Goal: Task Accomplishment & Management: Manage account settings

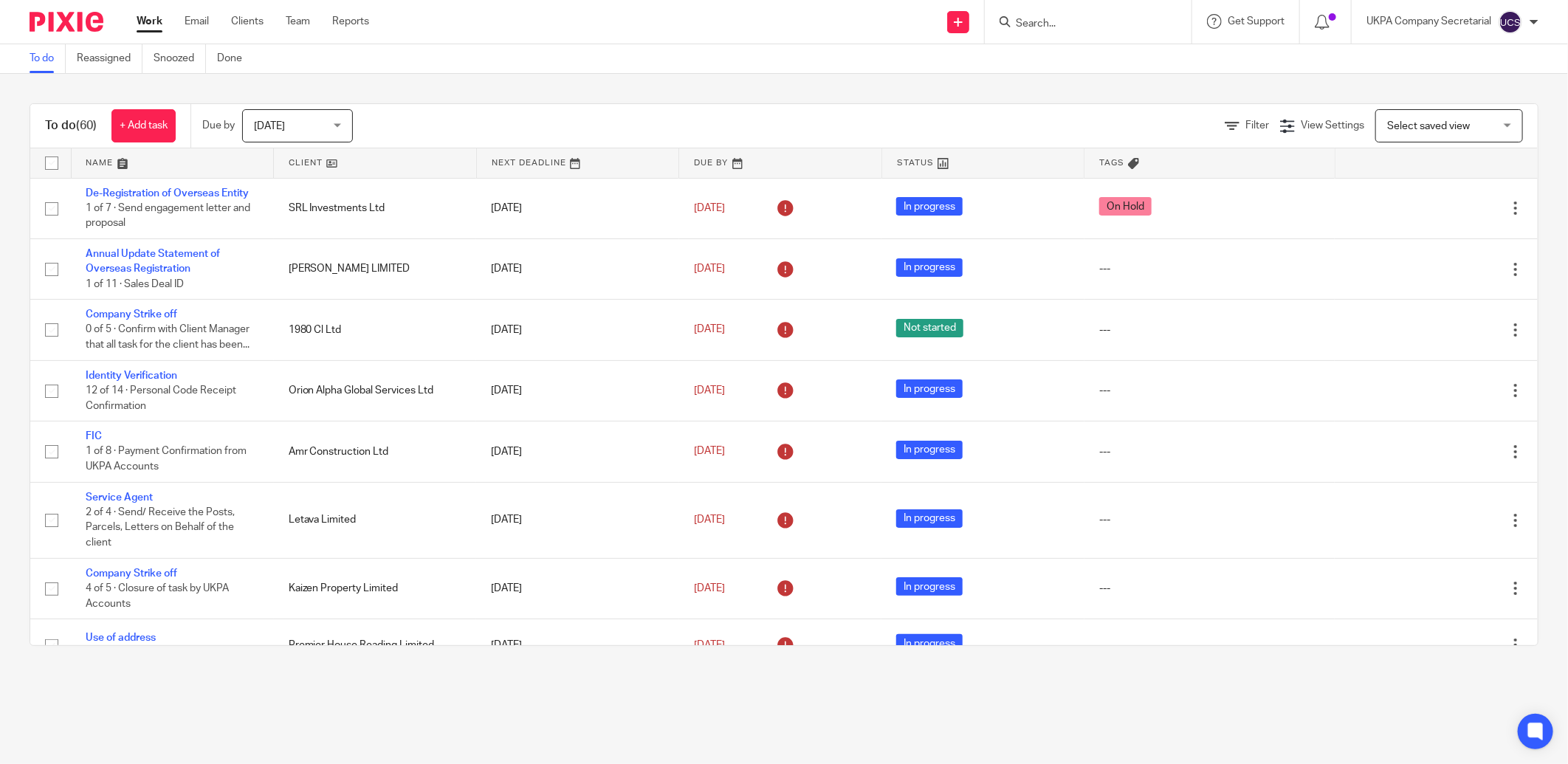
click at [53, 28] on img at bounding box center [65, 22] width 74 height 20
click at [1043, 10] on div at bounding box center [1087, 22] width 206 height 44
click at [1055, 25] on input "Search" at bounding box center [1081, 24] width 133 height 14
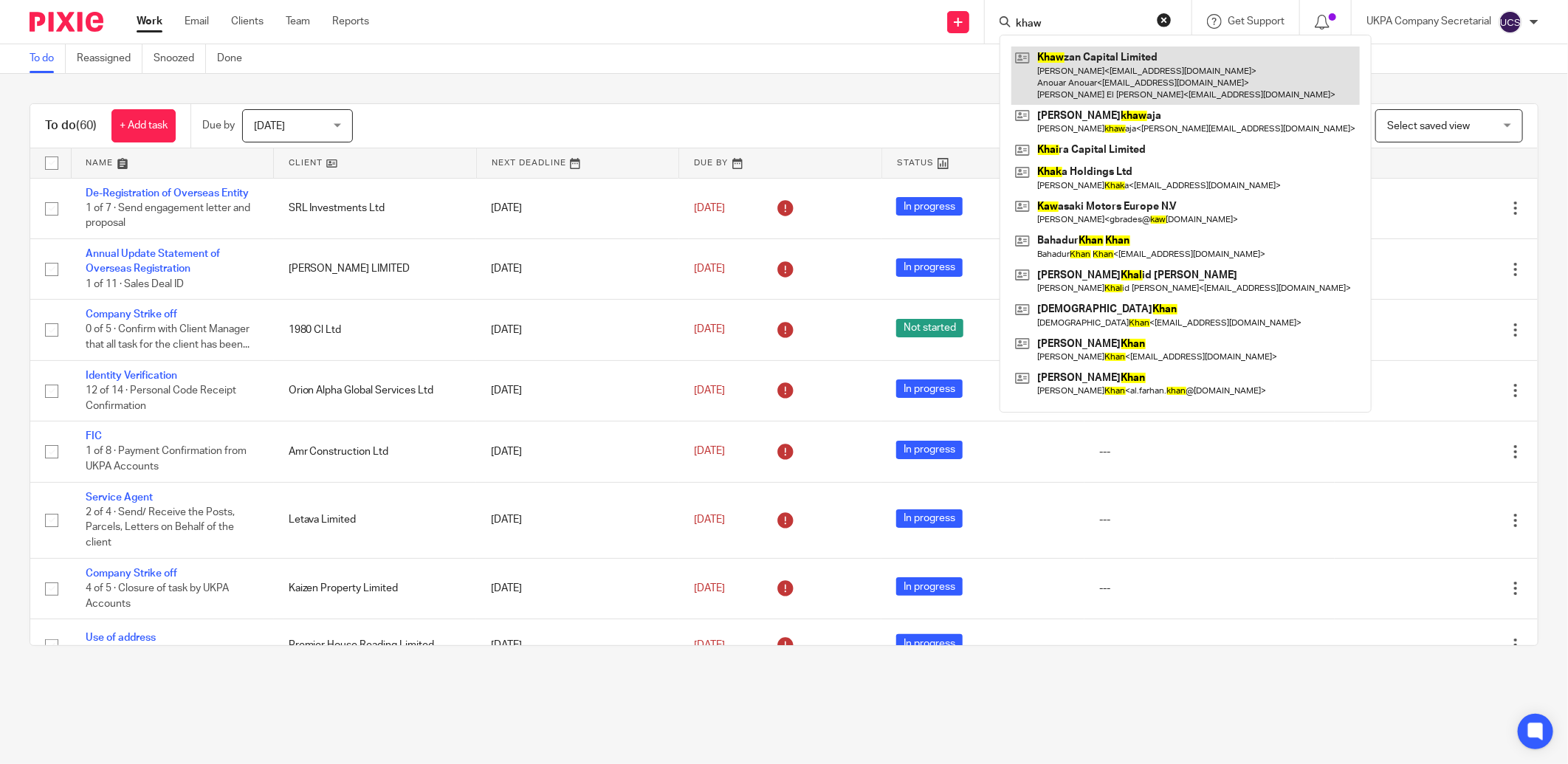
type input "khaw"
click at [1056, 72] on link at bounding box center [1184, 75] width 348 height 58
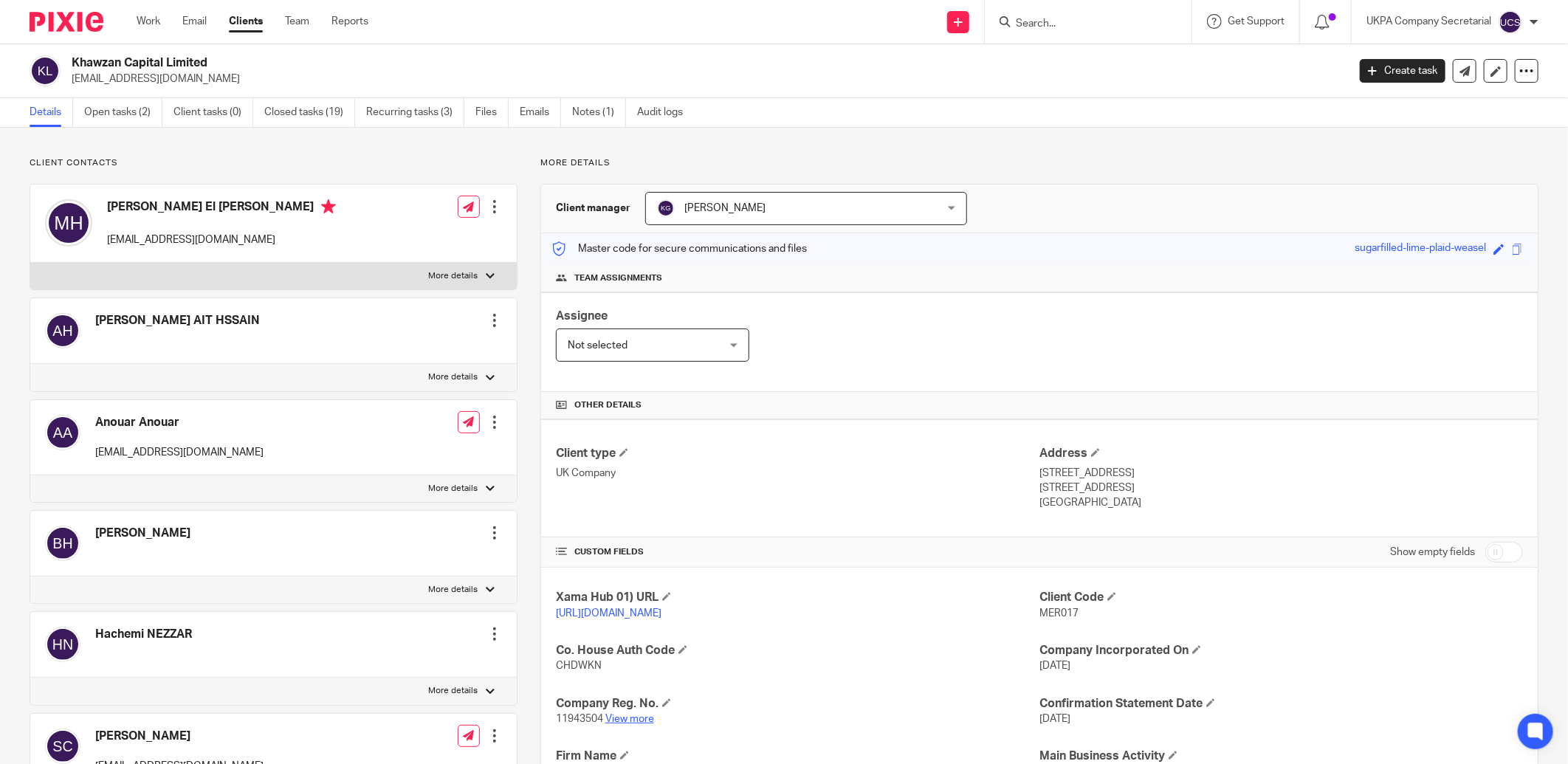
click at [623, 715] on link "View more" at bounding box center [630, 719] width 49 height 10
click at [1062, 27] on input "Search" at bounding box center [1081, 24] width 133 height 14
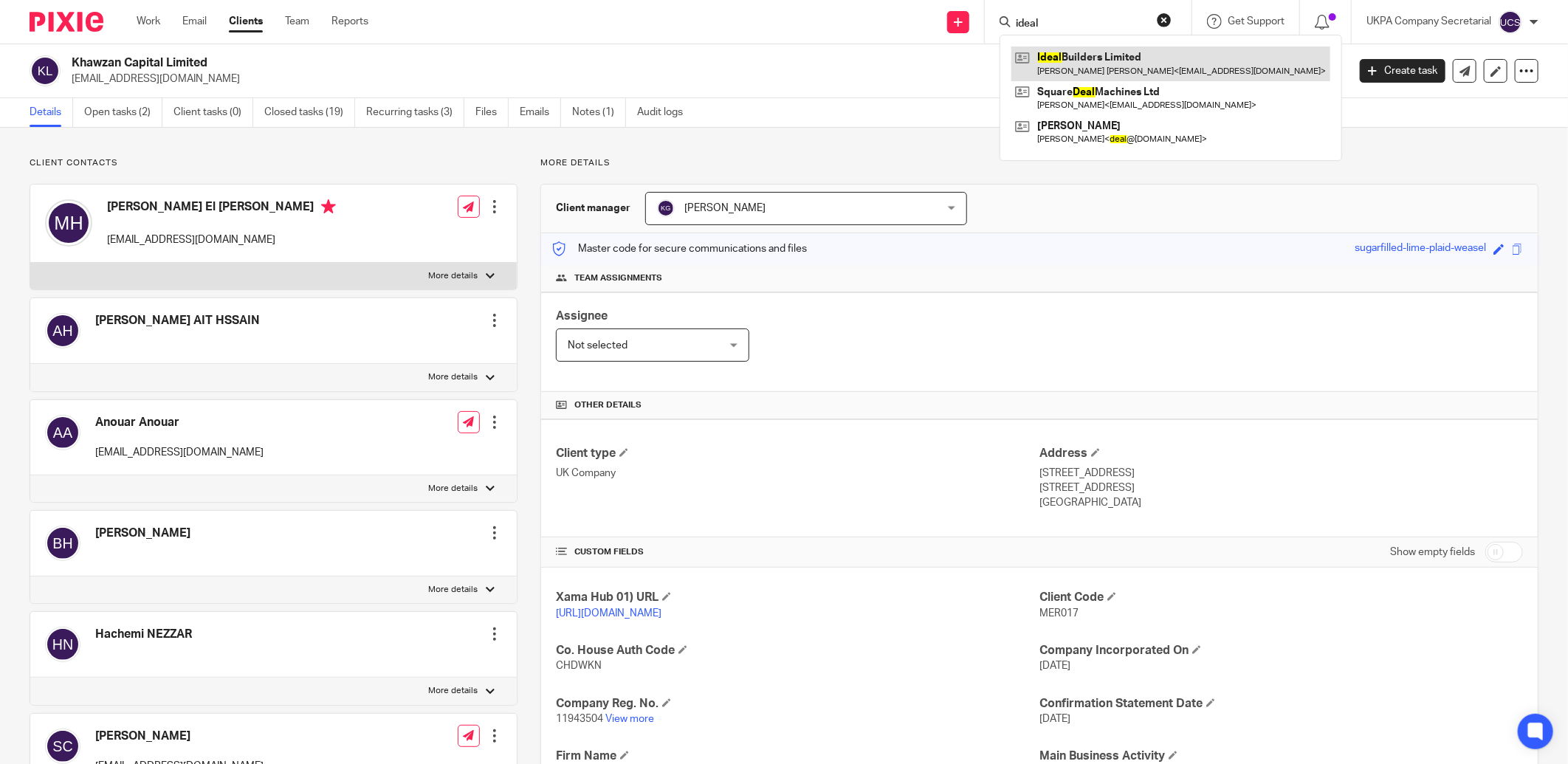
type input "ideal"
click at [1076, 74] on link at bounding box center [1170, 63] width 319 height 34
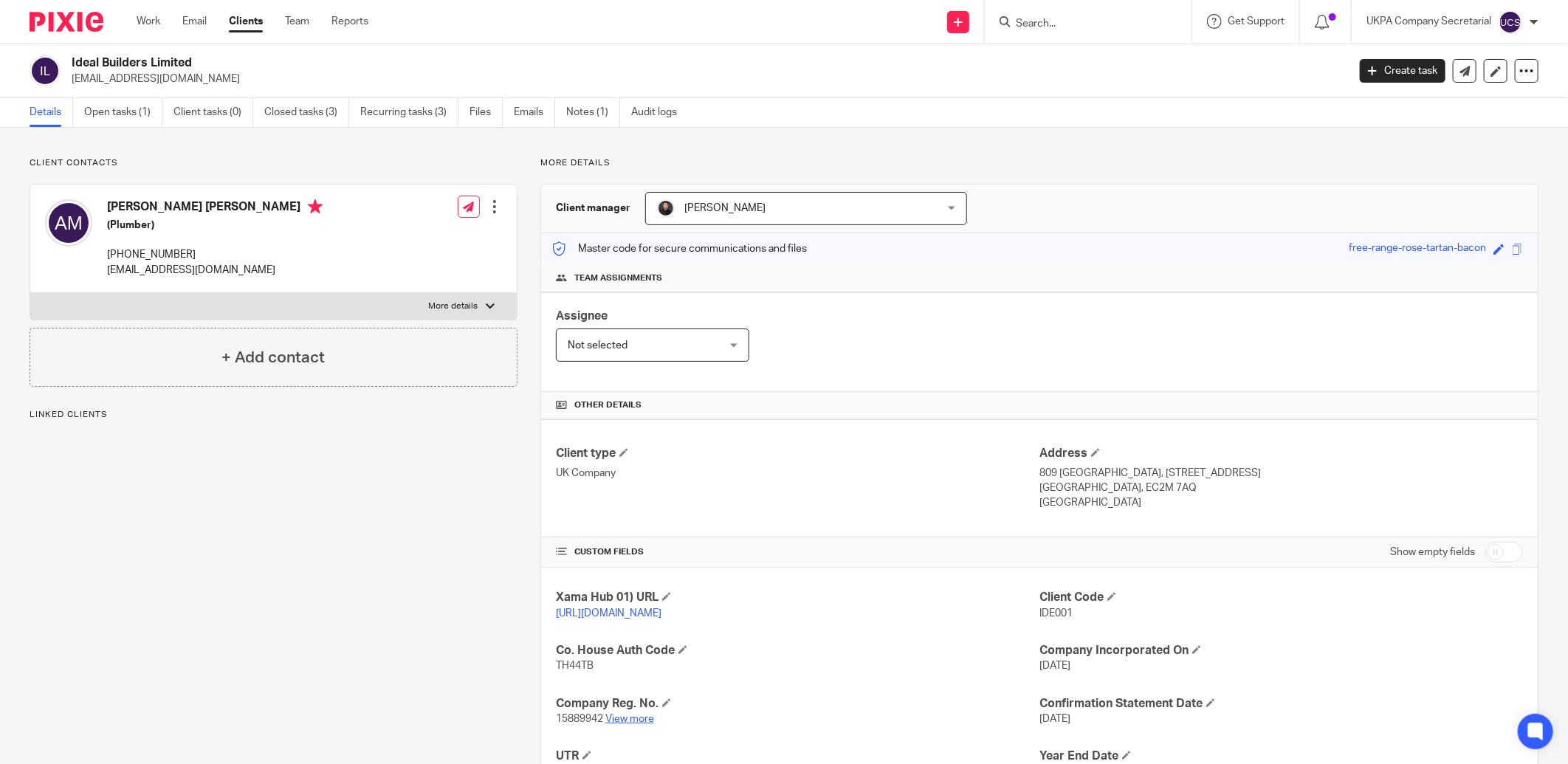
click at [624, 722] on link "View more" at bounding box center [630, 719] width 49 height 10
click at [1046, 25] on input "Search" at bounding box center [1081, 24] width 133 height 14
type input "feel at home"
click at [1055, 69] on link at bounding box center [1135, 63] width 249 height 34
click at [622, 719] on link "View more" at bounding box center [630, 719] width 49 height 10
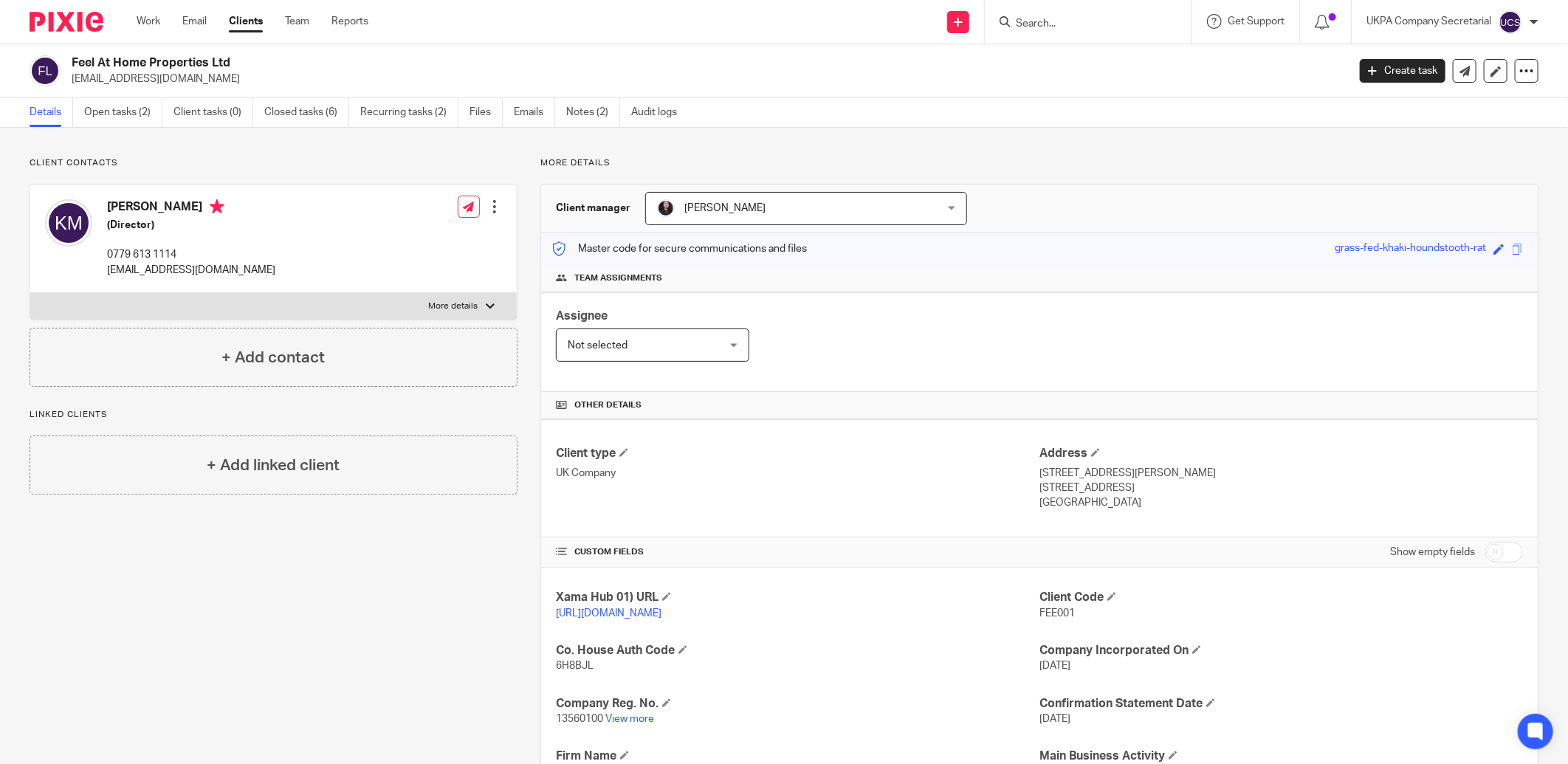
drag, startPoint x: 1039, startPoint y: 23, endPoint x: 1044, endPoint y: 17, distance: 7.8
click at [1039, 23] on input "Search" at bounding box center [1081, 24] width 133 height 14
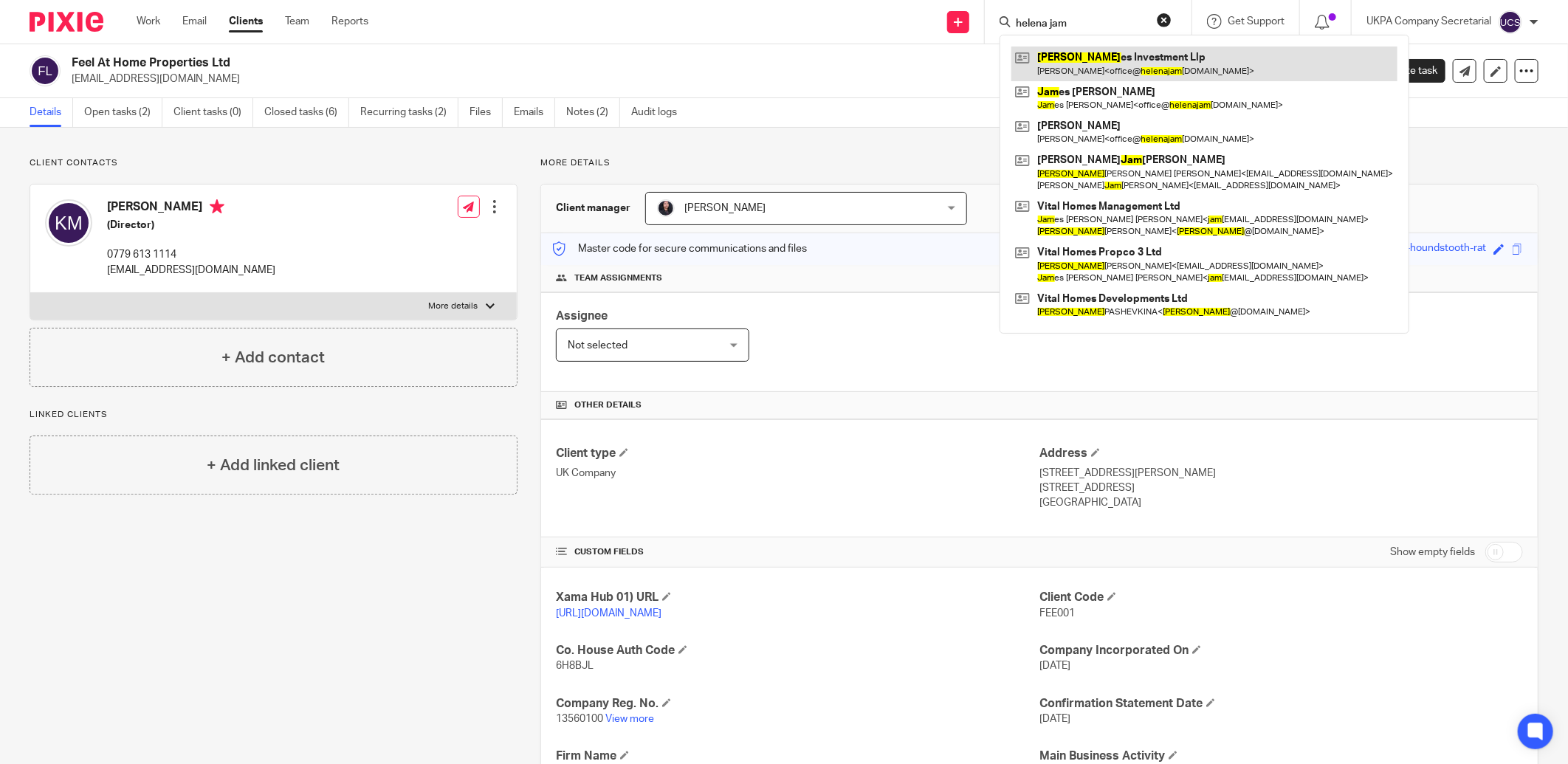
type input "helena jam"
click at [1087, 67] on link at bounding box center [1203, 63] width 386 height 34
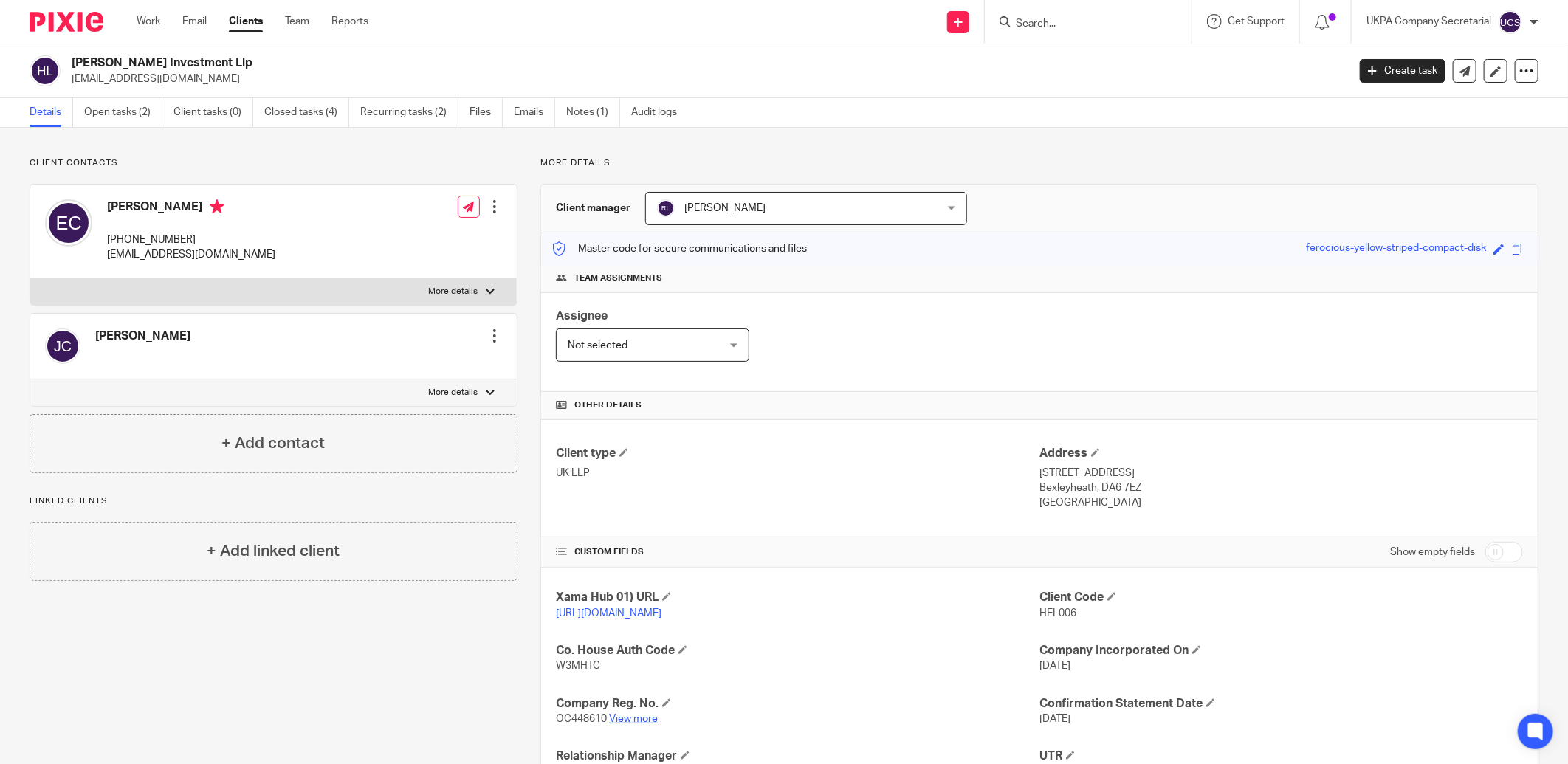
click at [625, 718] on link "View more" at bounding box center [634, 719] width 49 height 10
click at [1028, 17] on input "Search" at bounding box center [1081, 24] width 133 height 14
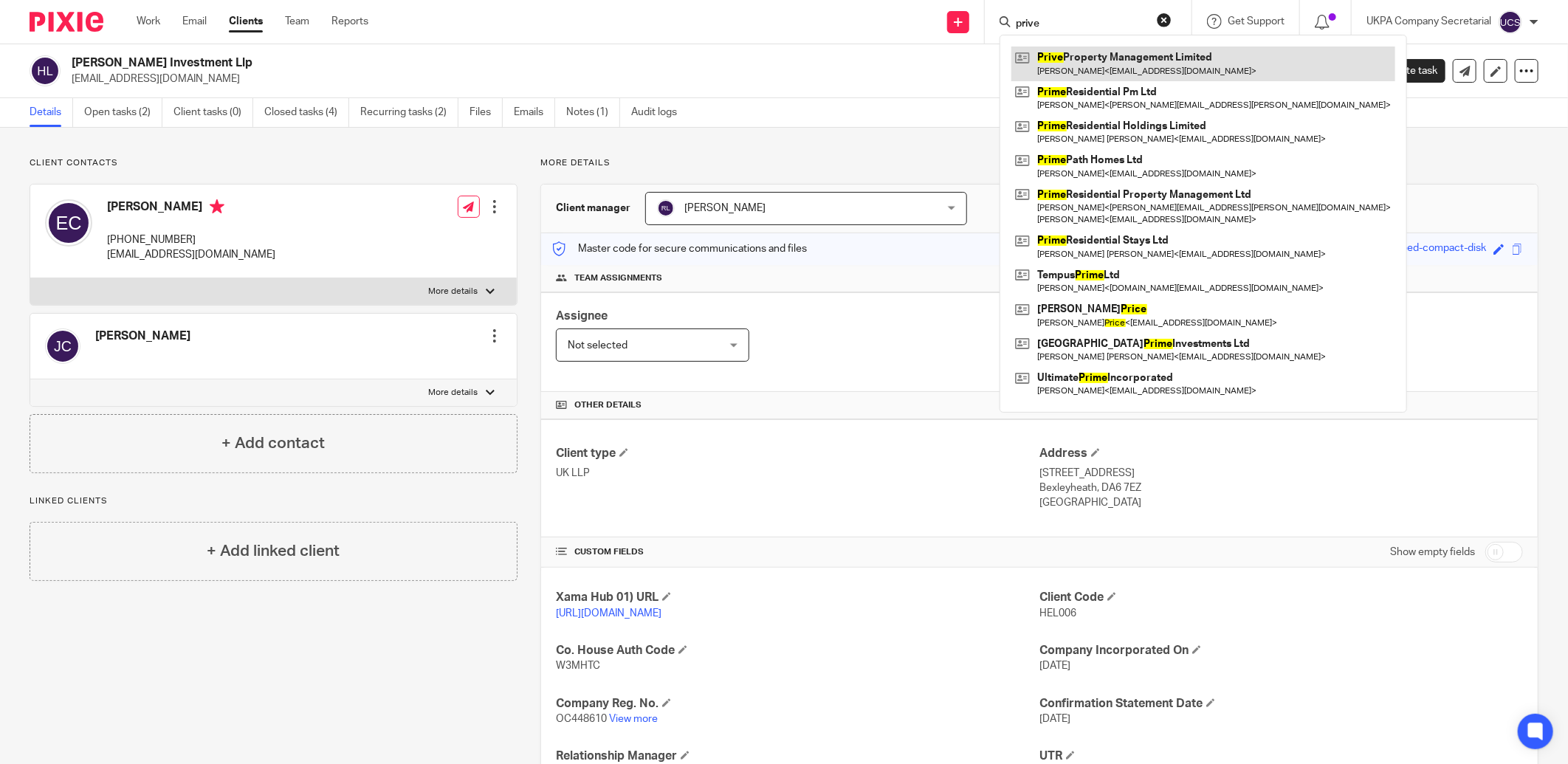
type input "prive"
click at [1184, 61] on link at bounding box center [1203, 63] width 384 height 34
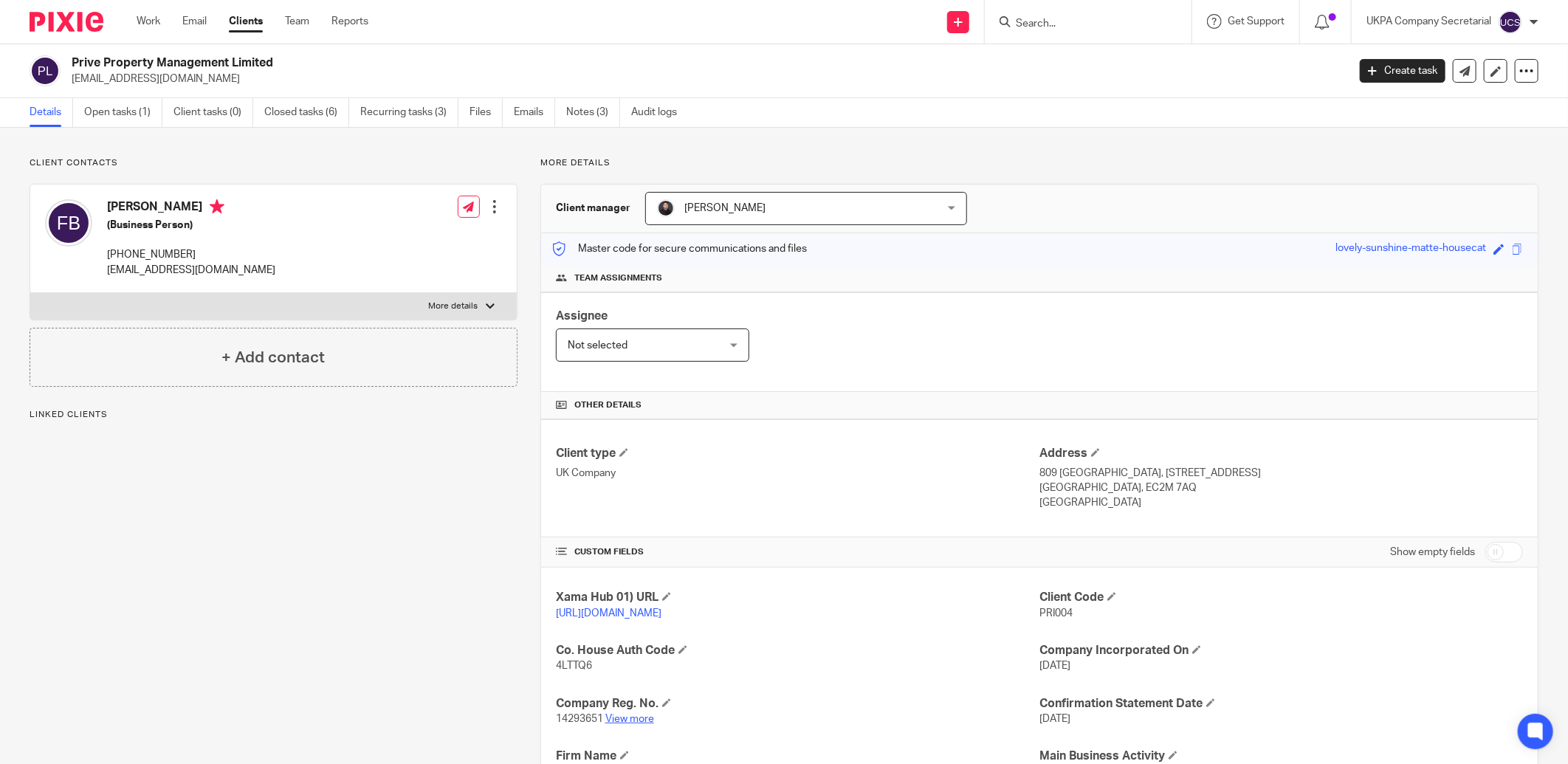
click at [614, 718] on link "View more" at bounding box center [630, 719] width 49 height 10
click at [1050, 18] on input "Search" at bounding box center [1081, 24] width 133 height 14
type input "ads"
click at [1076, 65] on link at bounding box center [1170, 63] width 319 height 34
click at [633, 725] on link "View more" at bounding box center [630, 719] width 49 height 10
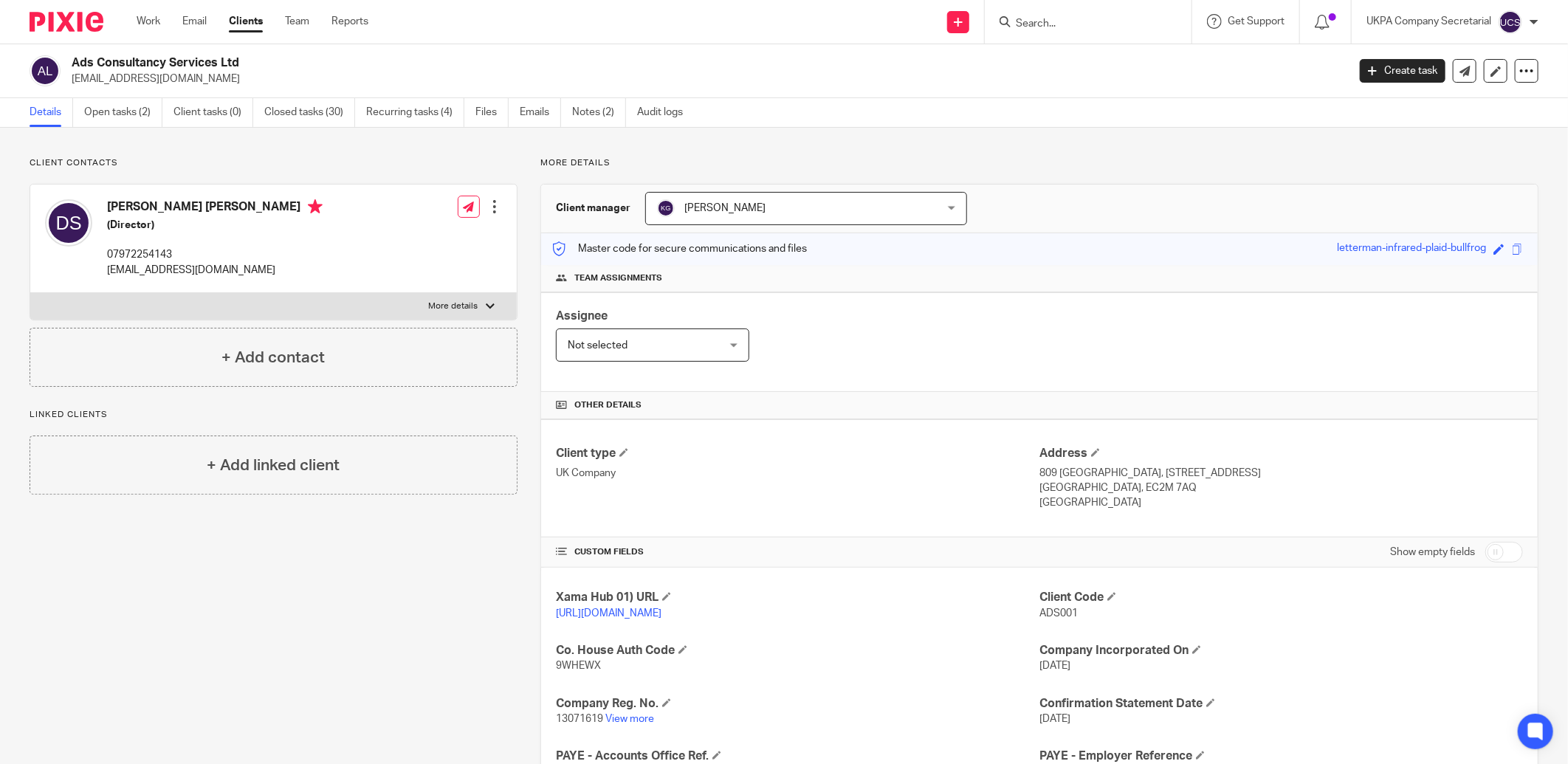
click at [1028, 22] on input "Search" at bounding box center [1081, 24] width 133 height 14
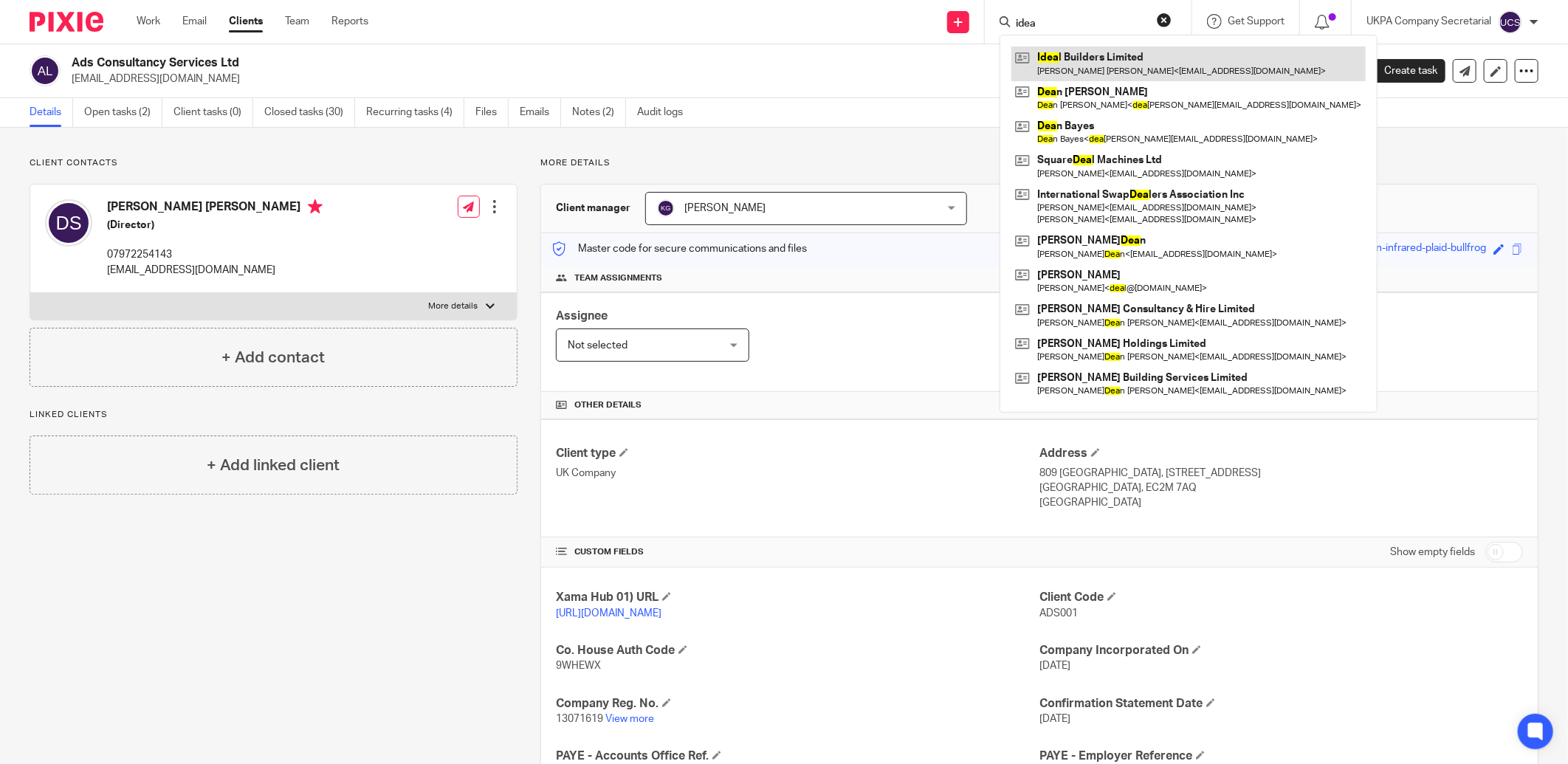
type input "idea"
click at [1129, 62] on link at bounding box center [1188, 63] width 355 height 34
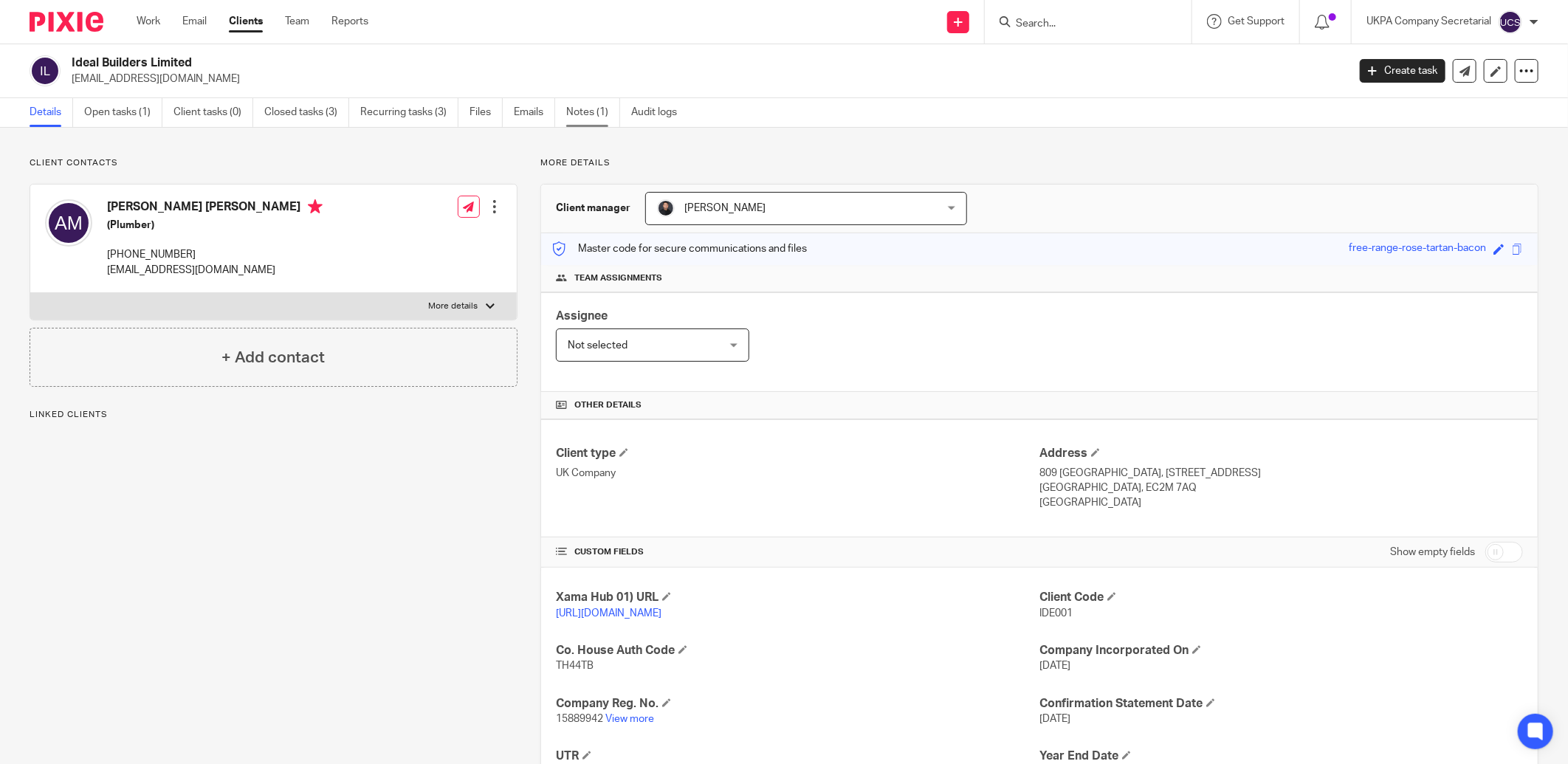
click at [593, 114] on link "Notes (1)" at bounding box center [593, 113] width 54 height 29
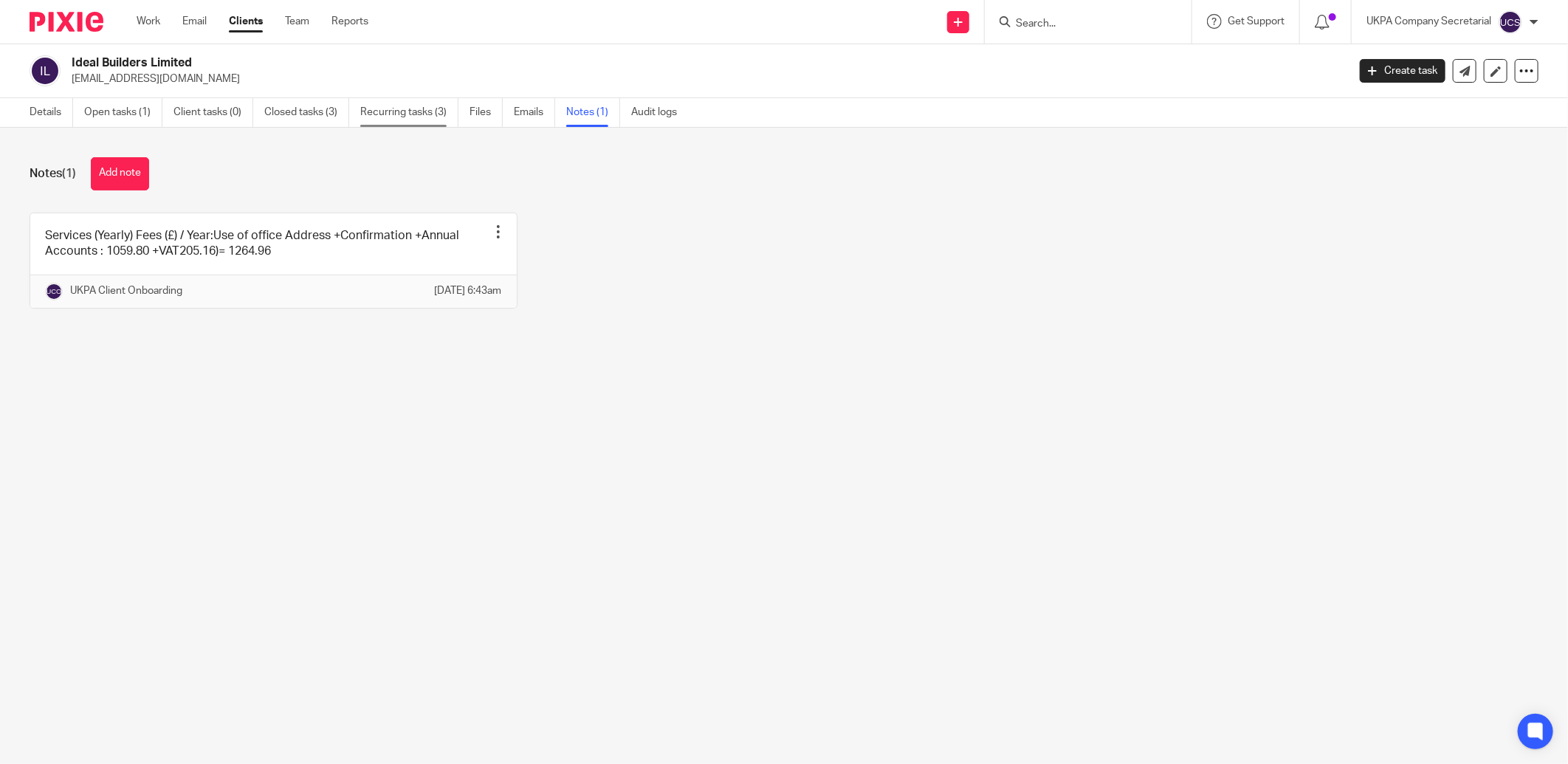
click at [388, 108] on link "Recurring tasks (3)" at bounding box center [409, 113] width 98 height 29
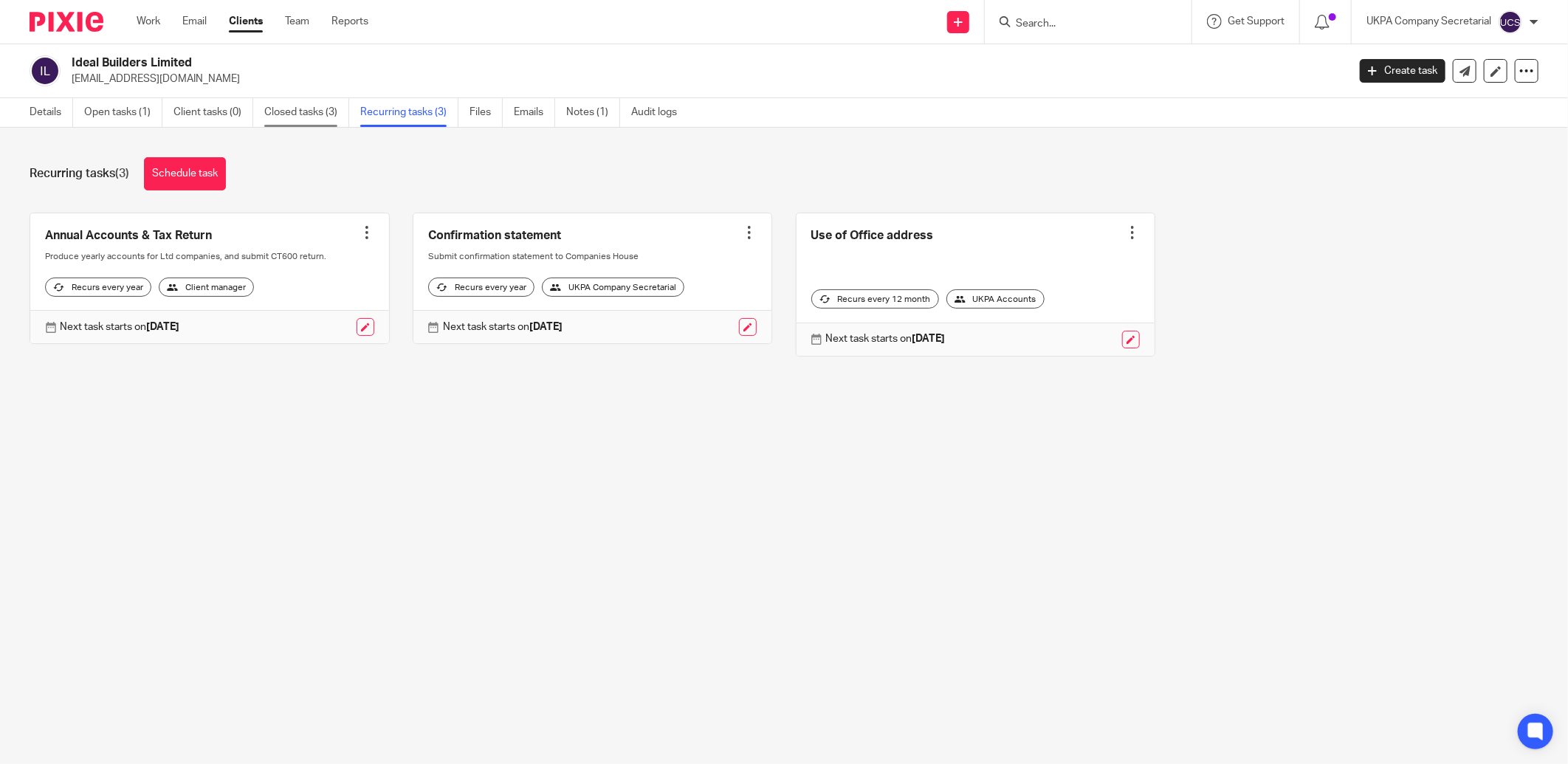
click at [292, 111] on link "Closed tasks (3)" at bounding box center [306, 113] width 85 height 29
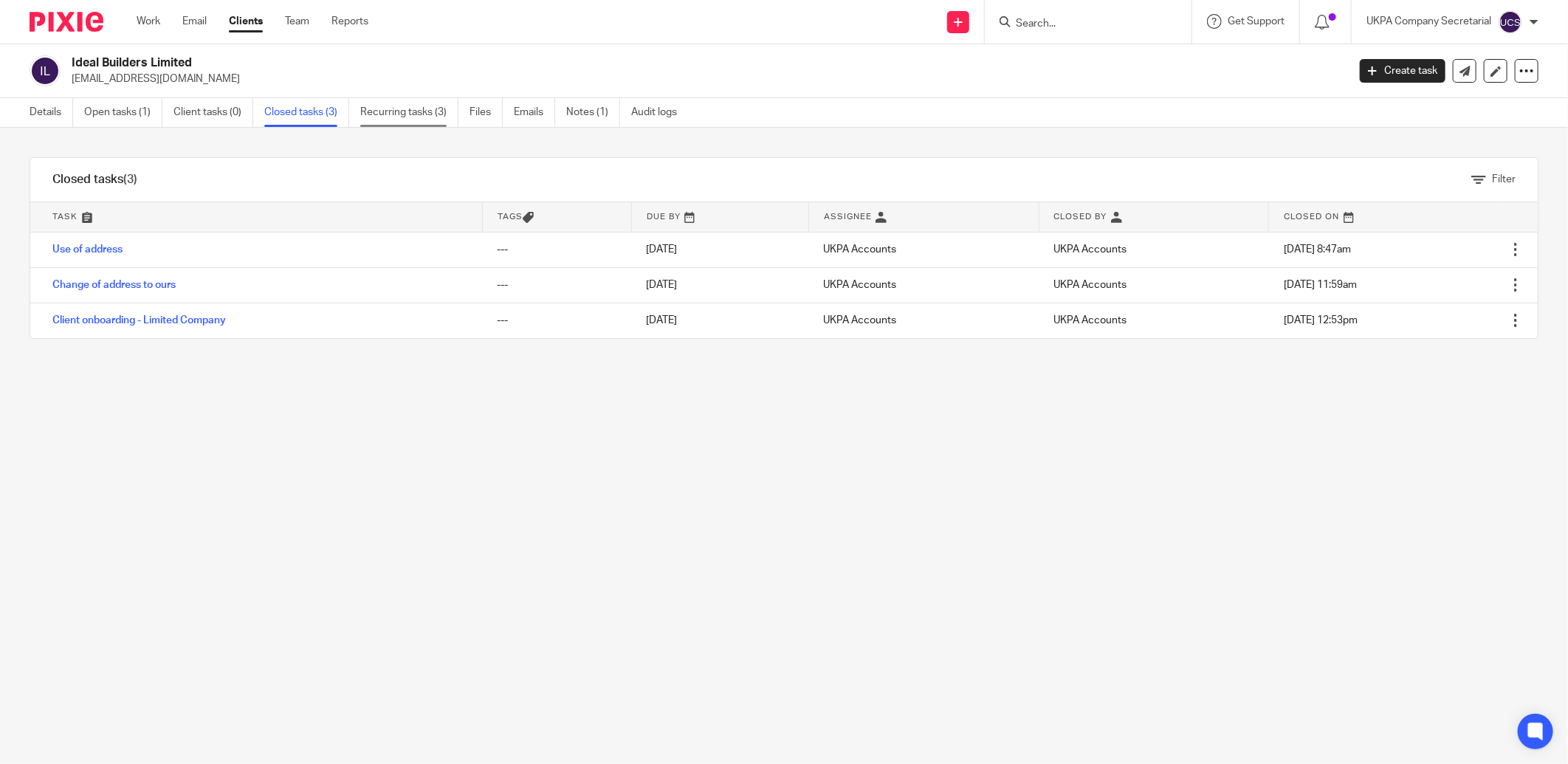
click at [378, 112] on link "Recurring tasks (3)" at bounding box center [409, 113] width 98 height 29
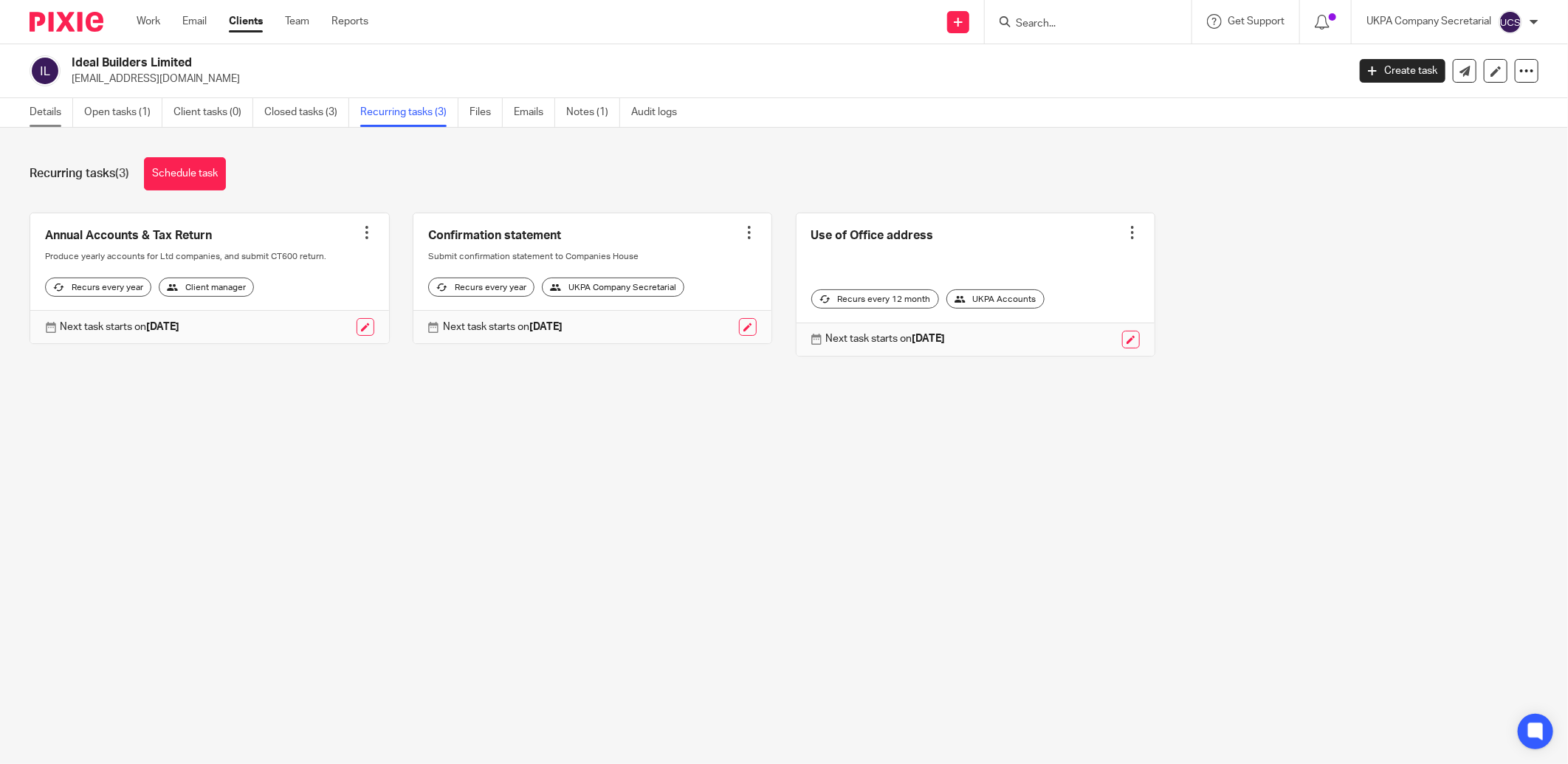
click at [45, 112] on link "Details" at bounding box center [51, 113] width 44 height 29
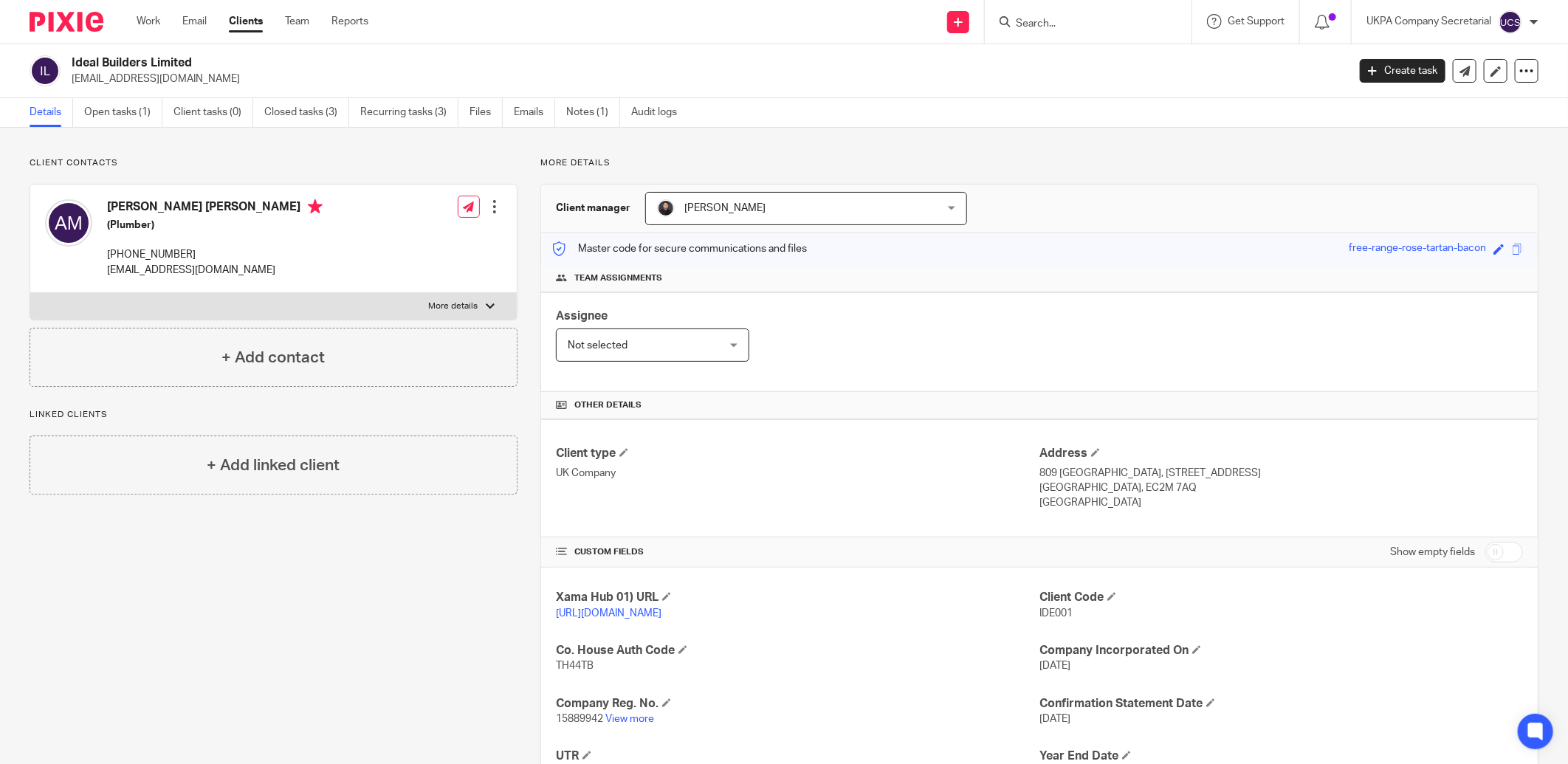
drag, startPoint x: 69, startPoint y: 79, endPoint x: 237, endPoint y: 79, distance: 168.0
click at [237, 79] on div "Ideal Builders Limited innovationbuilder234@gmail.com" at bounding box center [683, 71] width 1308 height 31
copy p "[EMAIL_ADDRESS][DOMAIN_NAME]"
click at [787, 454] on h4 "Client type" at bounding box center [797, 453] width 484 height 15
click at [574, 658] on h4 "Co. House Auth Code" at bounding box center [797, 650] width 484 height 15
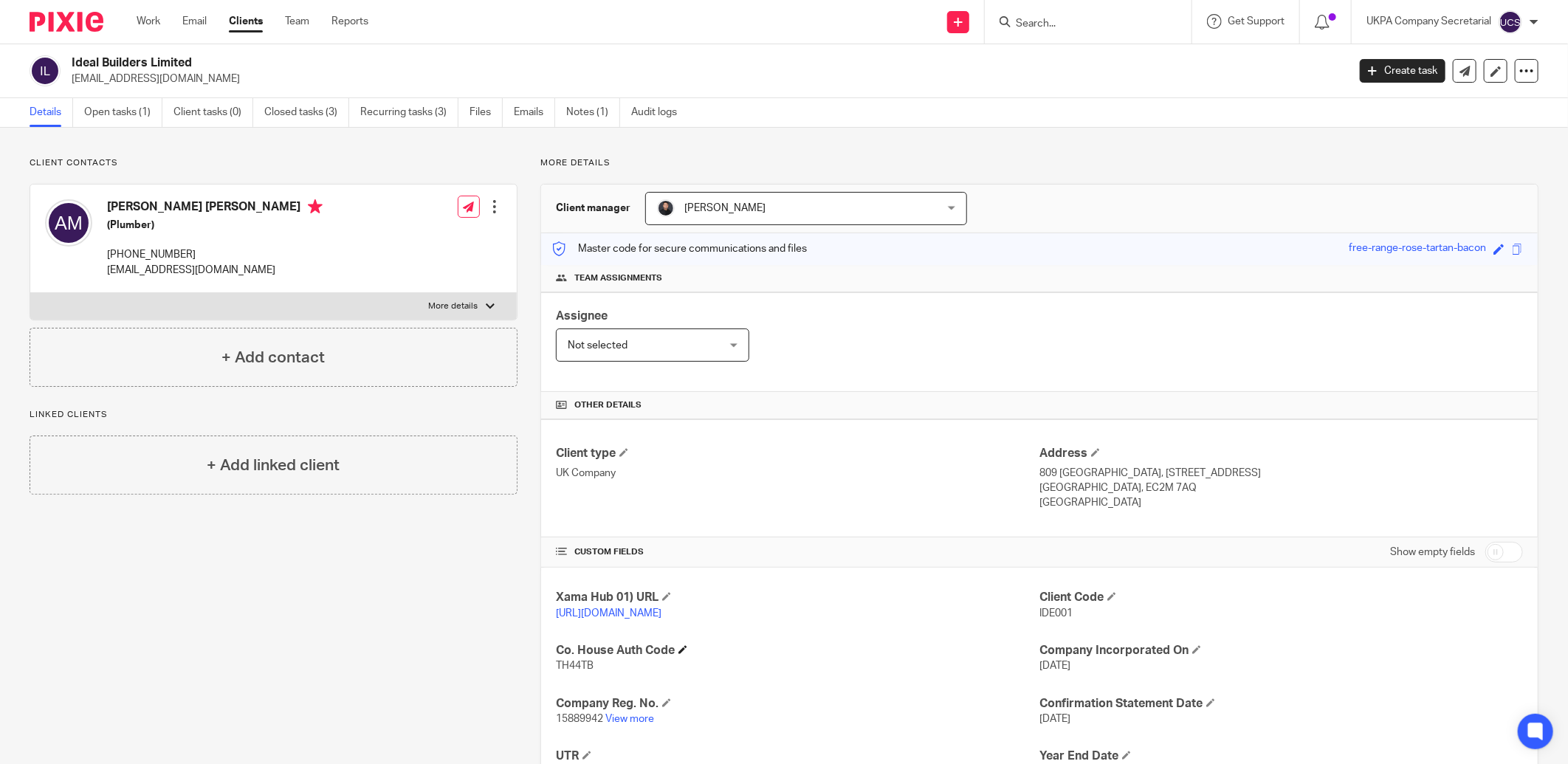
click at [574, 658] on h4 "Co. House Auth Code" at bounding box center [797, 650] width 484 height 15
drag, startPoint x: 574, startPoint y: 658, endPoint x: 740, endPoint y: 669, distance: 166.4
click at [740, 669] on p "TH44TB" at bounding box center [797, 666] width 484 height 15
click at [563, 668] on span "TH44TB" at bounding box center [574, 666] width 37 height 10
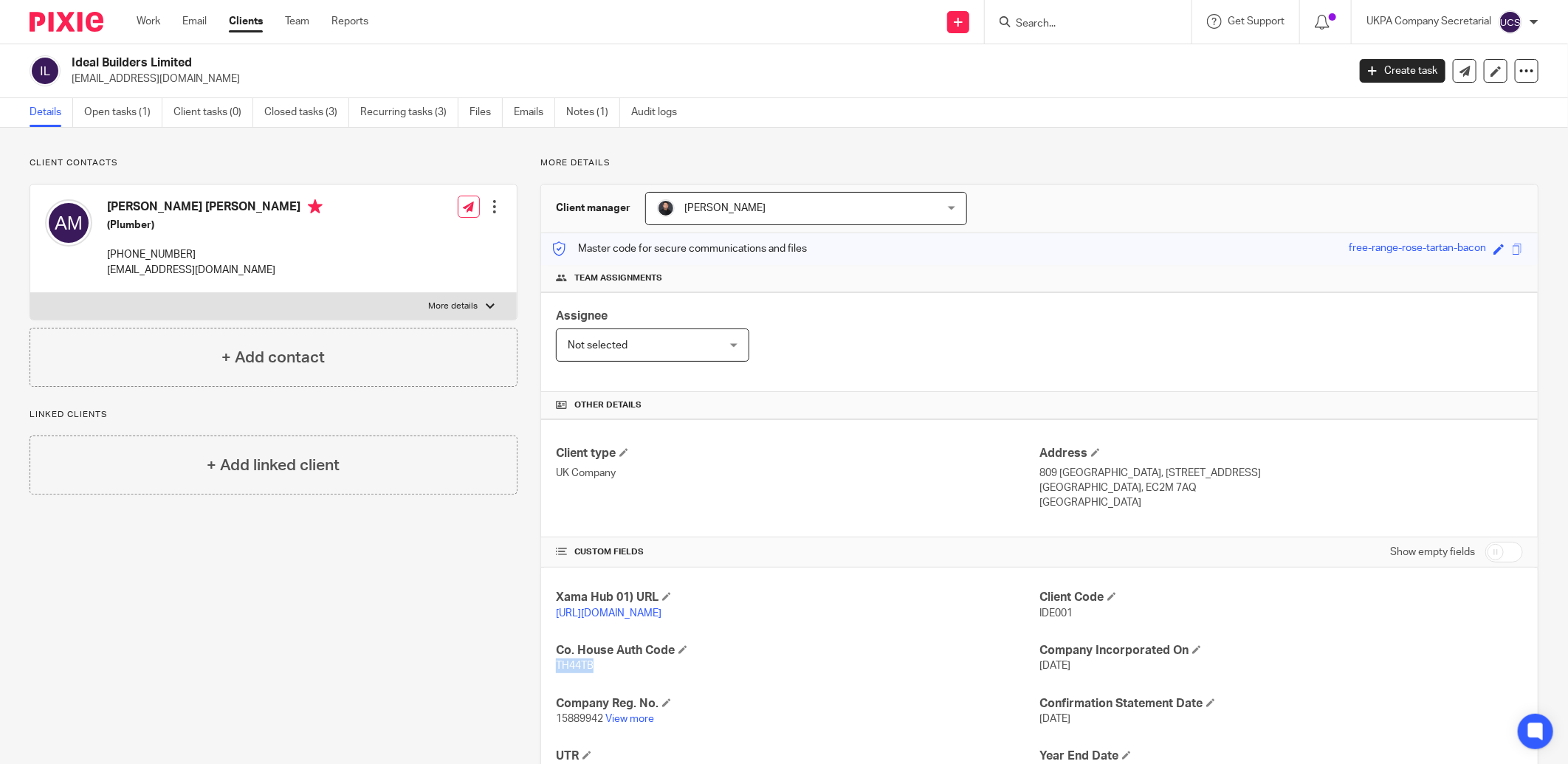
copy span "TH44TB"
click at [817, 549] on h4 "CUSTOM FIELDS" at bounding box center [797, 552] width 484 height 12
drag, startPoint x: 65, startPoint y: 78, endPoint x: 268, endPoint y: 87, distance: 203.2
click at [268, 87] on div "Ideal Builders Limited innovationbuilder234@gmail.com Create task Update from C…" at bounding box center [784, 71] width 1568 height 54
click at [770, 446] on div "Client type UK Company Address 809 Salisbury House, 29 Finsbury Circus London, …" at bounding box center [1039, 478] width 996 height 118
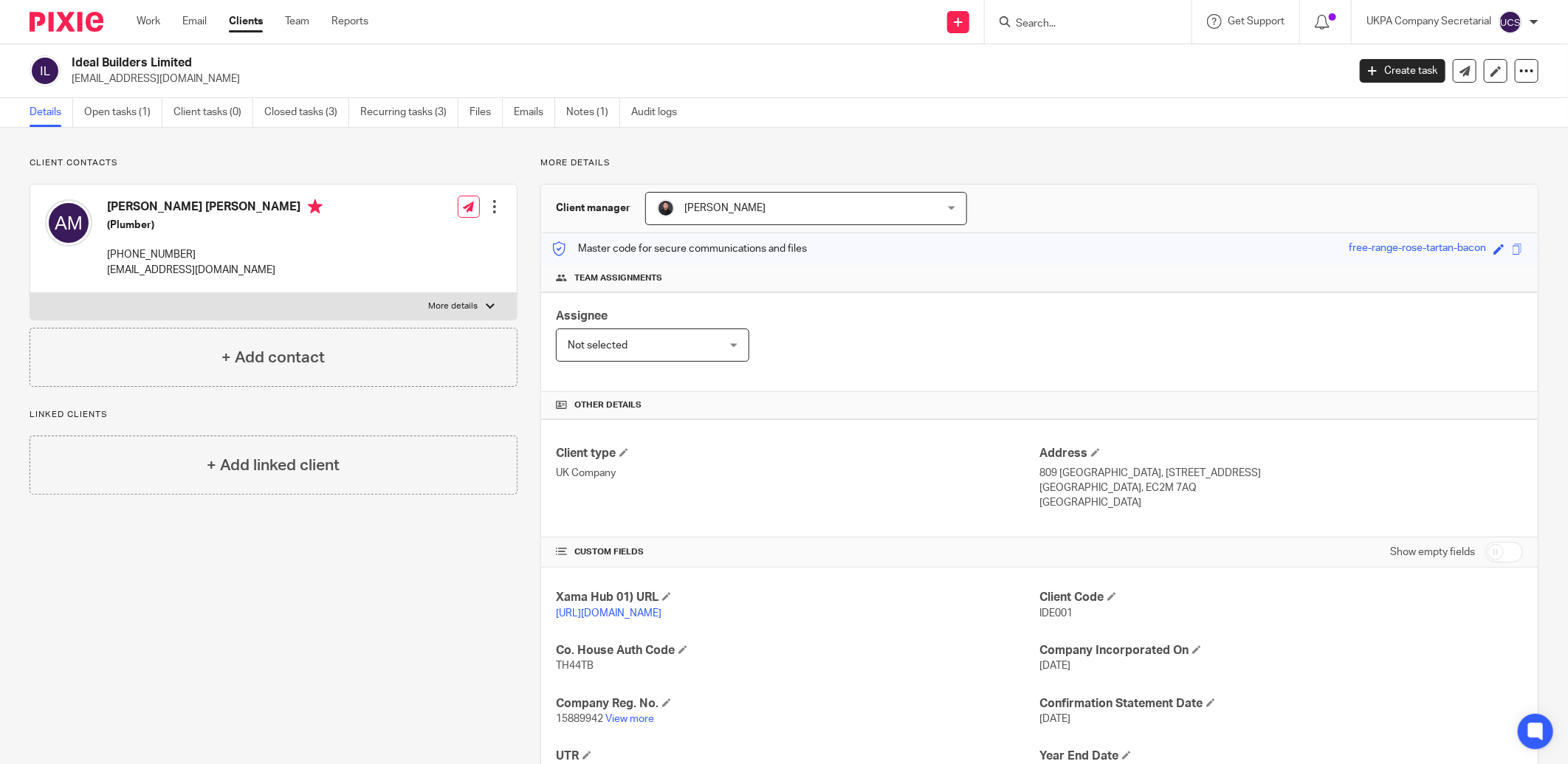
drag, startPoint x: 81, startPoint y: 80, endPoint x: 247, endPoint y: 85, distance: 166.1
click at [247, 85] on p "[EMAIL_ADDRESS][DOMAIN_NAME]" at bounding box center [704, 79] width 1266 height 15
copy p "[EMAIL_ADDRESS][DOMAIN_NAME]"
drag, startPoint x: 857, startPoint y: 428, endPoint x: 395, endPoint y: 310, distance: 476.8
click at [857, 428] on div "Client type UK Company Address 809 Salisbury House, 29 Finsbury Circus London, …" at bounding box center [1039, 478] width 996 height 118
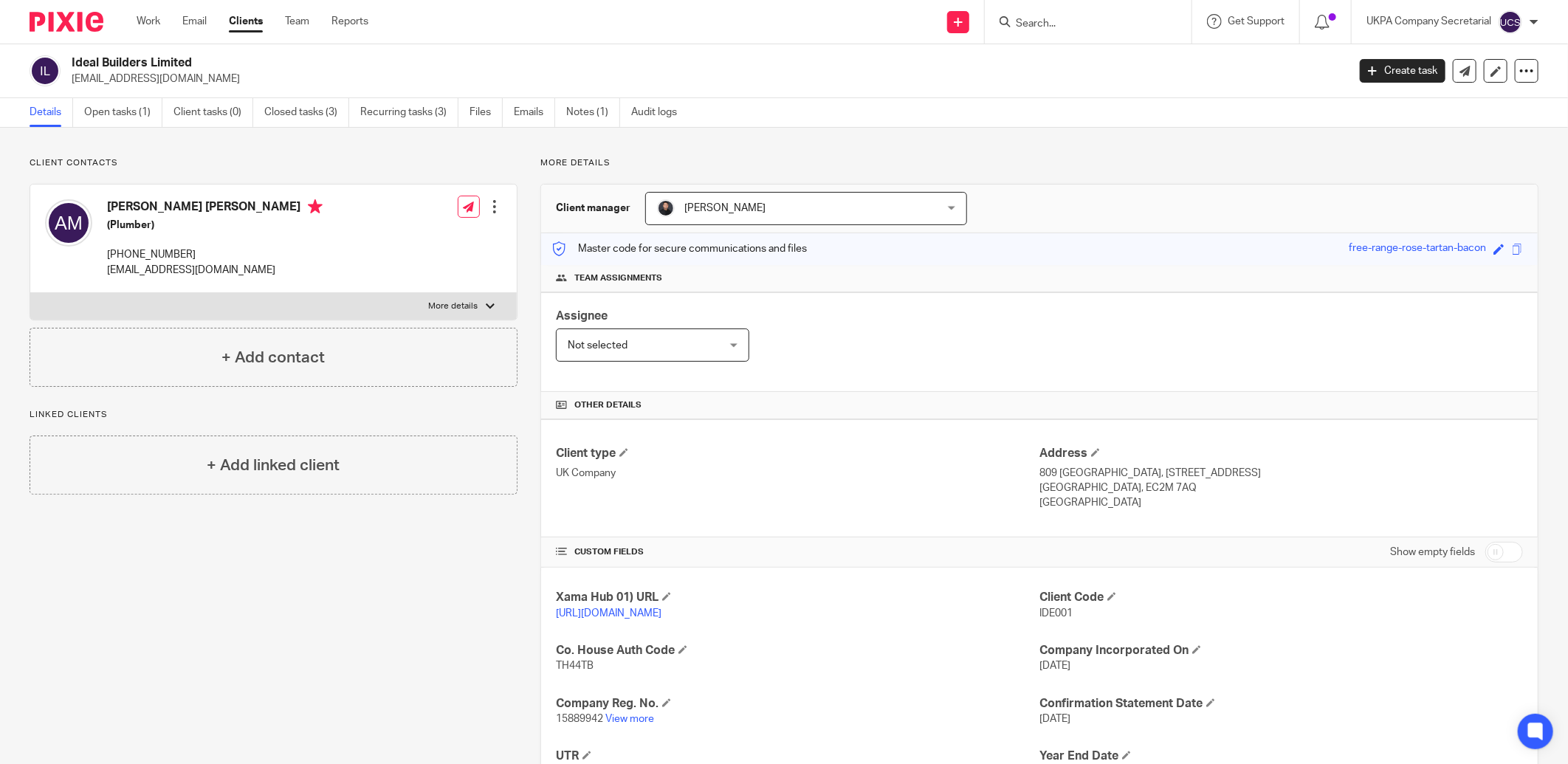
drag, startPoint x: 71, startPoint y: 77, endPoint x: 241, endPoint y: 84, distance: 170.1
click at [241, 84] on p "[EMAIL_ADDRESS][DOMAIN_NAME]" at bounding box center [704, 79] width 1266 height 15
copy p "[EMAIL_ADDRESS][DOMAIN_NAME]"
click at [1030, 25] on input "Search" at bounding box center [1081, 24] width 133 height 14
paste input "[EMAIL_ADDRESS][DOMAIN_NAME]"
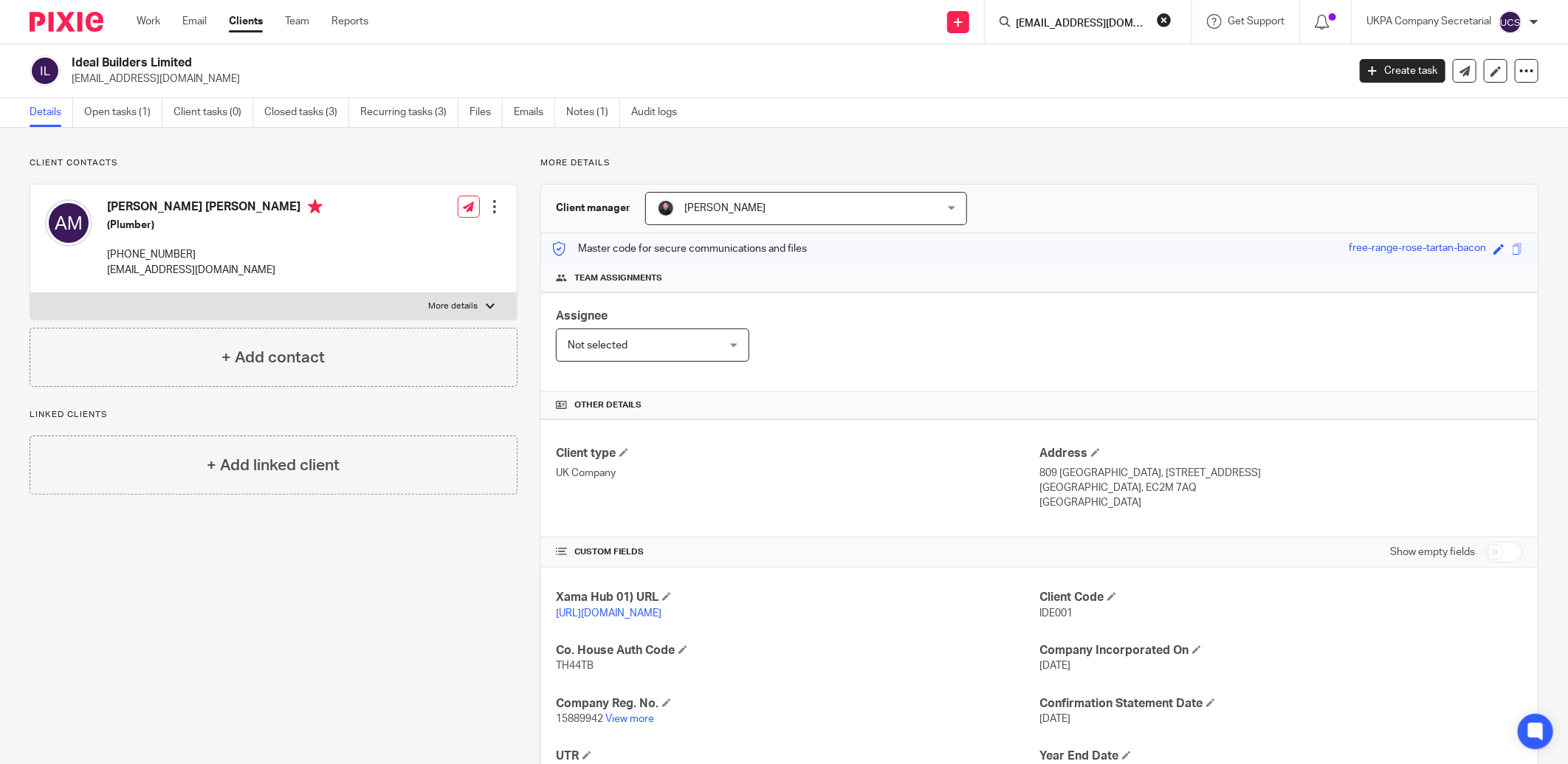
scroll to position [0, 30]
type input "[EMAIL_ADDRESS][DOMAIN_NAME]"
click button "submit" at bounding box center [0, 0] width 0 height 0
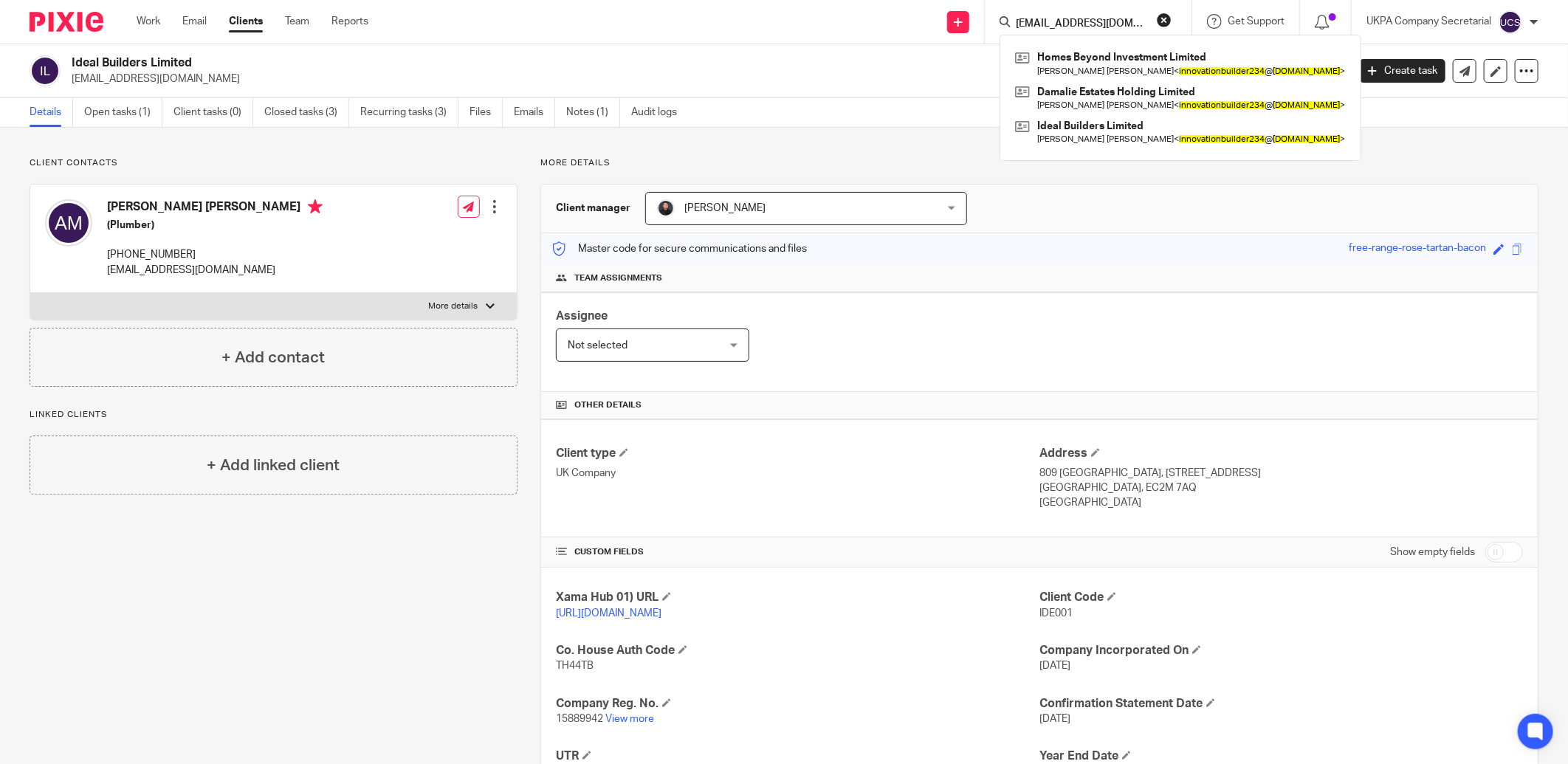
drag, startPoint x: 65, startPoint y: 61, endPoint x: 215, endPoint y: 60, distance: 150.0
click at [215, 60] on div "Ideal Builders Limited innovationbuilder234@gmail.com" at bounding box center [683, 71] width 1308 height 31
copy div "Ideal Builders Limited"
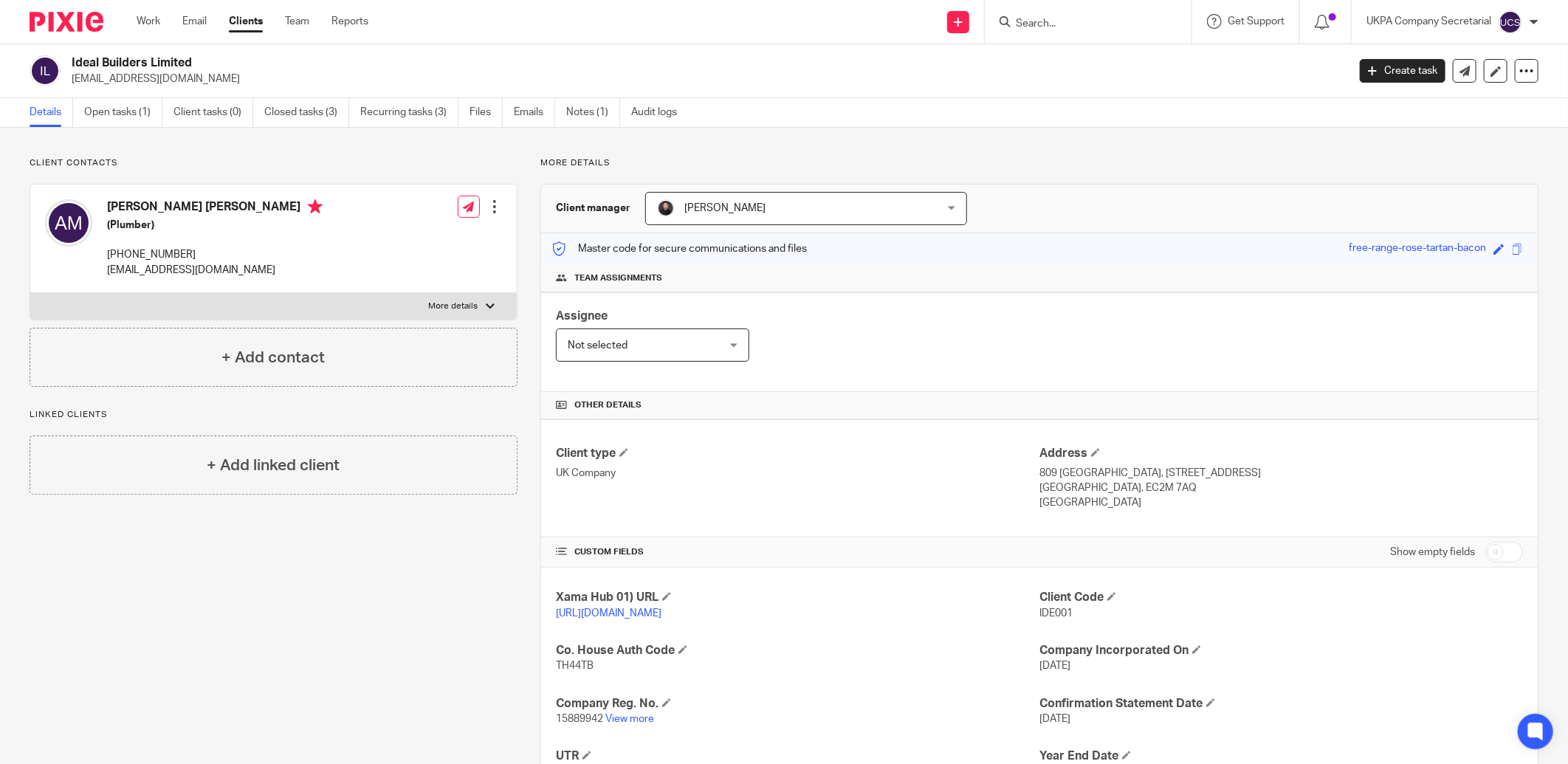
drag, startPoint x: 924, startPoint y: 340, endPoint x: 963, endPoint y: 338, distance: 39.1
click at [924, 340] on div "Assignee Not selected Not selected Not selected Aarshika Awale Aayush Niraula A…" at bounding box center [1039, 343] width 996 height 100
drag, startPoint x: 69, startPoint y: 78, endPoint x: 231, endPoint y: 98, distance: 163.2
click at [231, 98] on main "Ideal Builders Limited innovationbuilder234@gmail.com Create task Update from C…" at bounding box center [784, 382] width 1568 height 764
click at [851, 370] on div "Assignee Not selected Not selected Not selected Aarshika Awale Aayush Niraula A…" at bounding box center [1039, 343] width 996 height 100
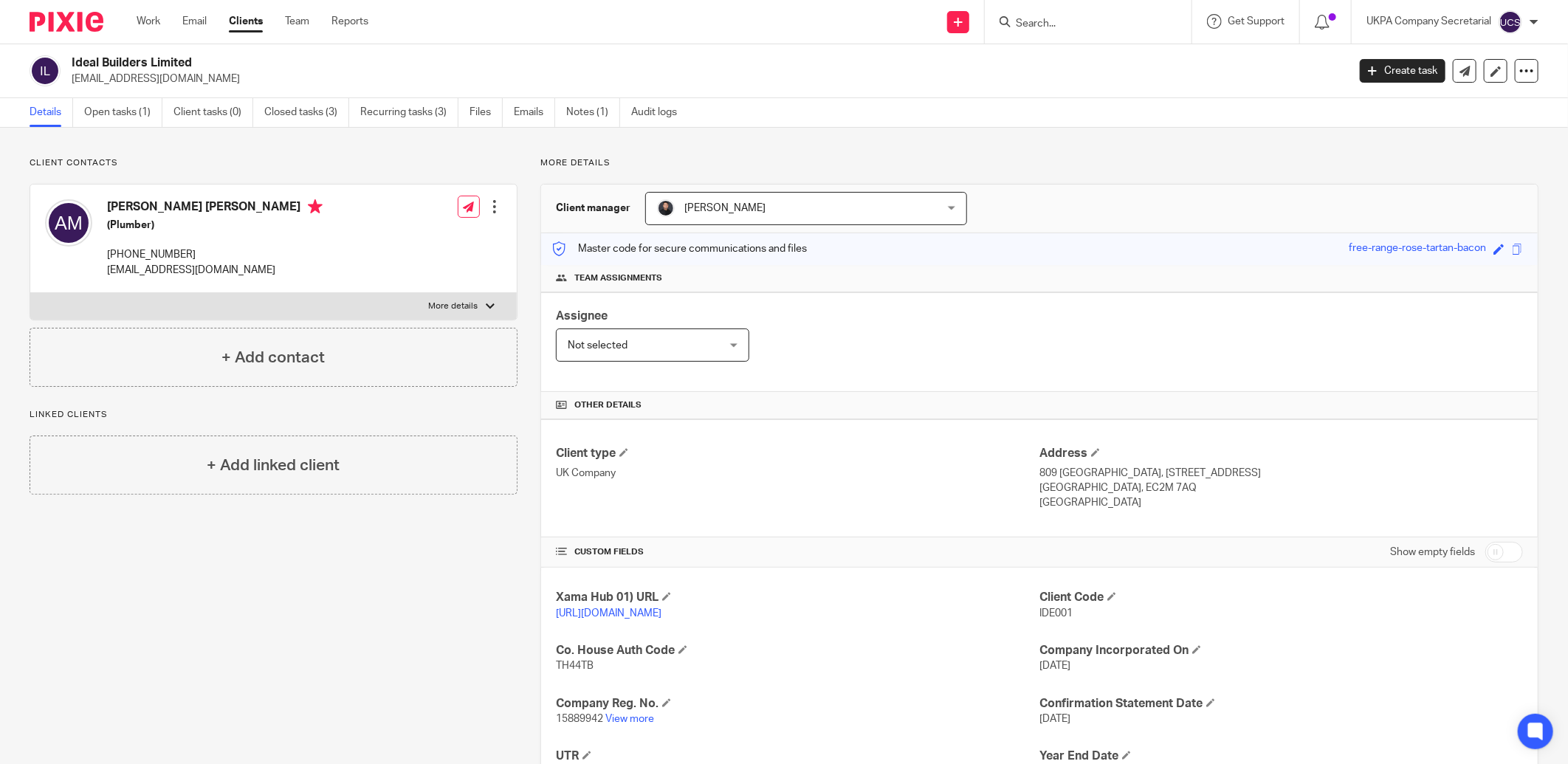
drag, startPoint x: 69, startPoint y: 79, endPoint x: 245, endPoint y: 78, distance: 176.0
click at [245, 78] on div "Ideal Builders Limited innovationbuilder234@gmail.com" at bounding box center [683, 71] width 1308 height 31
copy p "[EMAIL_ADDRESS][DOMAIN_NAME]"
click at [920, 491] on div "Client type UK Company" at bounding box center [797, 478] width 484 height 65
click at [118, 113] on link "Open tasks (1)" at bounding box center [124, 113] width 78 height 29
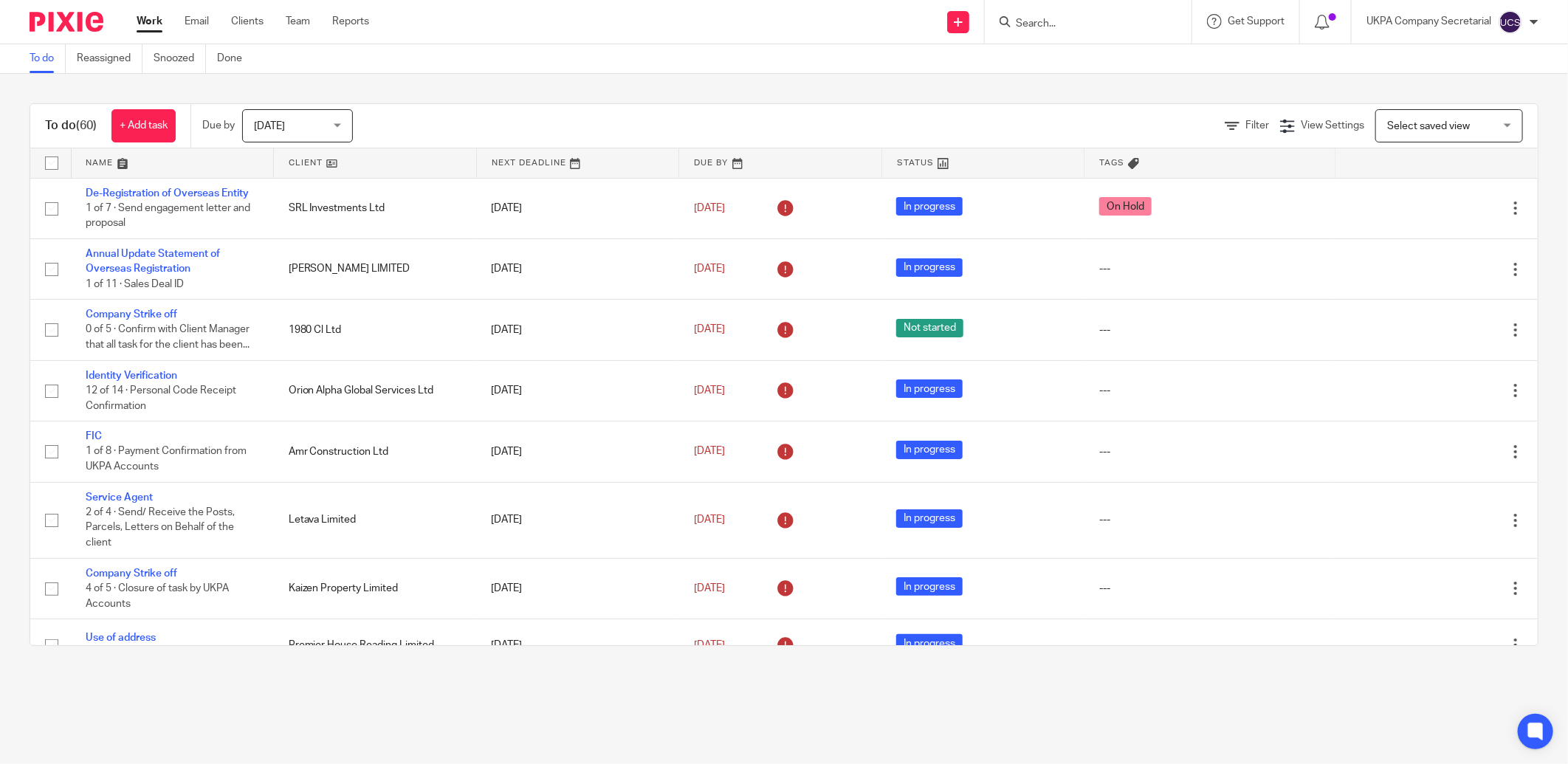
click at [1028, 25] on input "Search" at bounding box center [1081, 24] width 133 height 14
type input "DAMAILE"
click at [1105, 60] on link at bounding box center [1170, 63] width 319 height 34
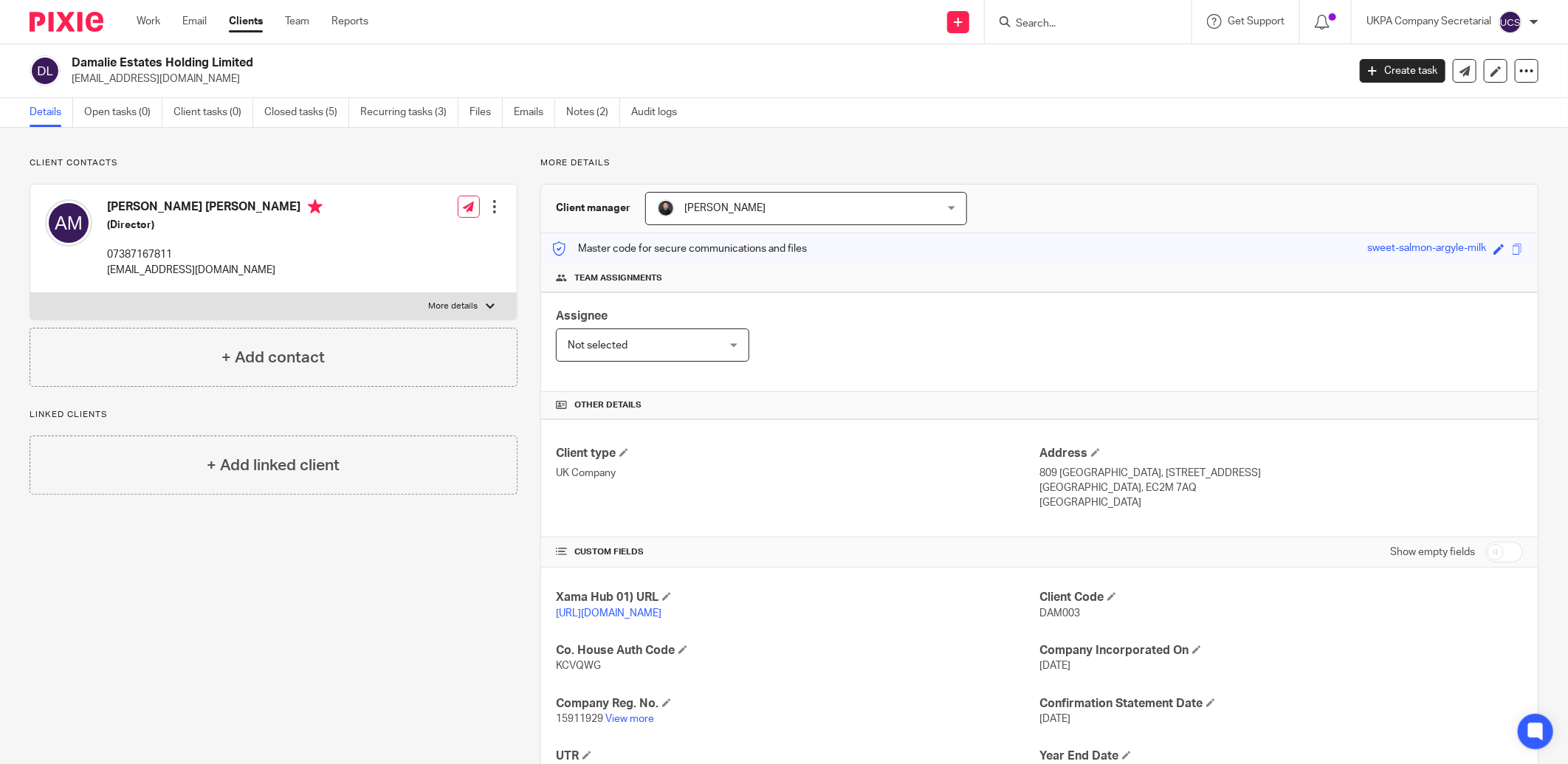
click at [1043, 20] on input "Search" at bounding box center [1081, 24] width 133 height 14
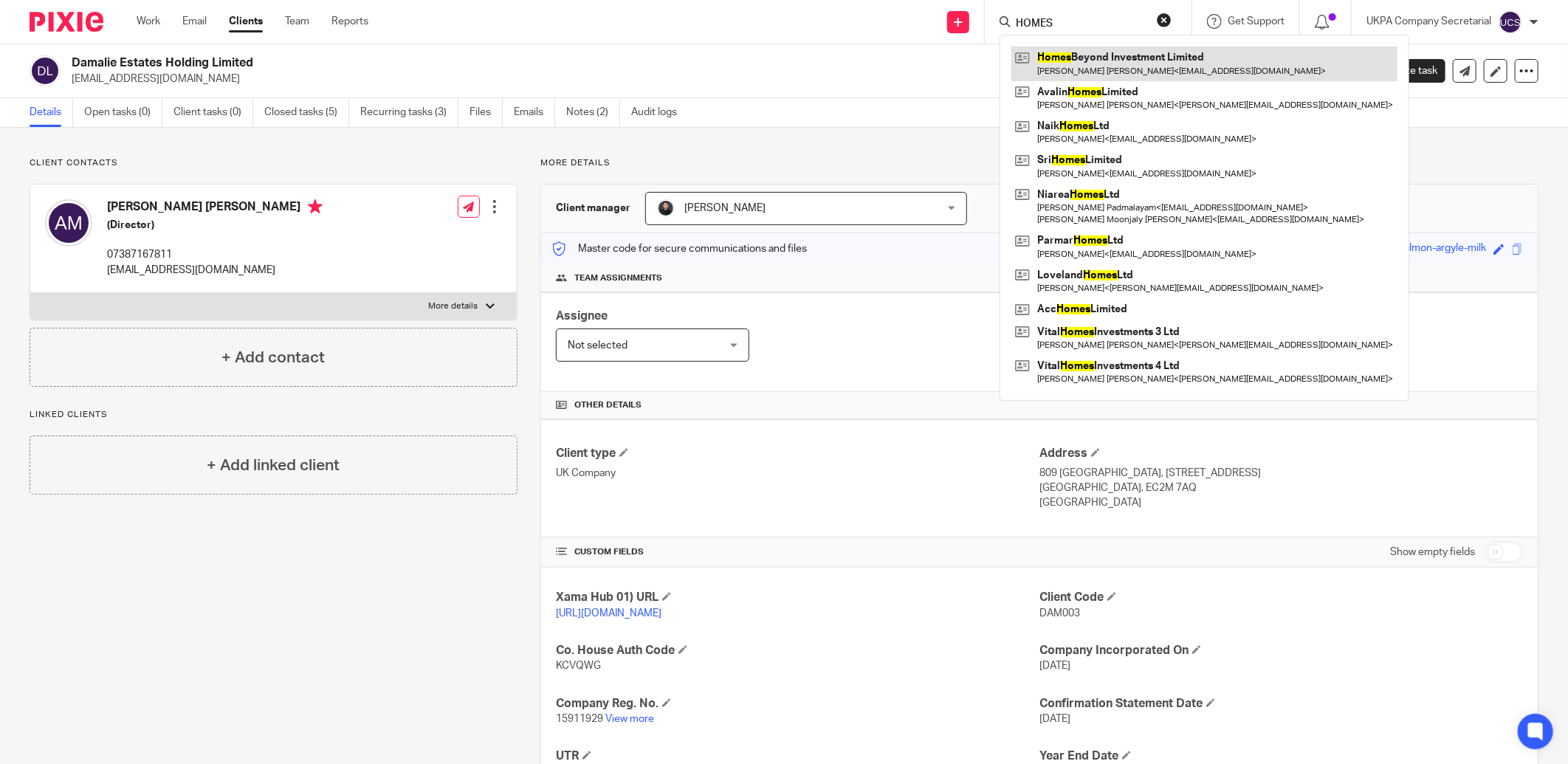
type input "HOMES"
click at [1050, 67] on link at bounding box center [1203, 63] width 386 height 34
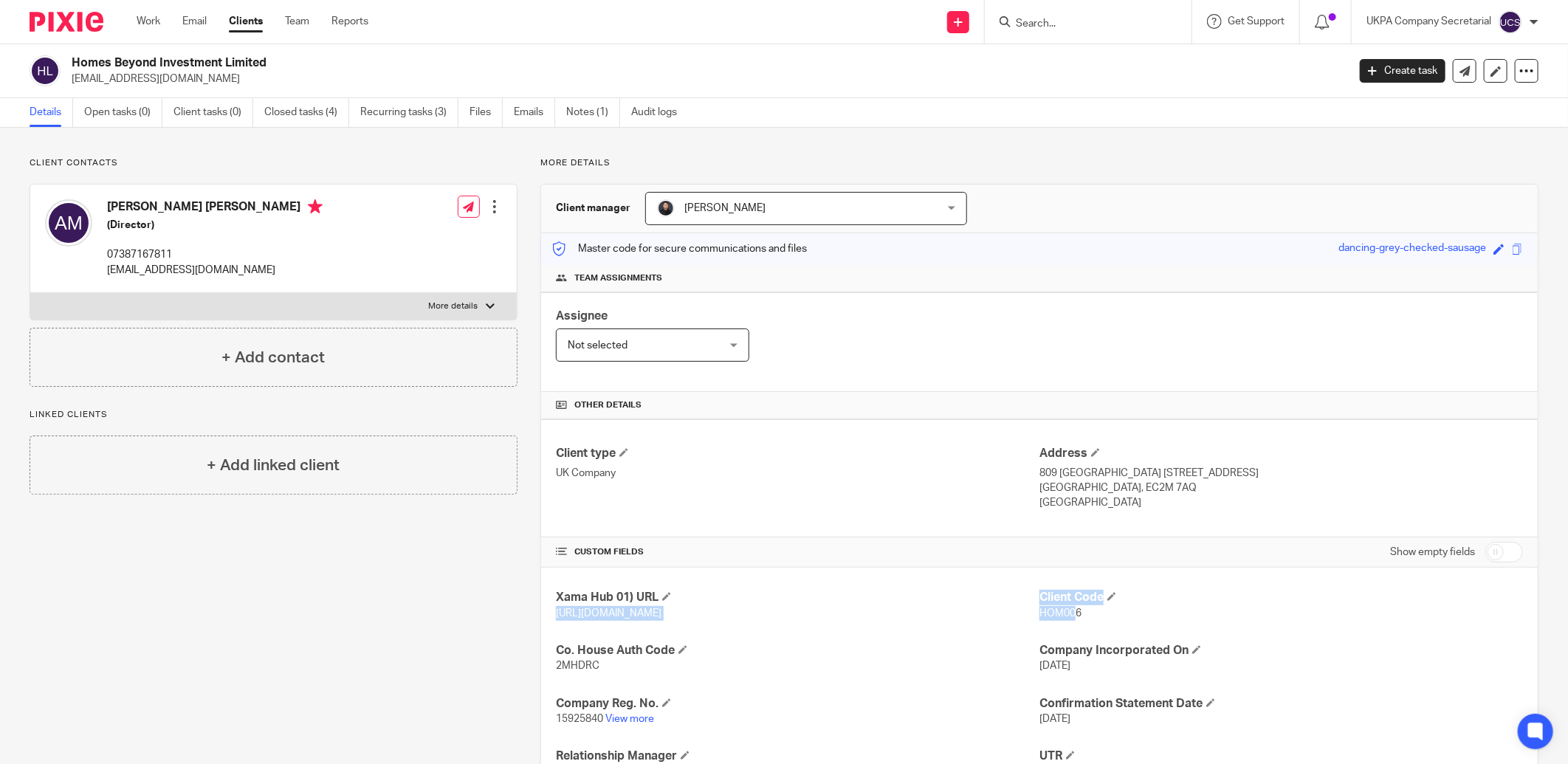
drag, startPoint x: 1028, startPoint y: 598, endPoint x: 1068, endPoint y: 615, distance: 43.5
click at [1068, 615] on div "Xama Hub 01) URL https://platform.xamatech.com/portal/crm/clients/e7e7e8b0-68fb…" at bounding box center [1039, 738] width 996 height 340
drag, startPoint x: 1068, startPoint y: 615, endPoint x: 964, endPoint y: 636, distance: 106.1
click at [964, 636] on div "Xama Hub 01) URL https://platform.xamatech.com/portal/crm/clients/e7e7e8b0-68fb…" at bounding box center [1039, 738] width 996 height 340
drag, startPoint x: 1034, startPoint y: 601, endPoint x: 1078, endPoint y: 617, distance: 46.8
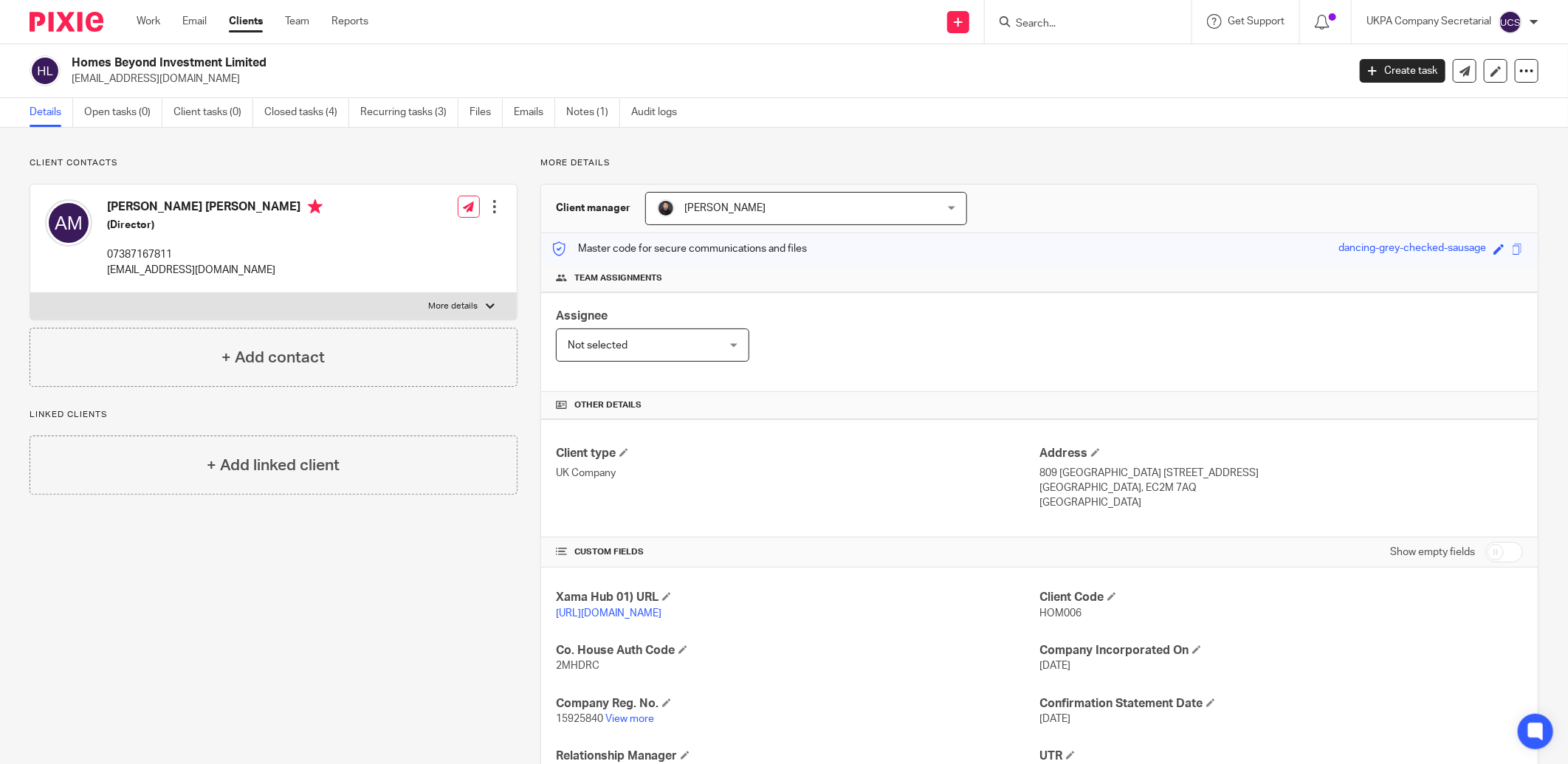
click at [1078, 617] on div "Client Code HOM006" at bounding box center [1281, 606] width 484 height 31
copy div "Client Code HOM006"
click at [1038, 13] on form at bounding box center [1093, 22] width 157 height 18
click at [1054, 25] on input "Search" at bounding box center [1081, 24] width 133 height 14
type input "damalie"
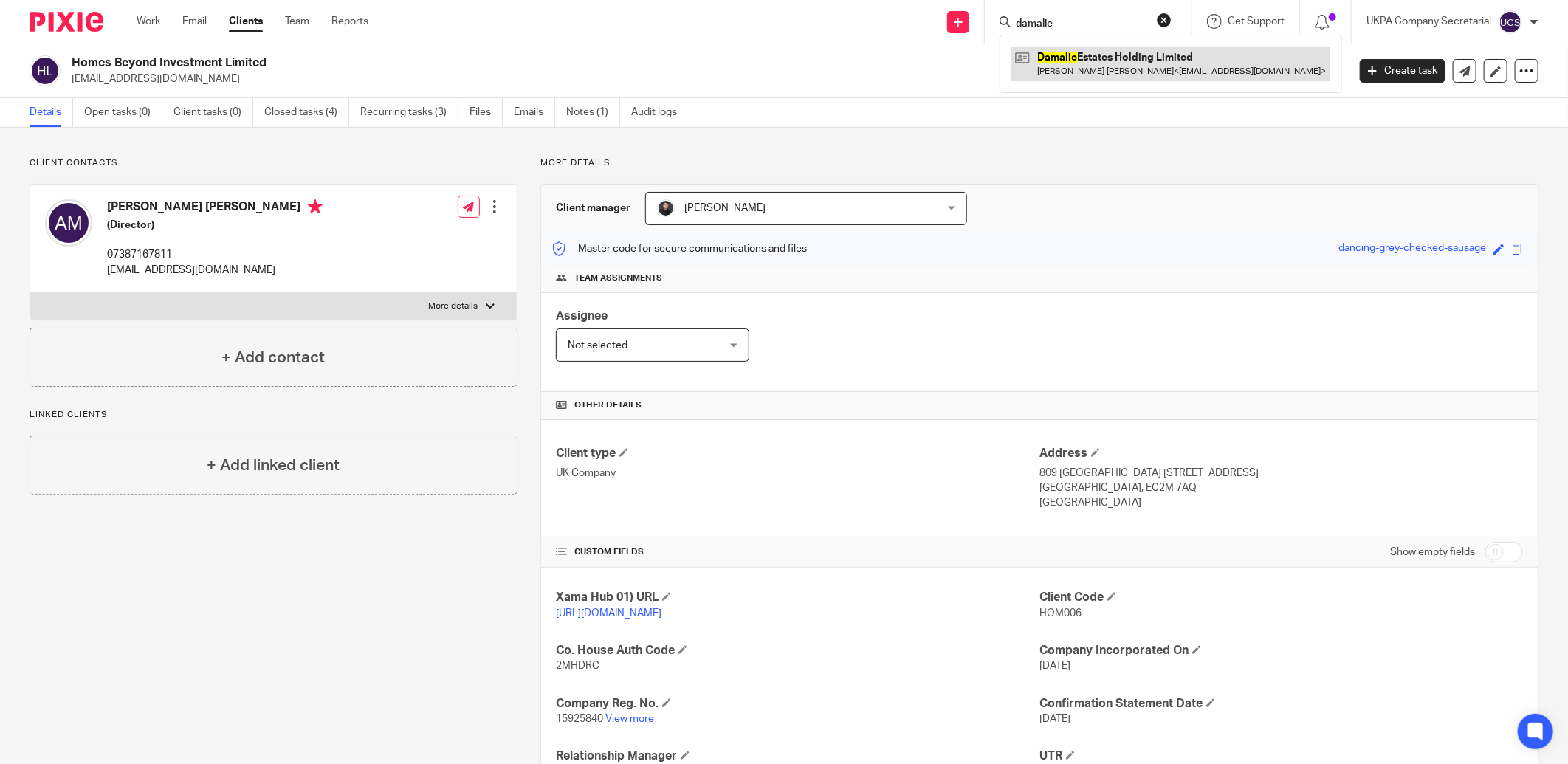
click at [1091, 65] on link at bounding box center [1170, 63] width 319 height 34
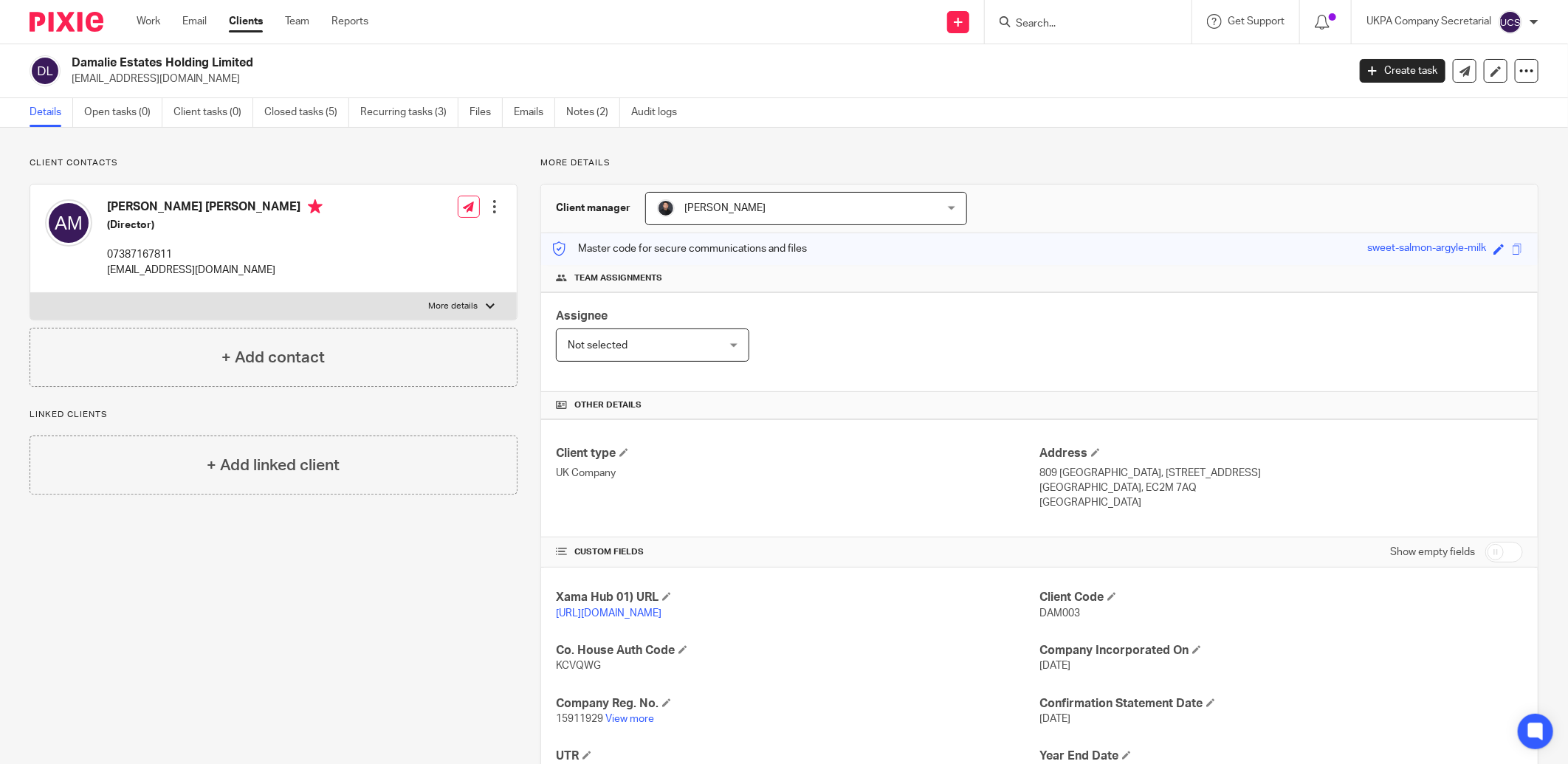
drag, startPoint x: 1031, startPoint y: 597, endPoint x: 1074, endPoint y: 613, distance: 45.9
click at [1074, 613] on div "Client Code DAM003" at bounding box center [1281, 606] width 484 height 31
copy div "Client Code DAM003"
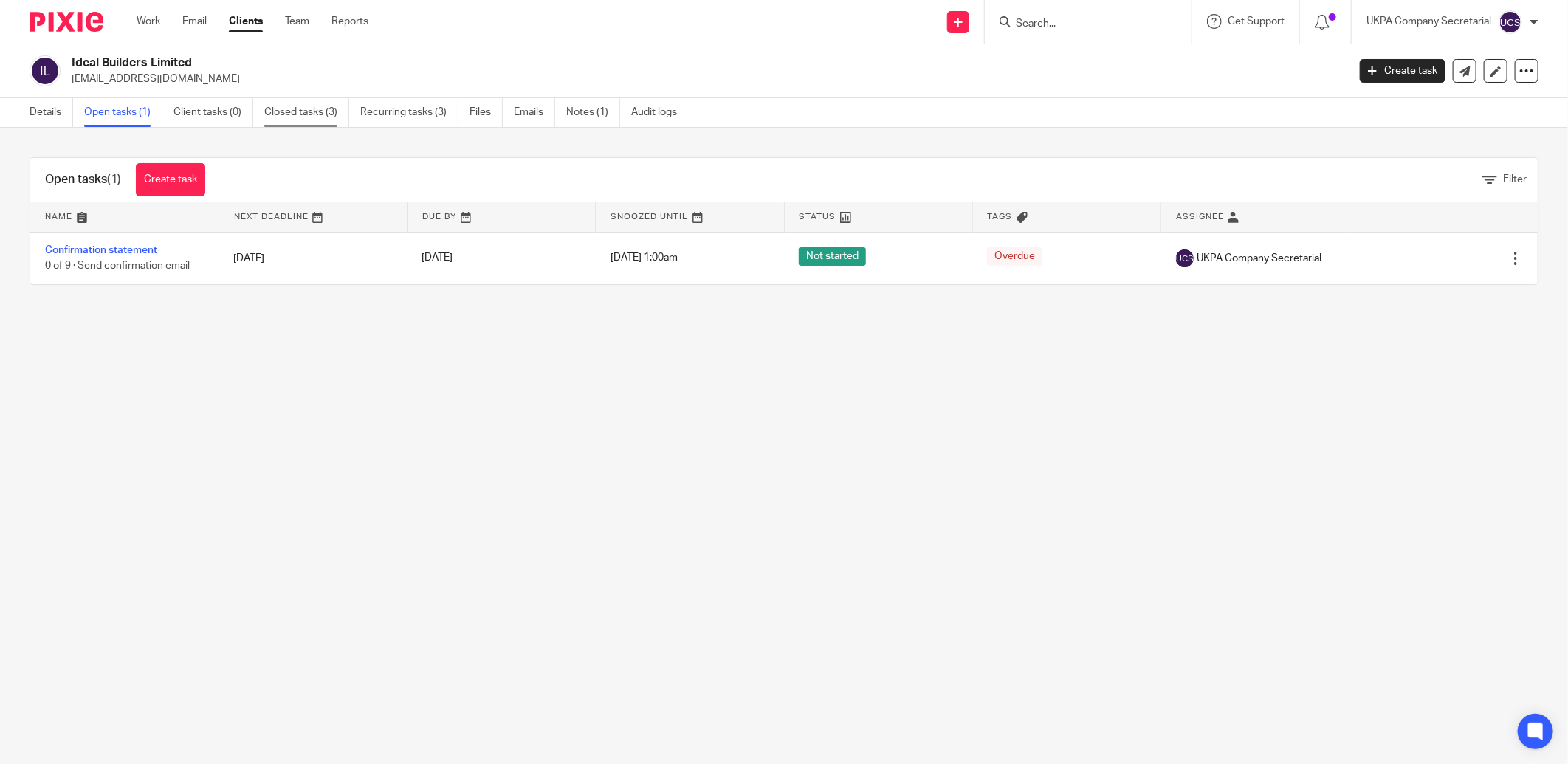
click at [305, 112] on link "Closed tasks (3)" at bounding box center [306, 113] width 85 height 29
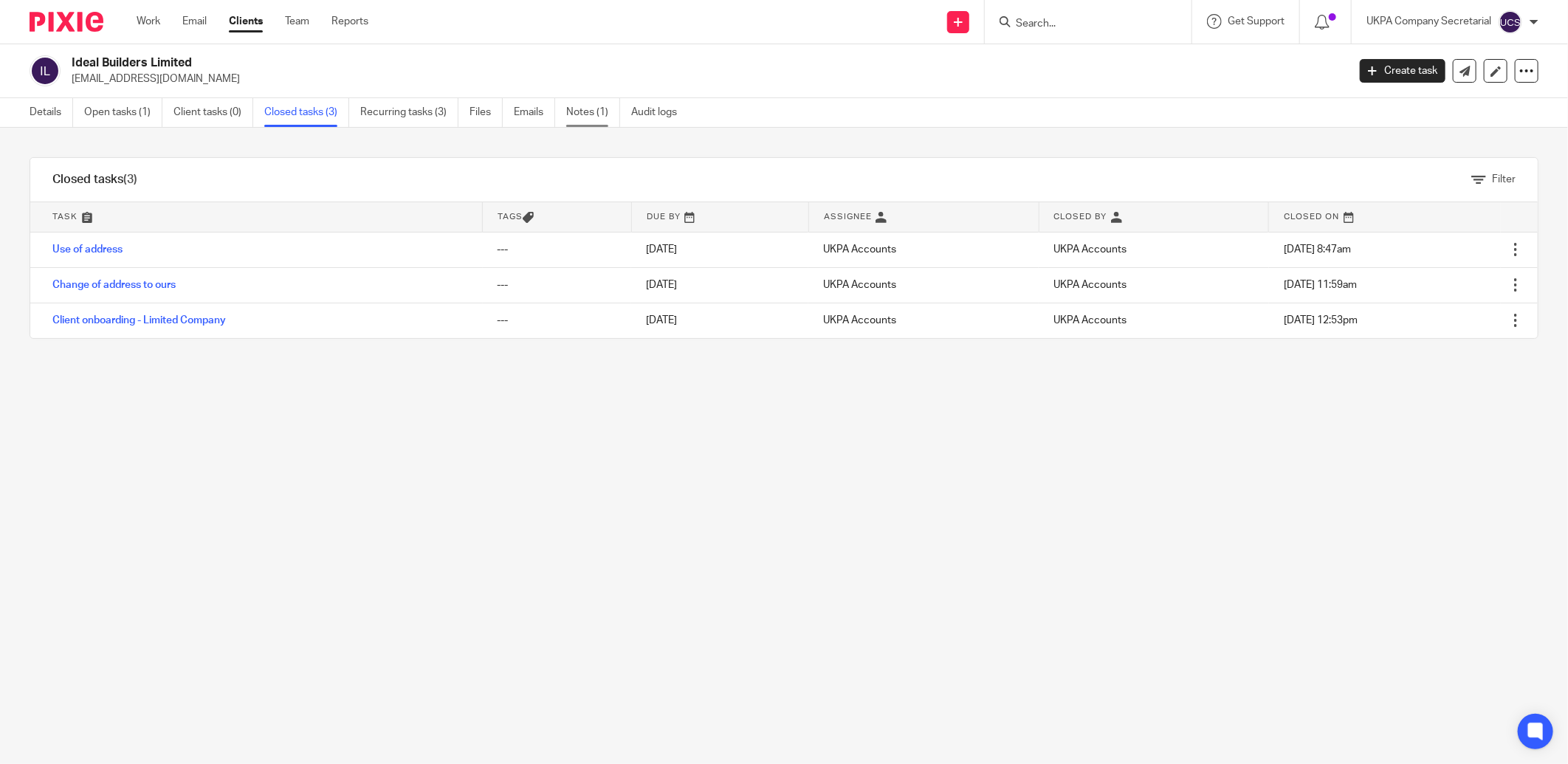
click at [596, 106] on link "Notes (1)" at bounding box center [593, 113] width 54 height 29
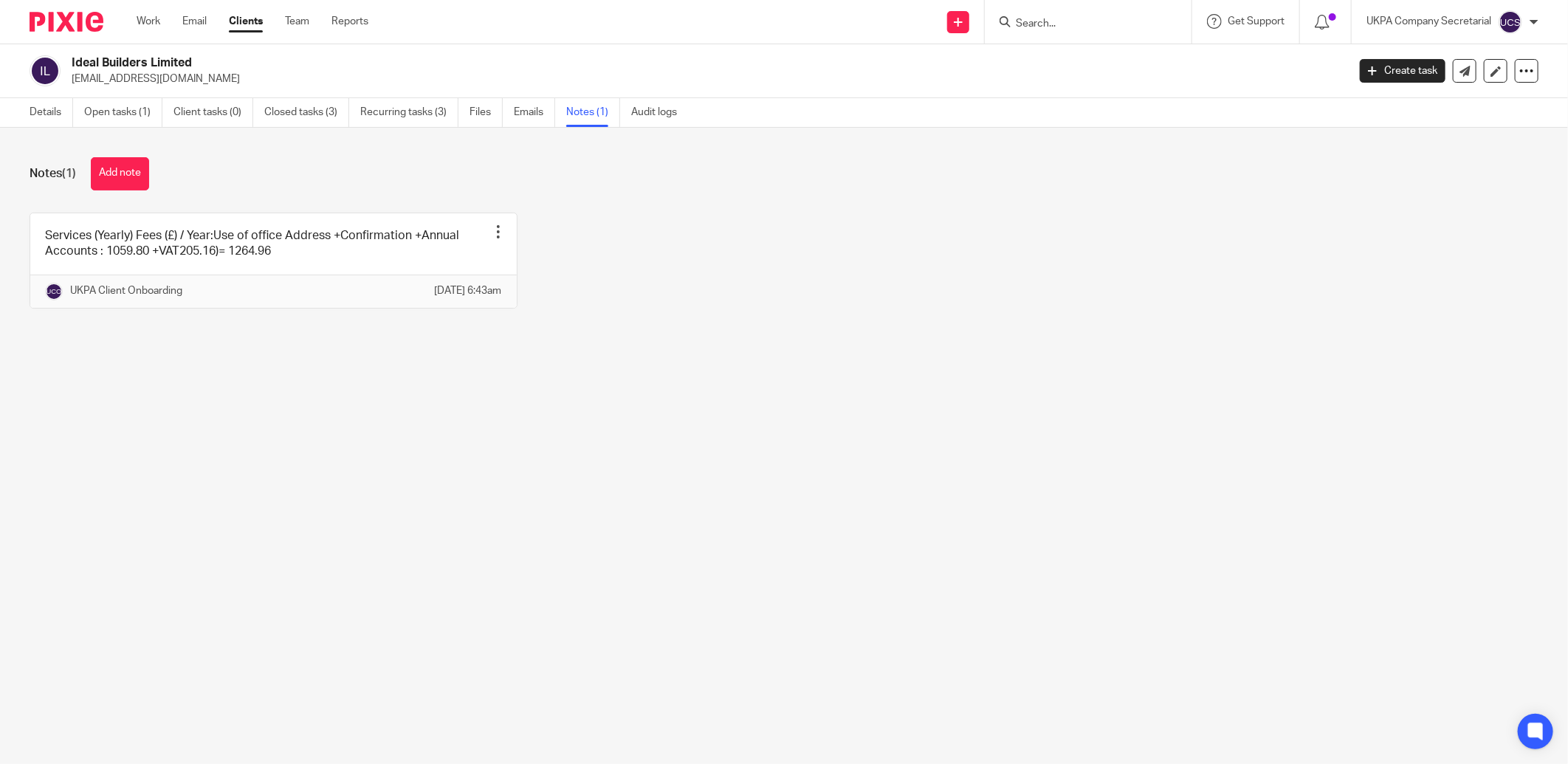
click at [1090, 17] on input "Search" at bounding box center [1081, 24] width 133 height 14
type input "dbh"
click at [1103, 62] on link at bounding box center [1140, 57] width 259 height 22
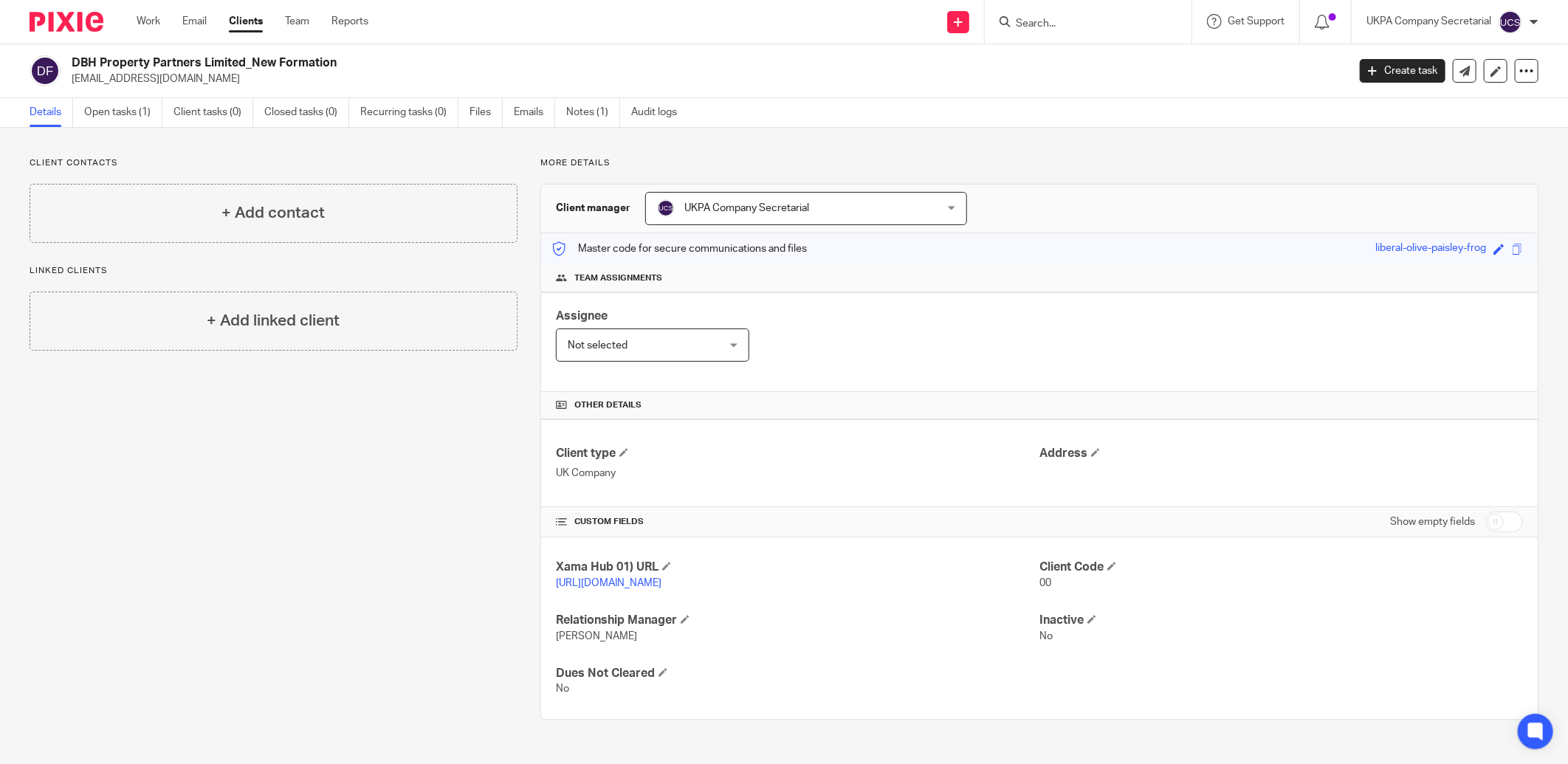
click at [1486, 520] on input "checkbox" at bounding box center [1503, 522] width 37 height 21
checkbox input "true"
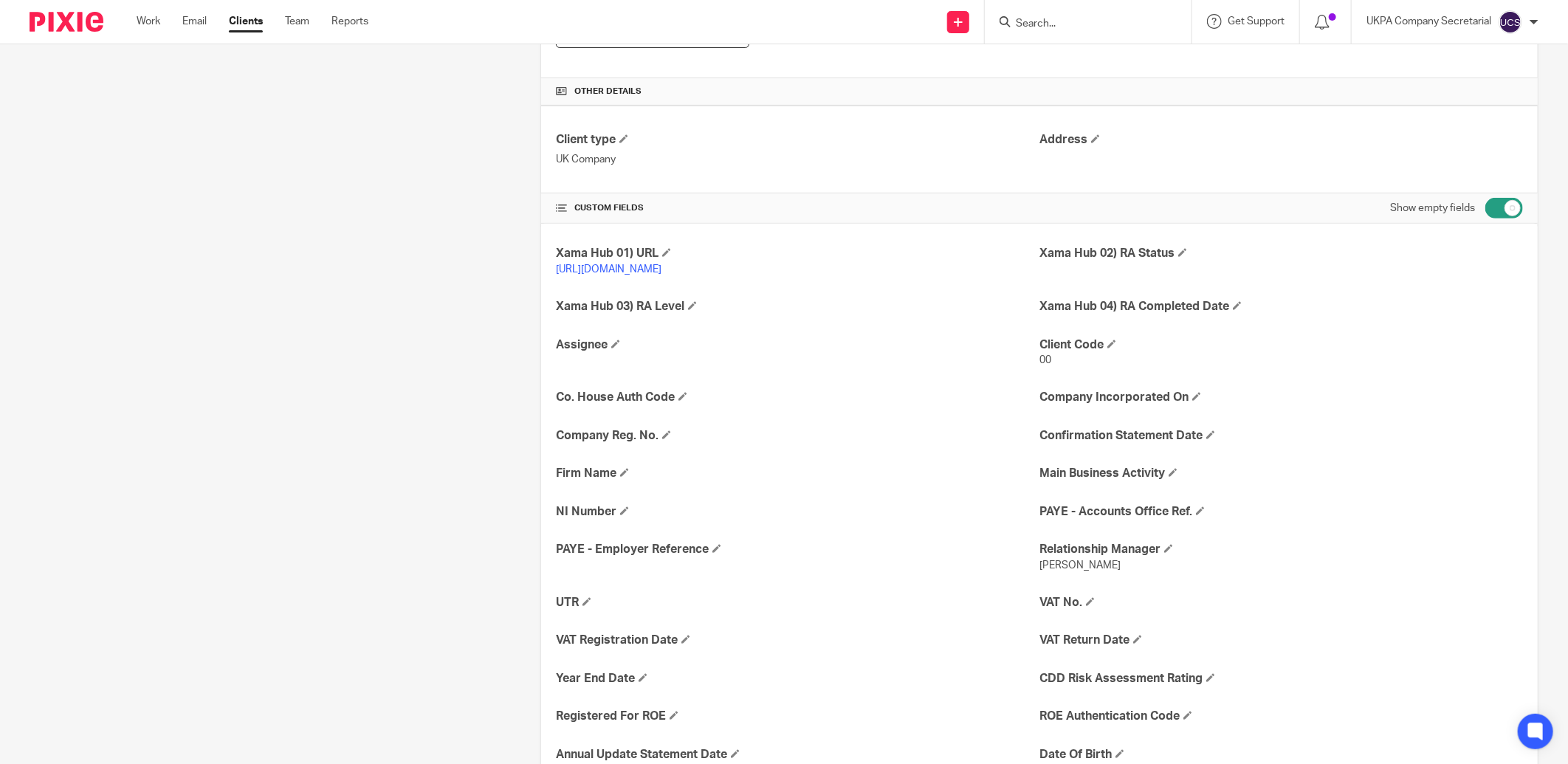
scroll to position [337, 0]
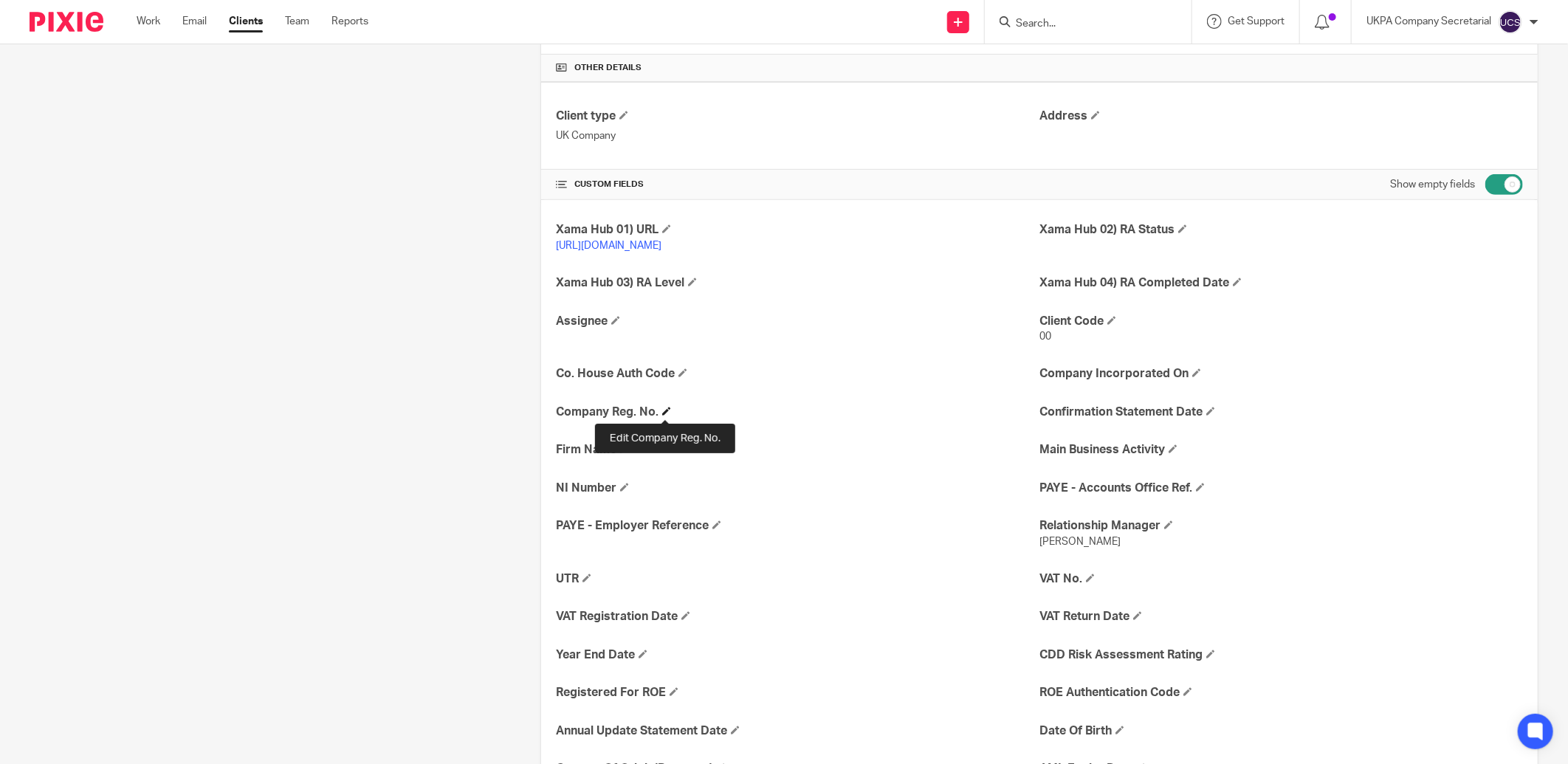
click at [662, 409] on span at bounding box center [666, 411] width 9 height 9
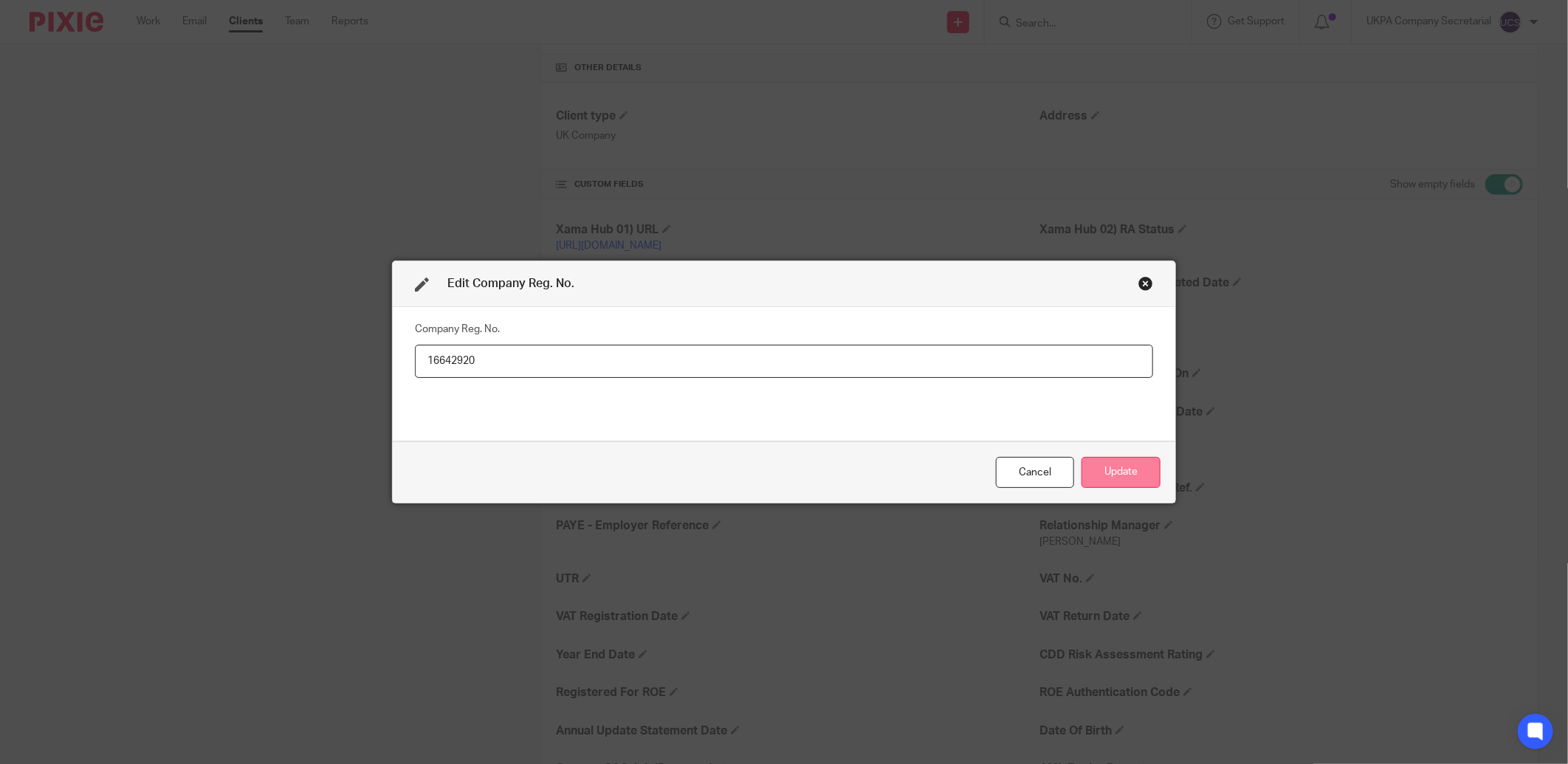
type input "16642920"
click at [1124, 474] on button "Update" at bounding box center [1121, 473] width 79 height 32
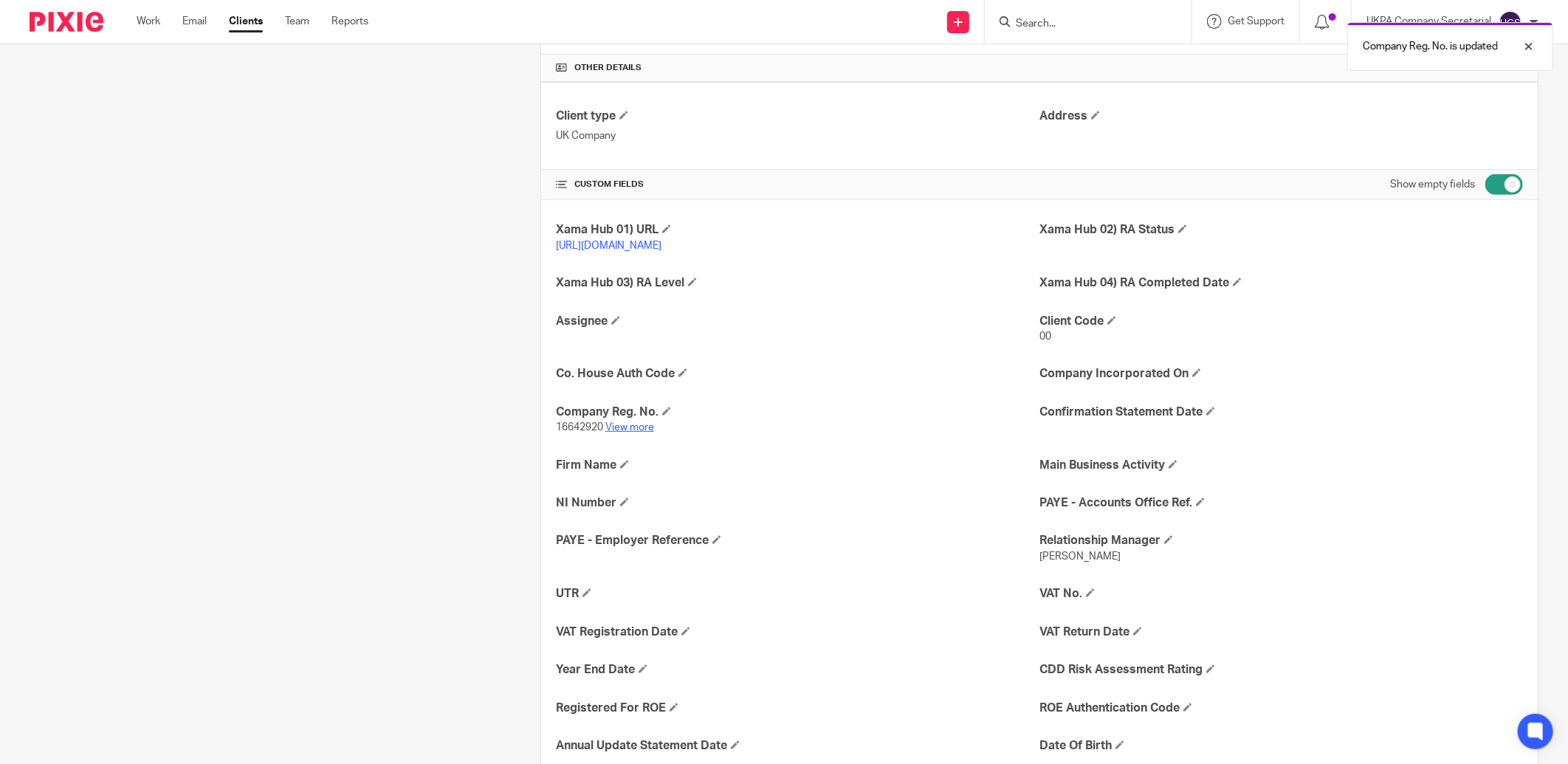
click at [628, 428] on link "View more" at bounding box center [630, 427] width 49 height 10
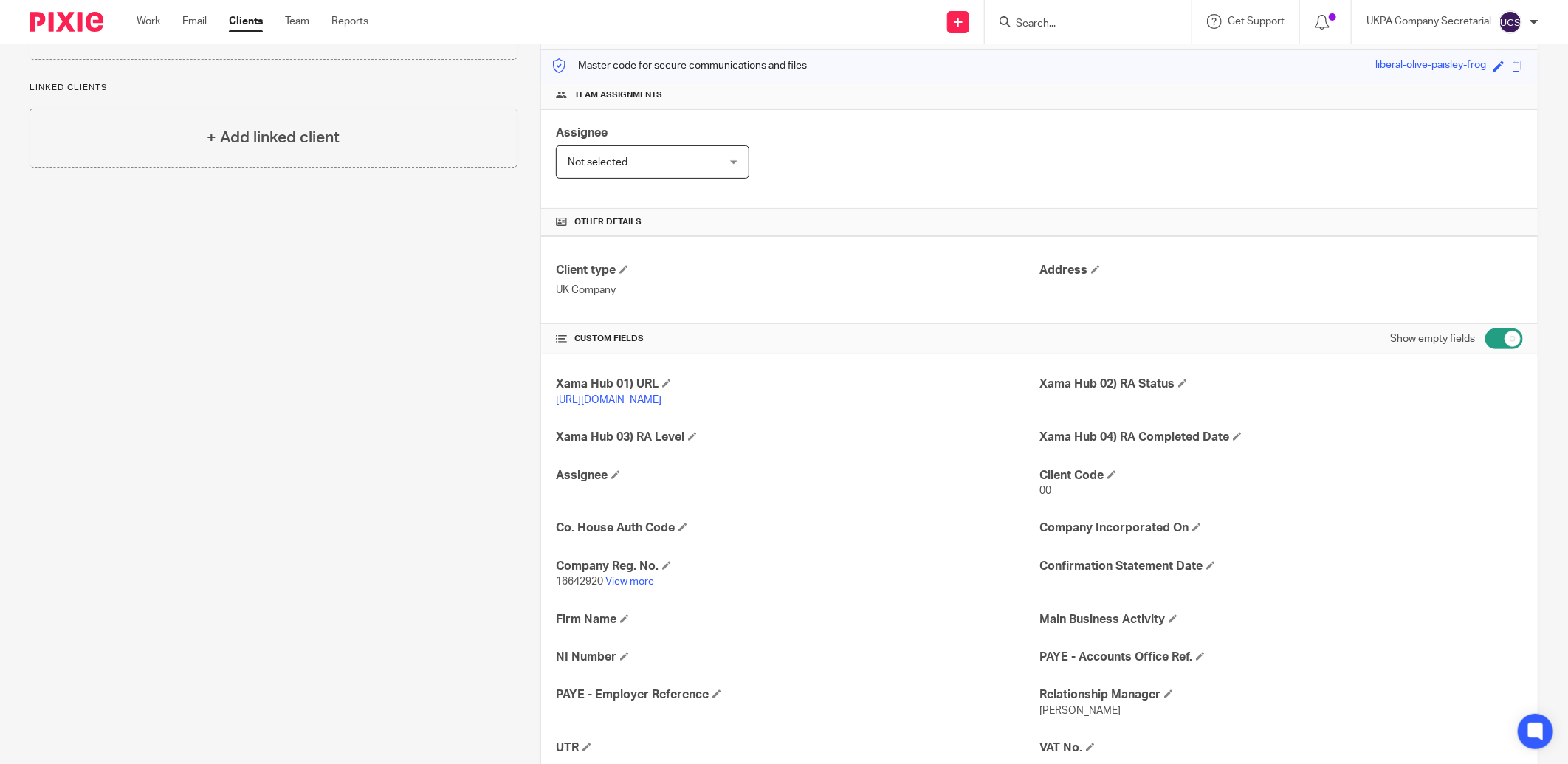
scroll to position [0, 0]
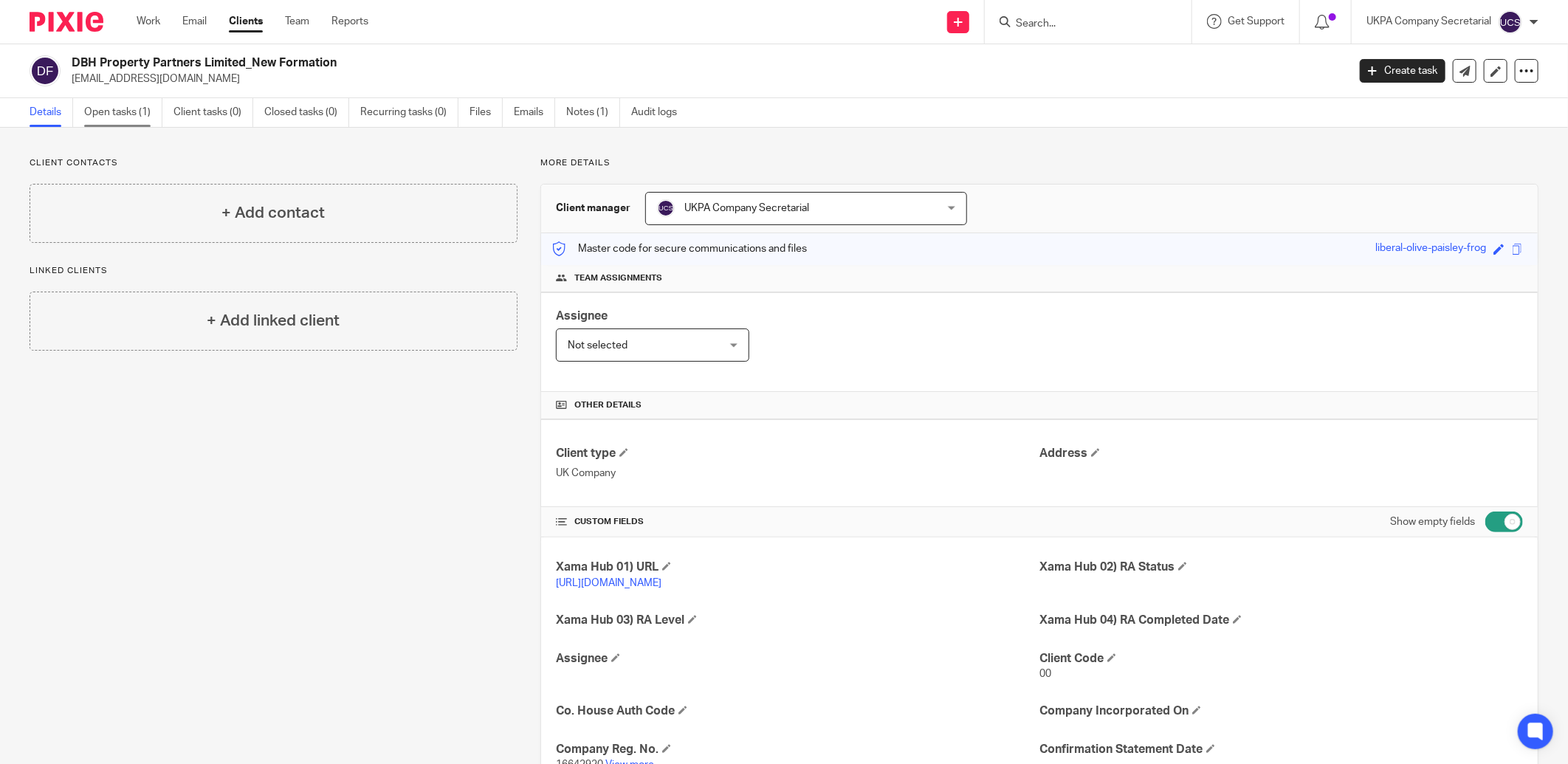
click at [124, 107] on link "Open tasks (1)" at bounding box center [124, 113] width 78 height 29
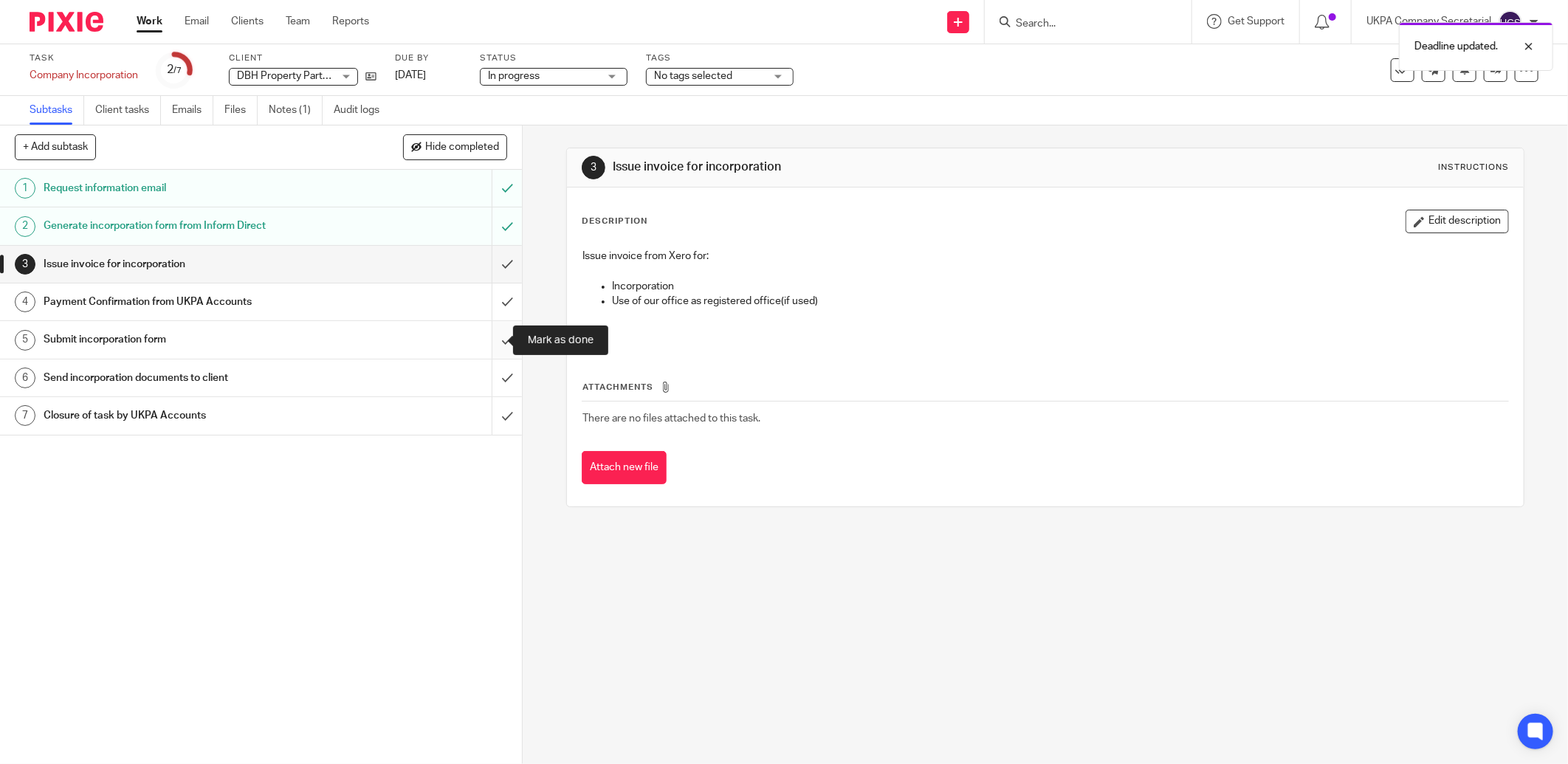
click at [494, 343] on input "submit" at bounding box center [261, 339] width 522 height 37
click at [489, 379] on input "submit" at bounding box center [261, 377] width 522 height 37
click at [286, 109] on link "Notes (1)" at bounding box center [295, 111] width 54 height 29
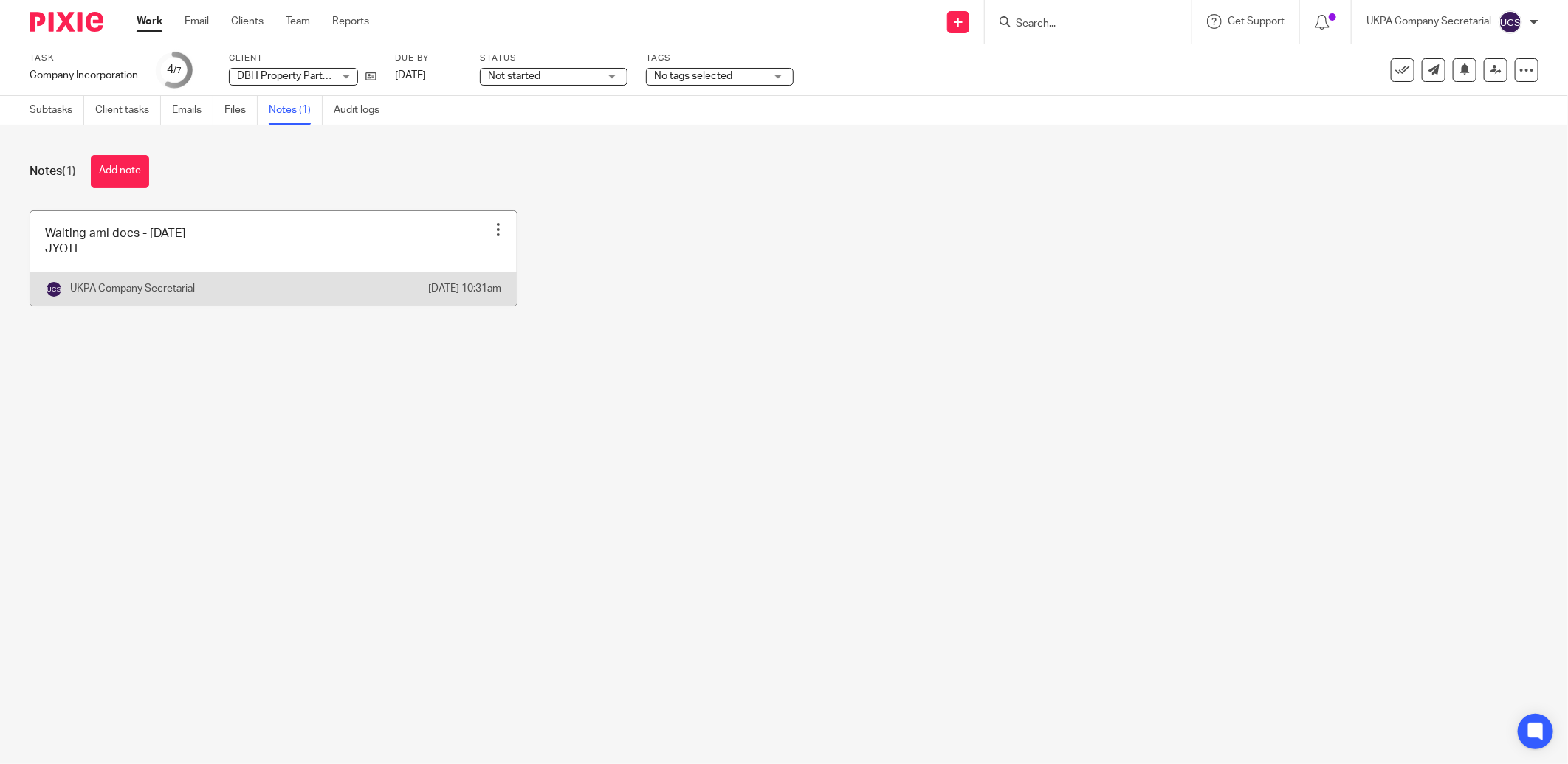
click at [273, 242] on link at bounding box center [273, 258] width 486 height 95
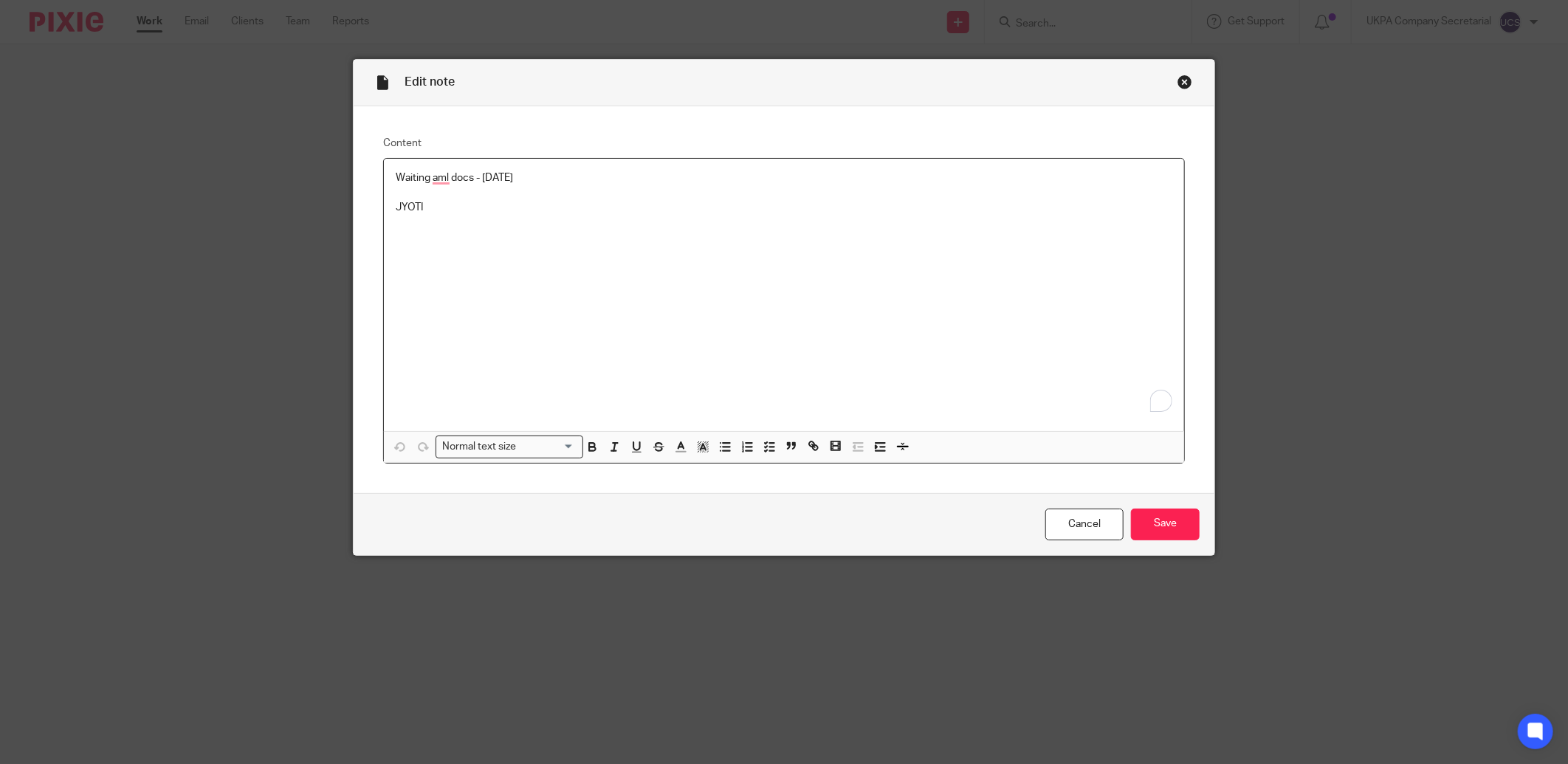
drag, startPoint x: 388, startPoint y: 179, endPoint x: 568, endPoint y: 185, distance: 180.1
click at [568, 185] on div "Waiting aml docs - [DATE] JYOTI" at bounding box center [784, 296] width 800 height 273
click at [434, 213] on p "To enrich screen reader interactions, please activate Accessibility in Grammarl…" at bounding box center [784, 207] width 776 height 15
paste div "To enrich screen reader interactions, please activate Accessibility in Grammarl…"
click at [1168, 532] on input "Save" at bounding box center [1165, 524] width 69 height 32
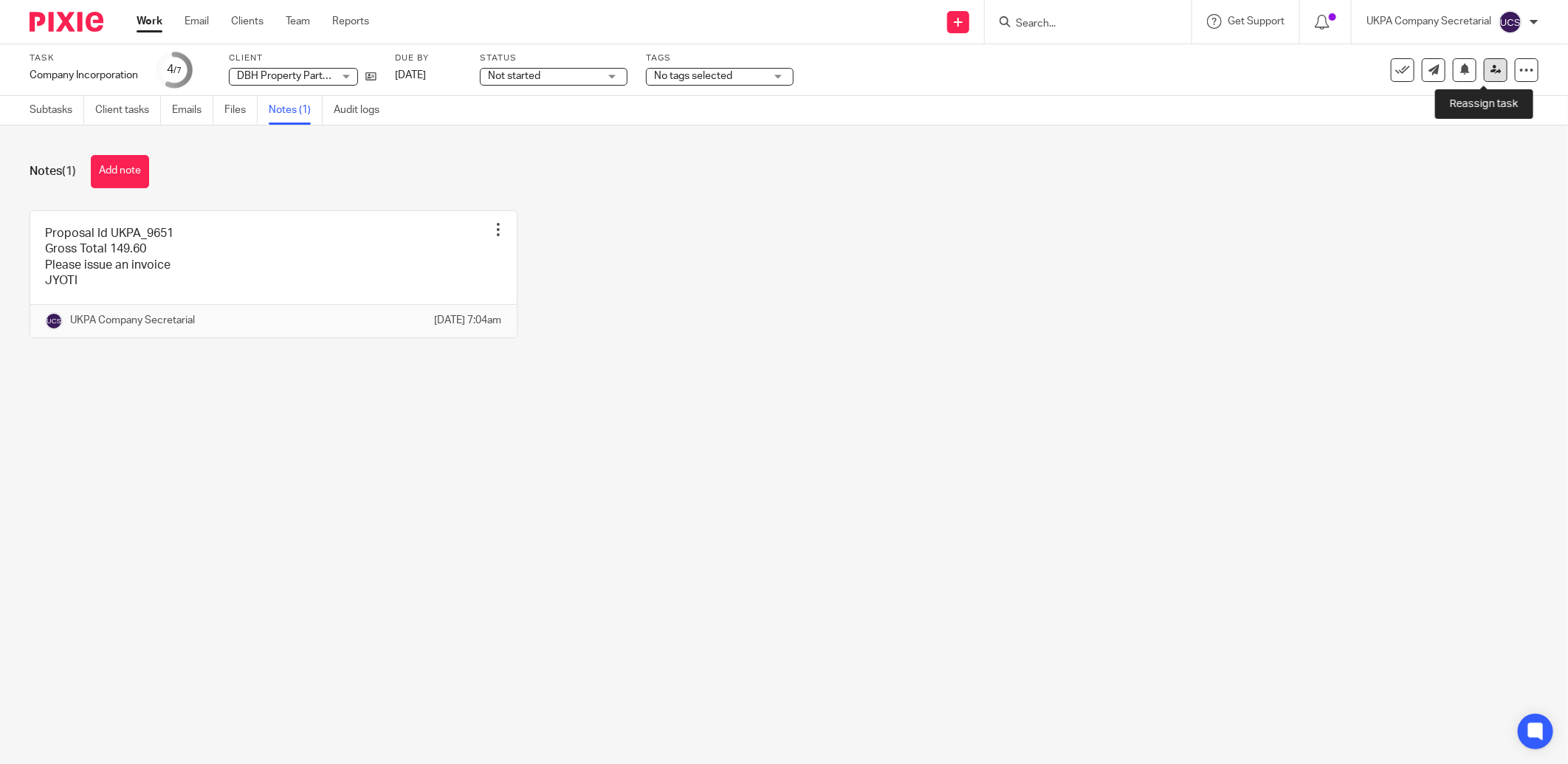
click at [1490, 70] on icon at bounding box center [1495, 70] width 11 height 11
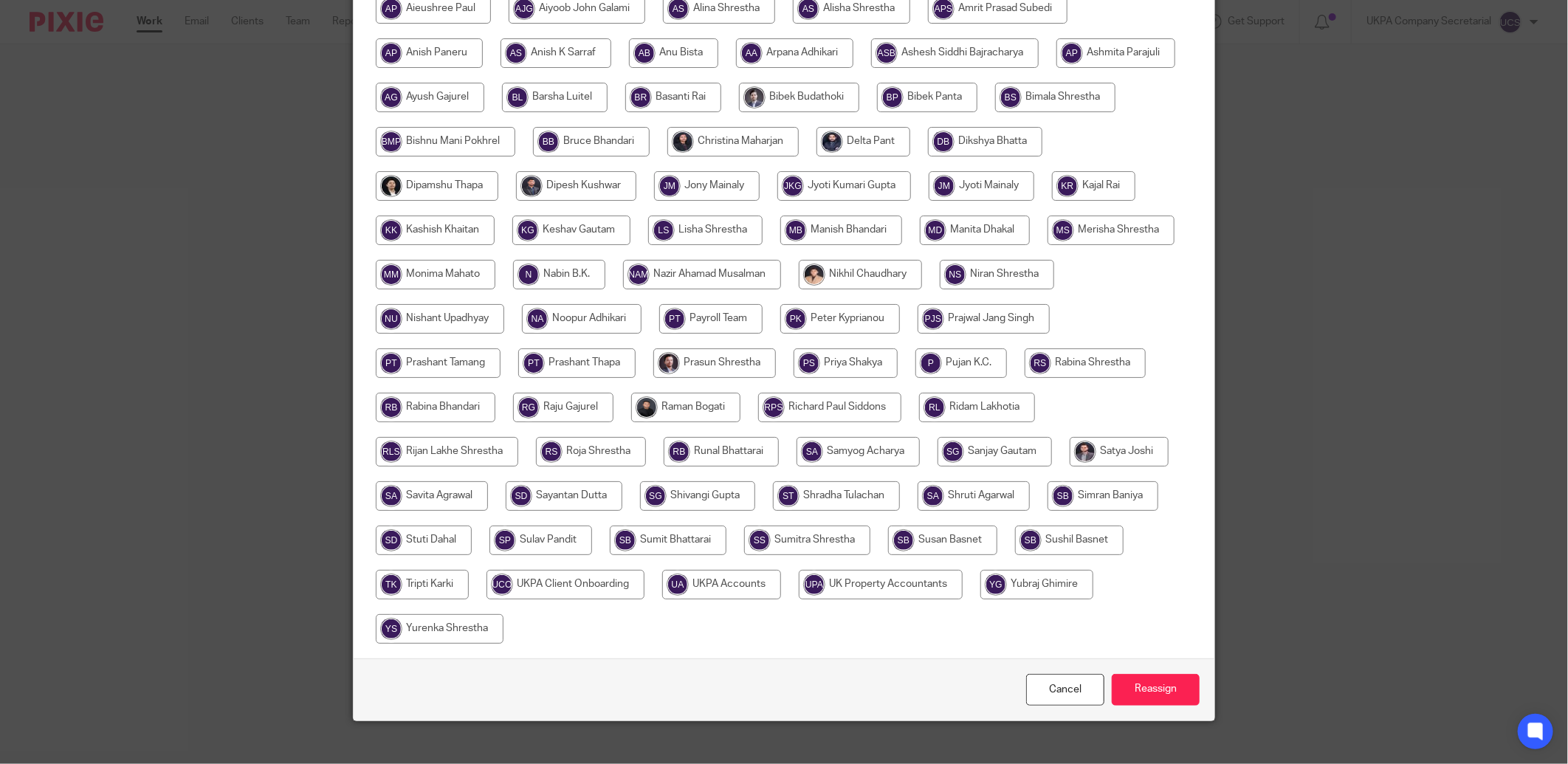
scroll to position [290, 0]
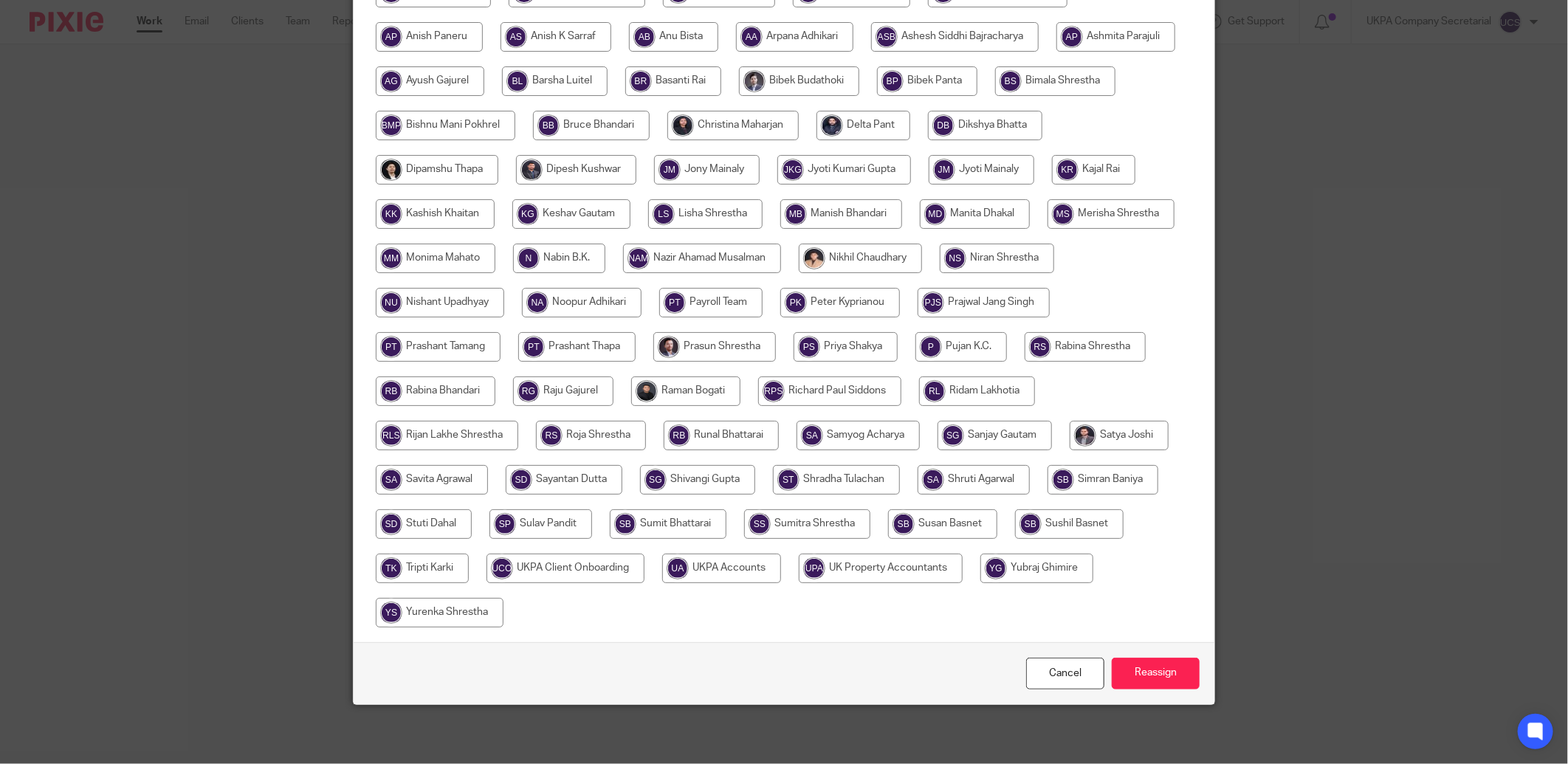
click at [781, 565] on input "radio" at bounding box center [721, 568] width 119 height 29
radio input "true"
click at [1154, 673] on input "Reassign" at bounding box center [1155, 674] width 88 height 32
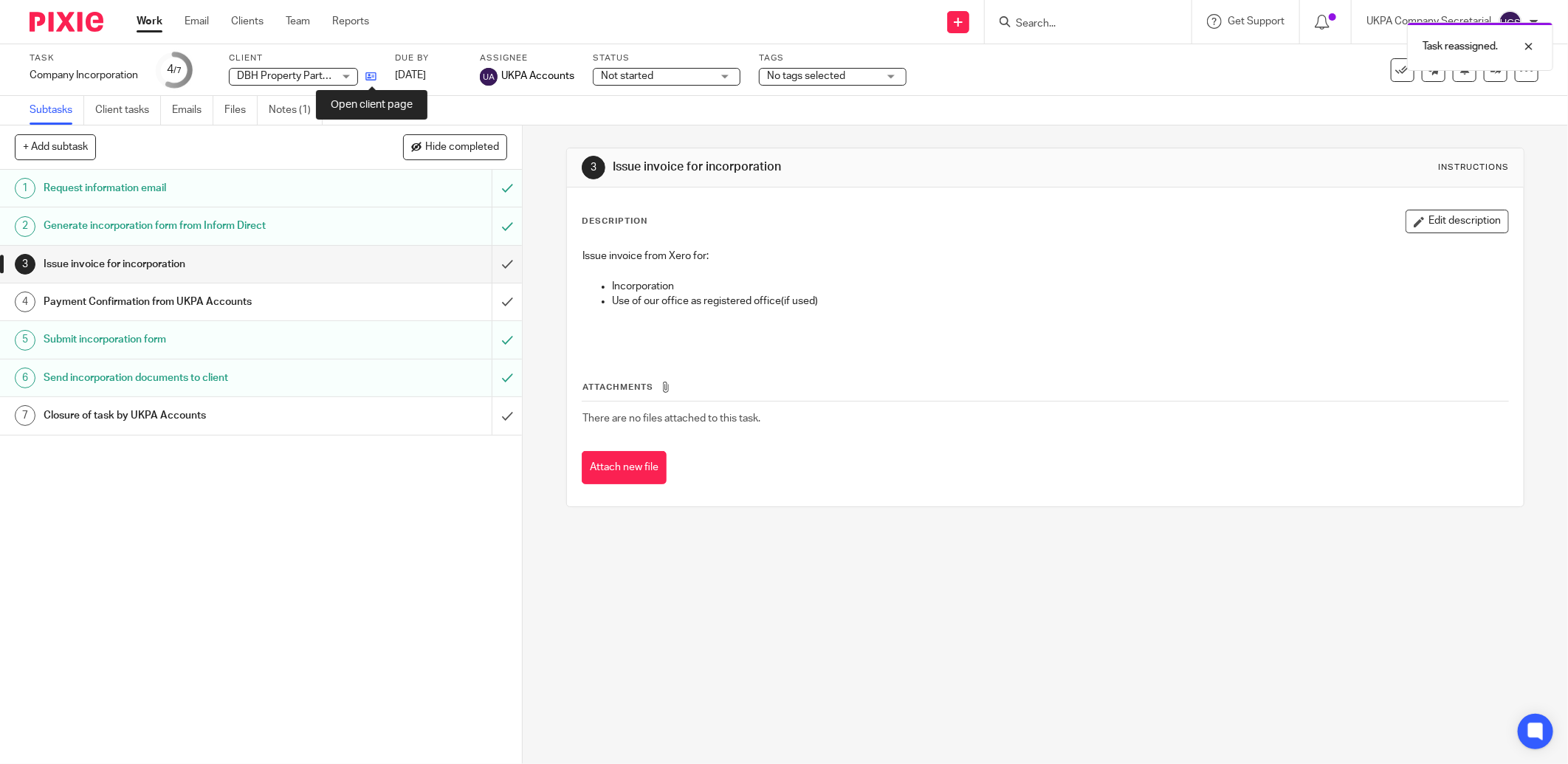
click at [371, 76] on icon at bounding box center [371, 76] width 11 height 11
click at [1042, 25] on input "Search" at bounding box center [1081, 24] width 133 height 14
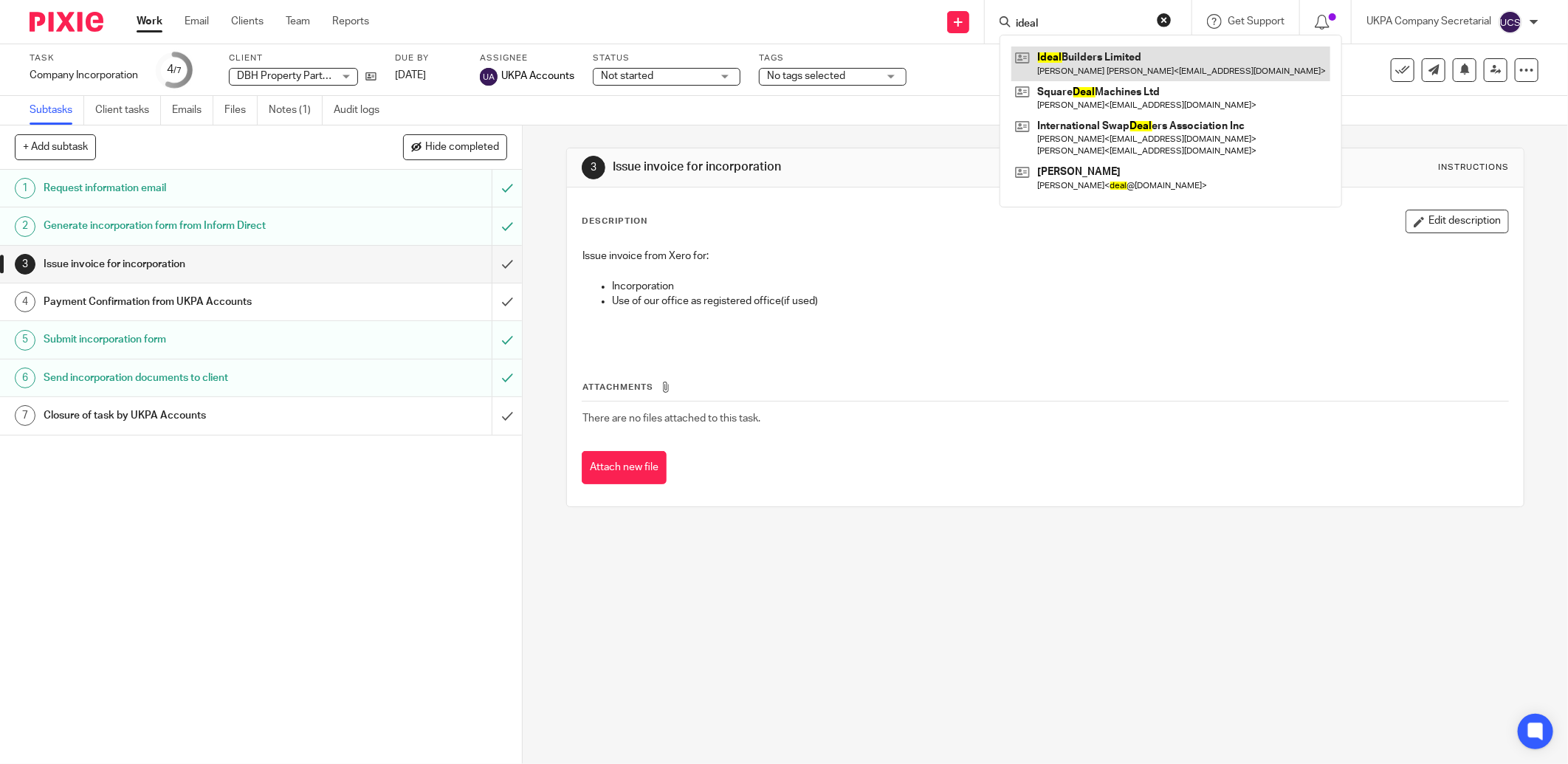
type input "ideal"
click at [1108, 57] on link at bounding box center [1170, 63] width 319 height 34
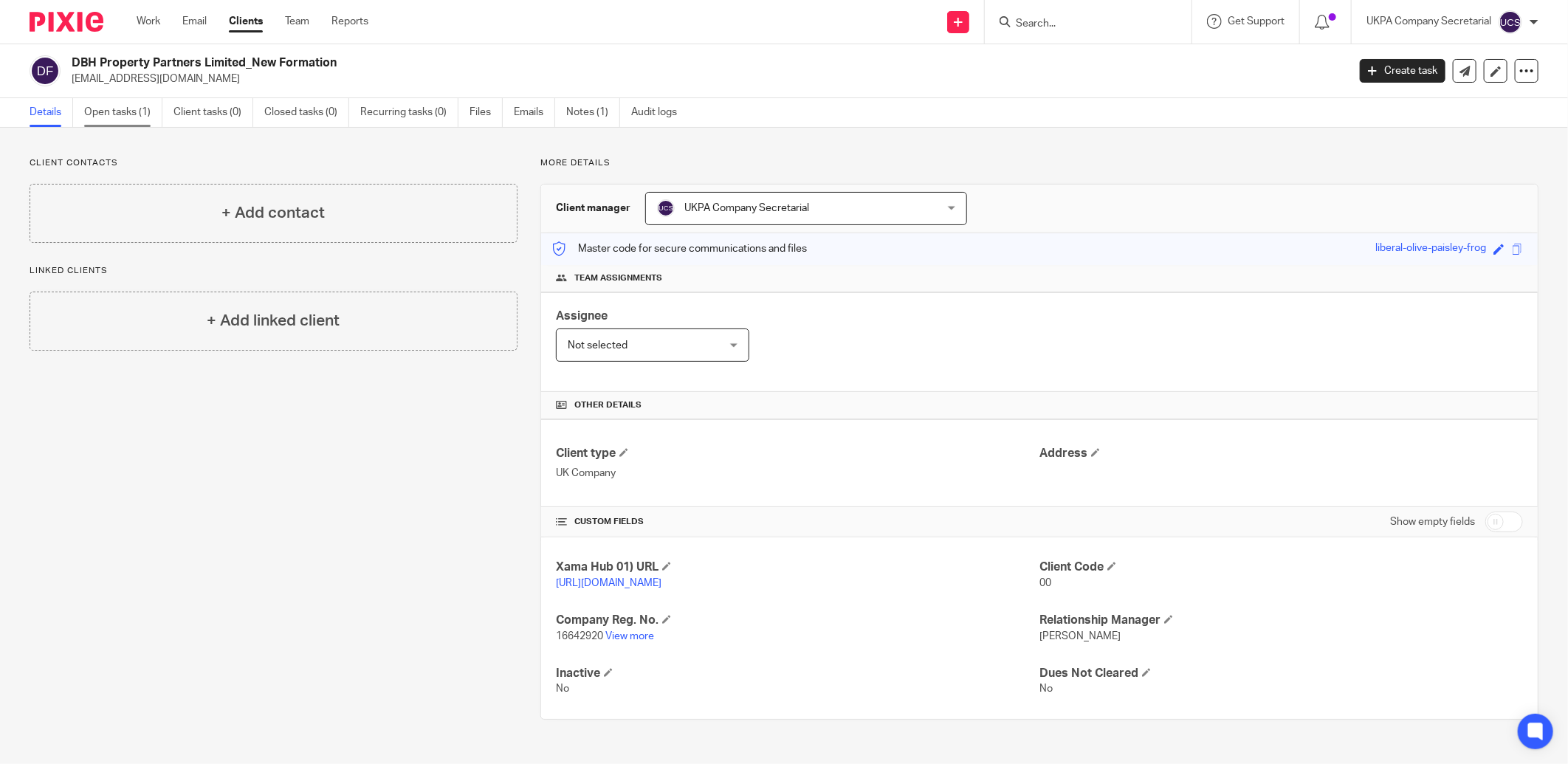
click at [105, 112] on link "Open tasks (1)" at bounding box center [124, 113] width 78 height 29
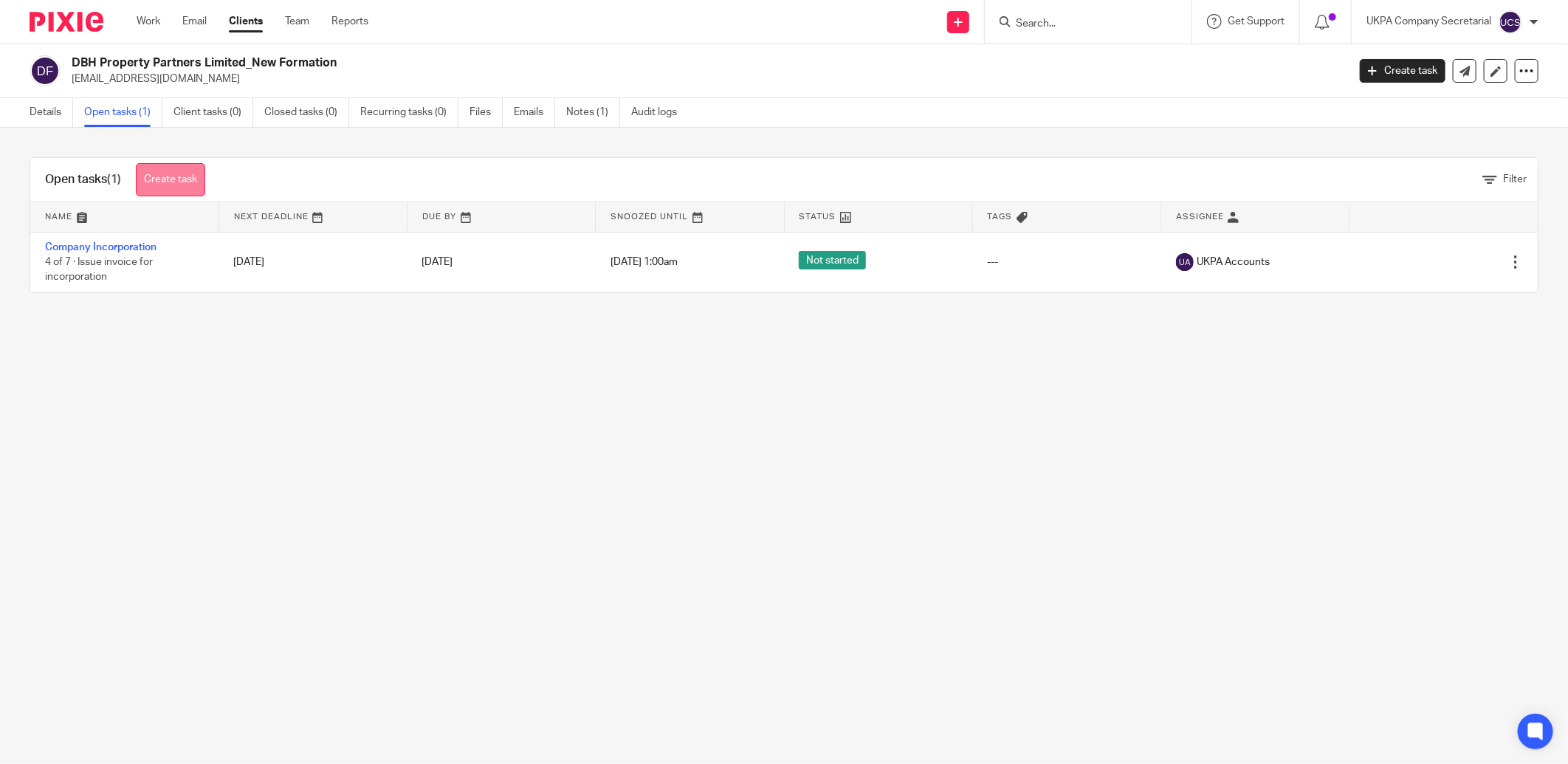
click at [185, 172] on link "Create task" at bounding box center [170, 179] width 69 height 34
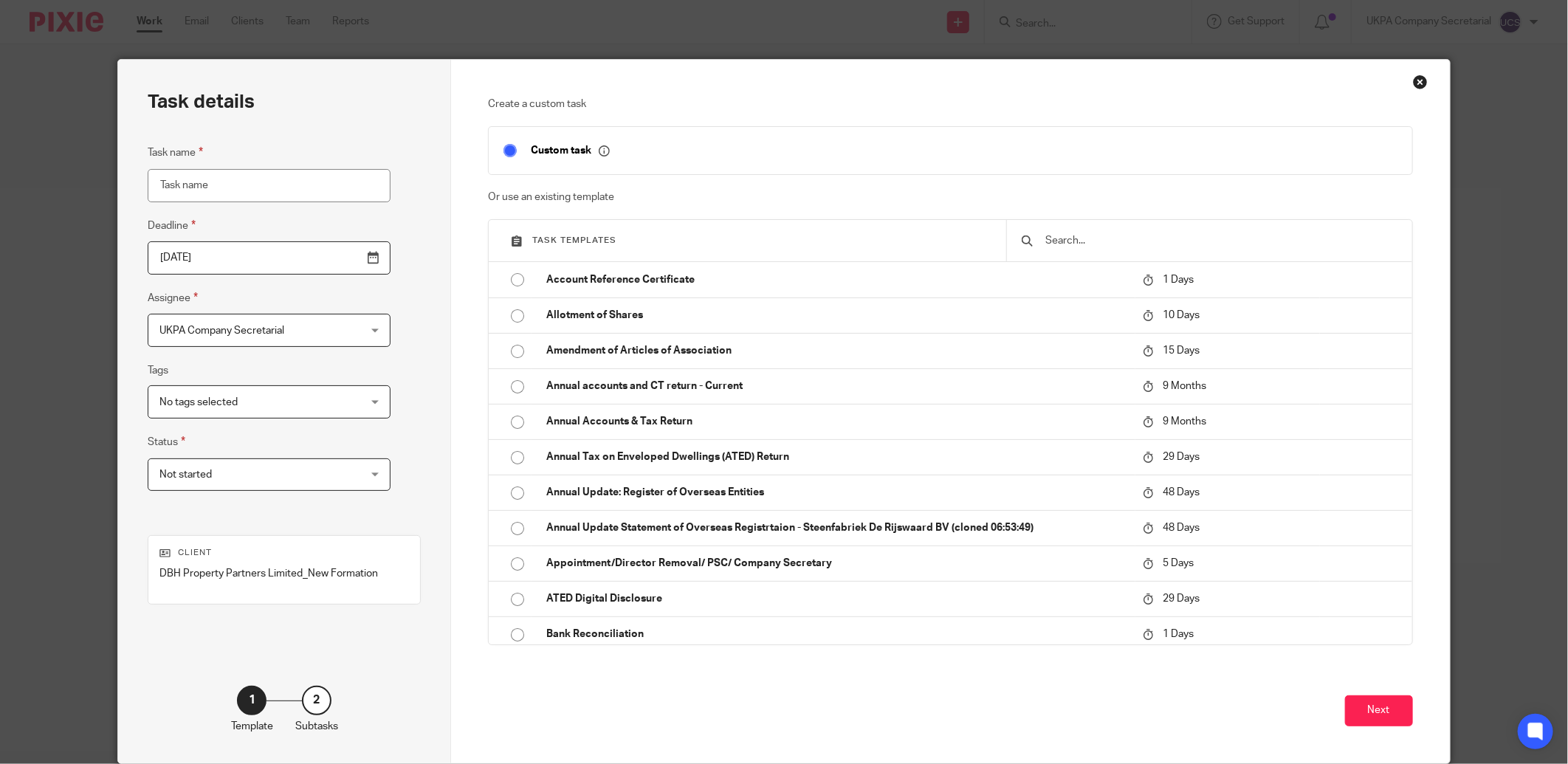
click at [1111, 237] on input "text" at bounding box center [1220, 241] width 353 height 16
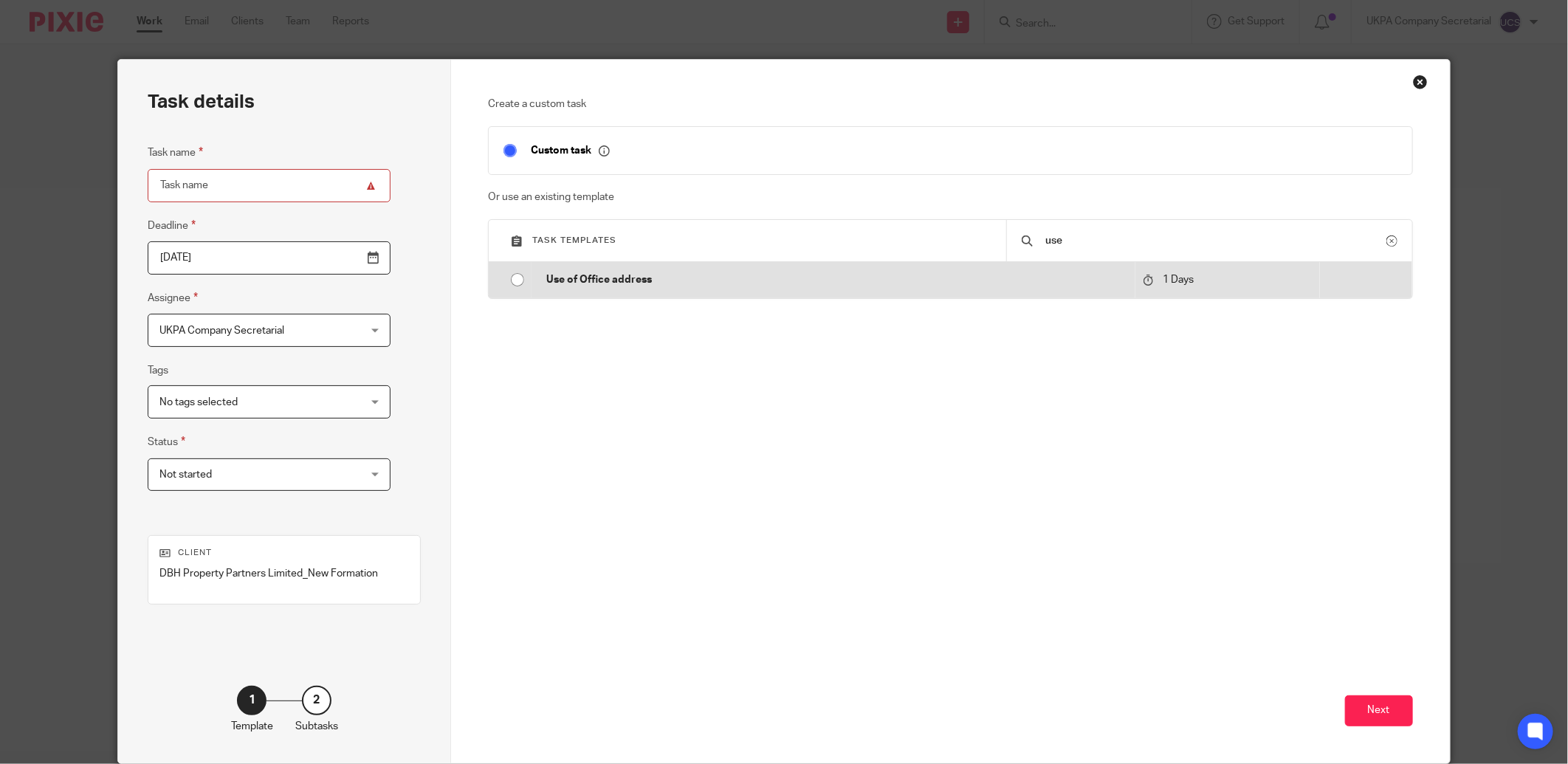
type input "use"
click at [665, 279] on p "Use of Office address" at bounding box center [836, 280] width 581 height 15
type input "2025-08-13"
type input "Use of Office address"
checkbox input "false"
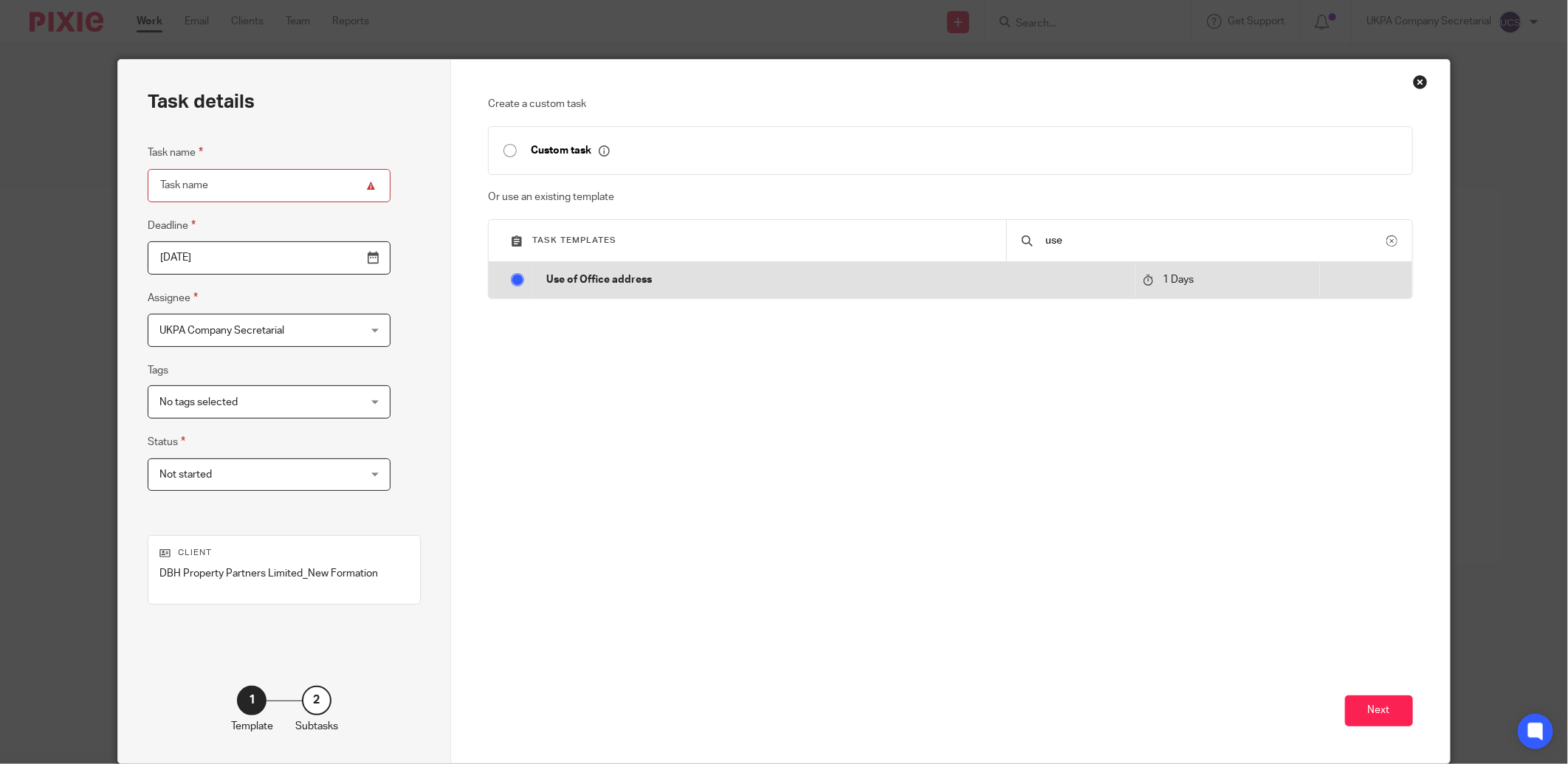
radio input "true"
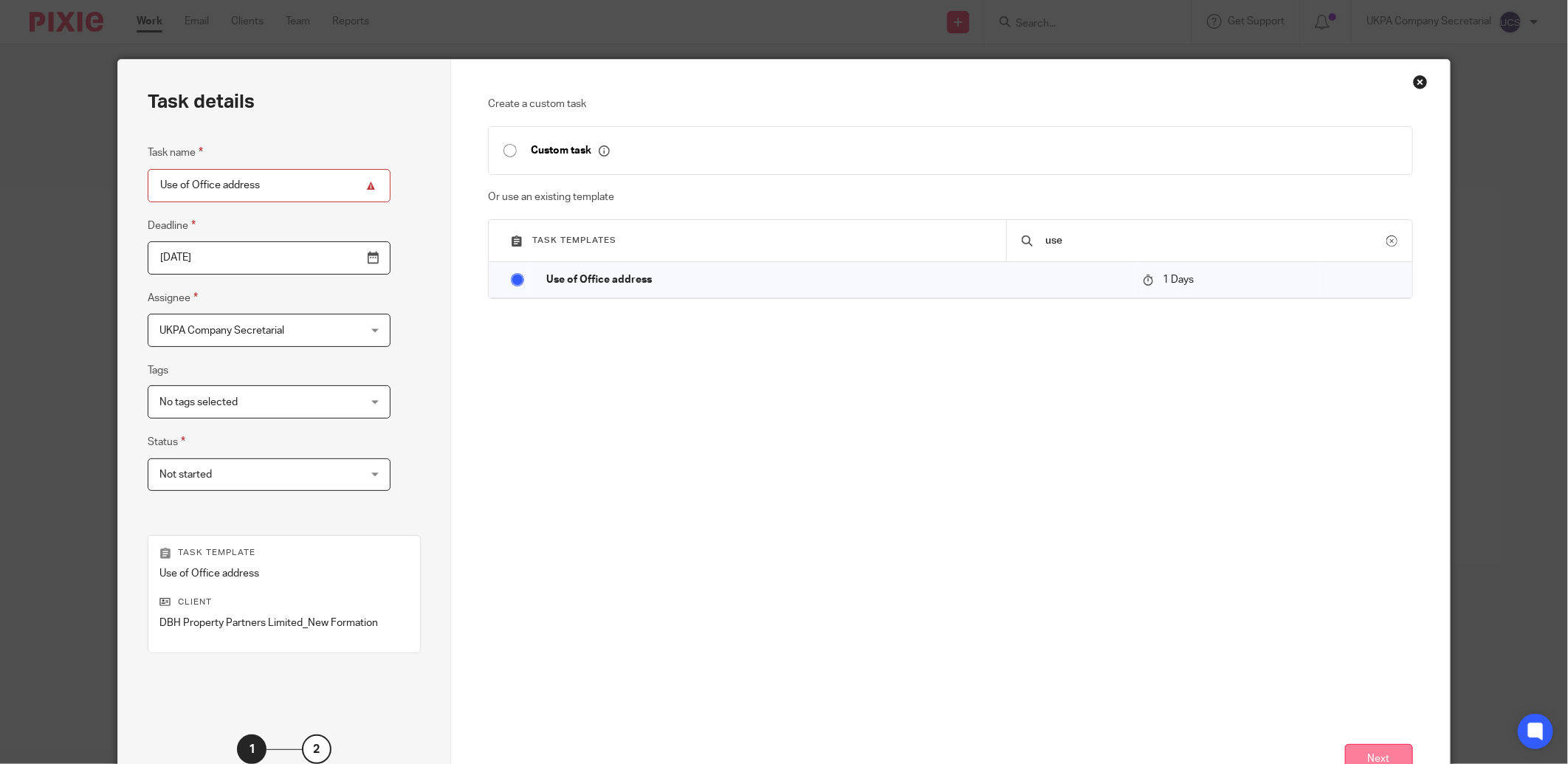
click at [1366, 754] on button "Next" at bounding box center [1378, 760] width 68 height 32
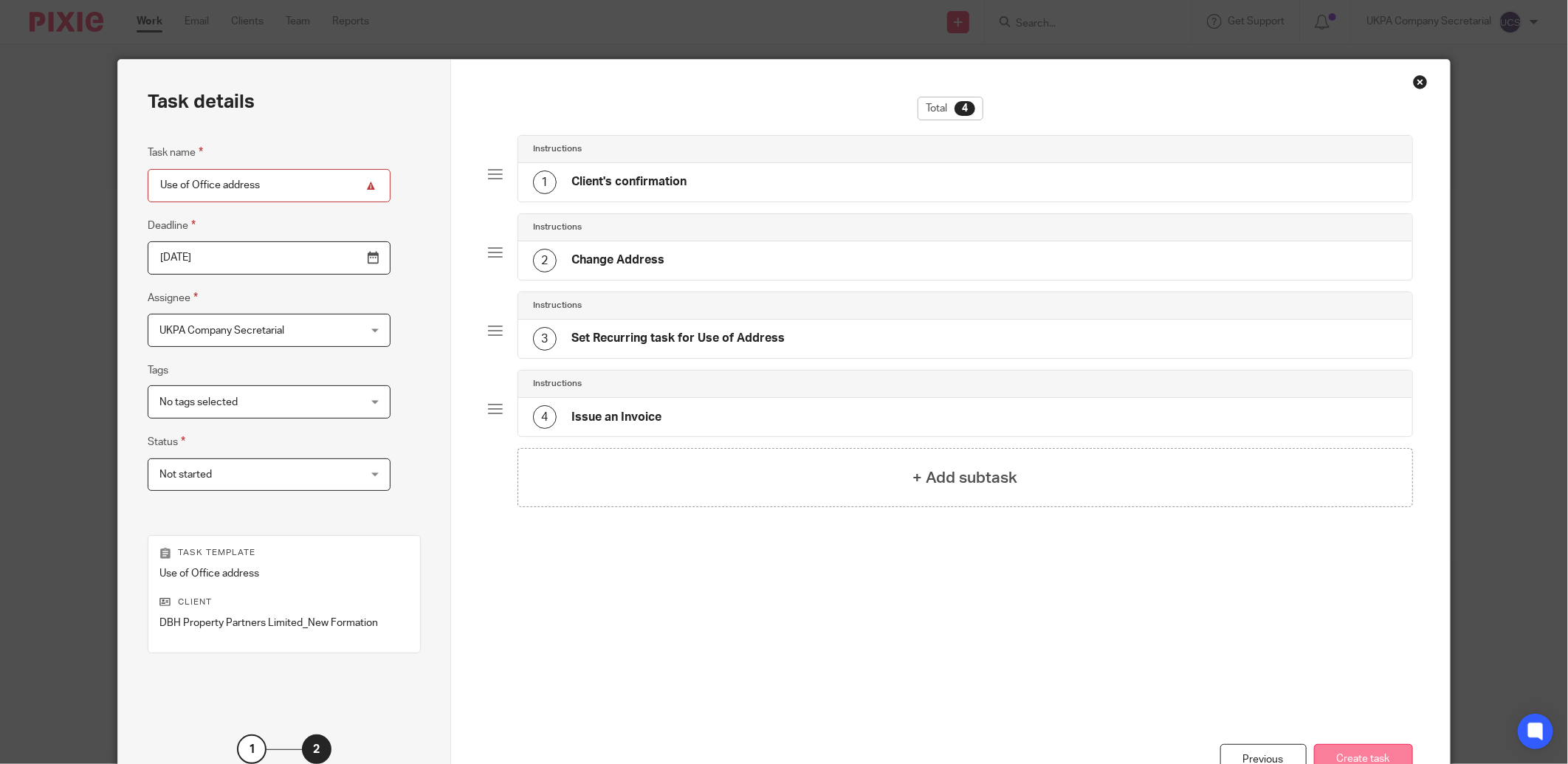
click at [1356, 756] on button "Create task" at bounding box center [1363, 760] width 99 height 32
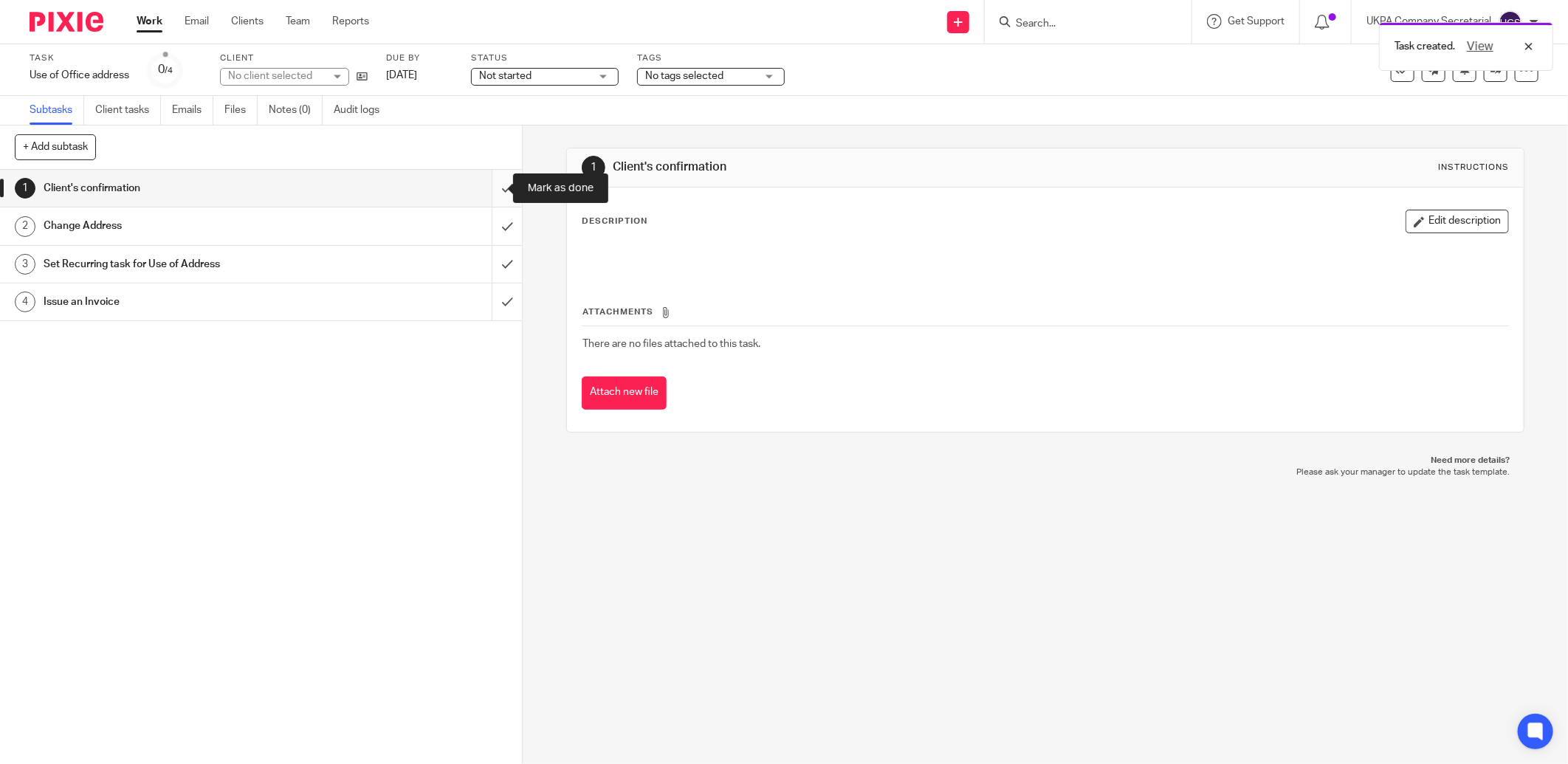
click at [489, 186] on input "submit" at bounding box center [261, 188] width 522 height 37
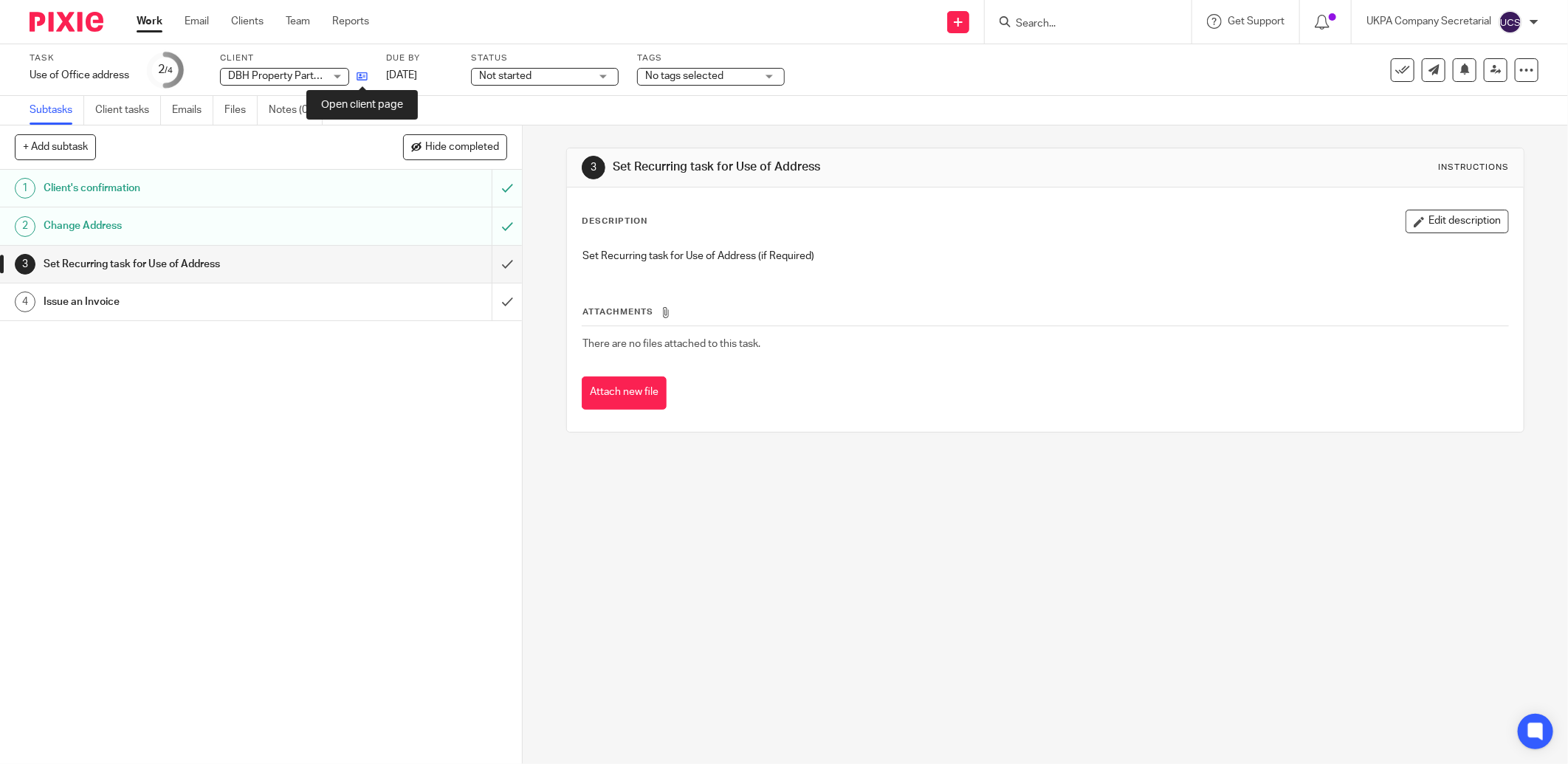
click at [364, 75] on icon at bounding box center [362, 76] width 11 height 11
click at [1041, 27] on input "Search" at bounding box center [1081, 24] width 133 height 14
type input "d"
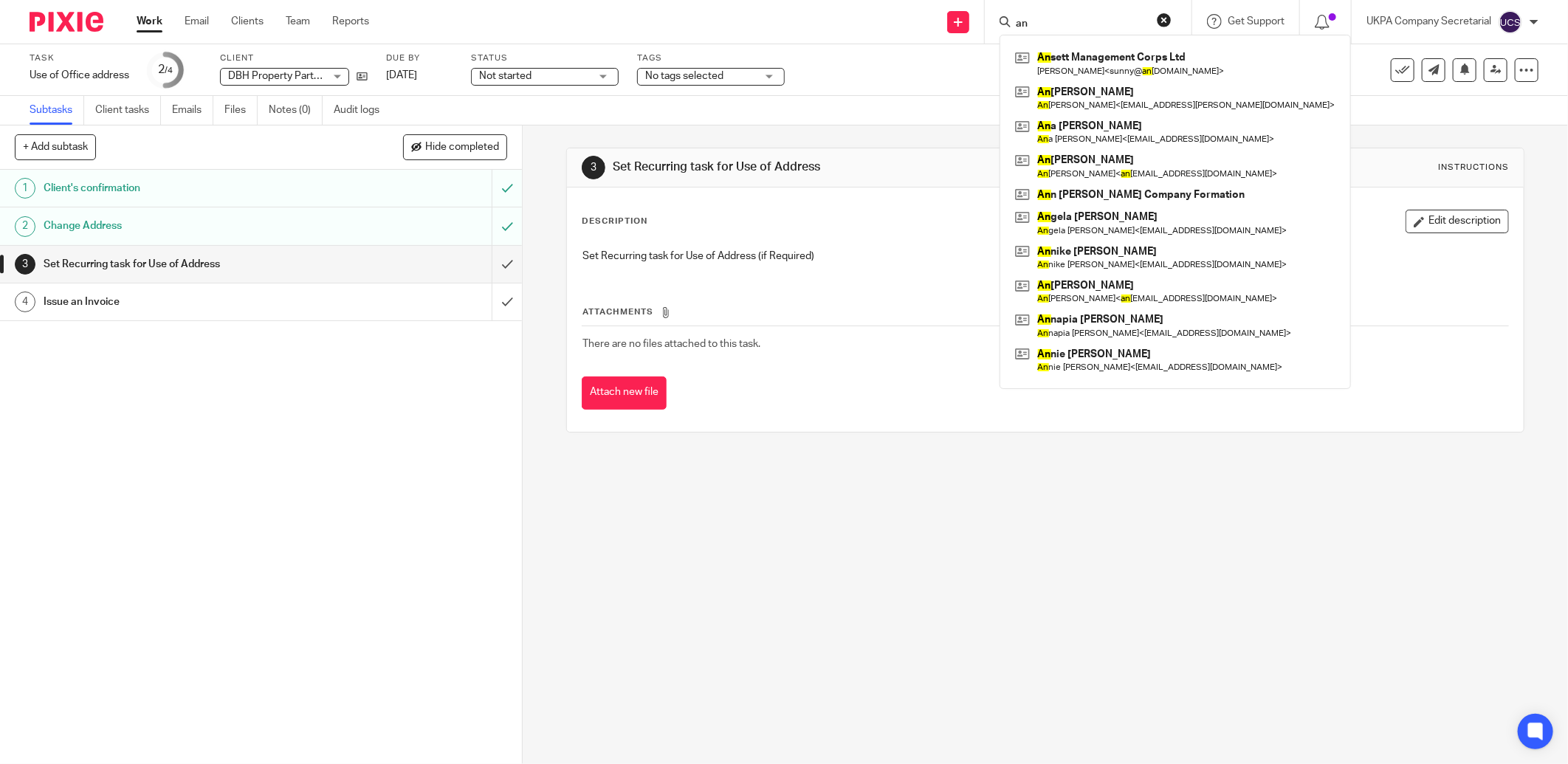
type input "a"
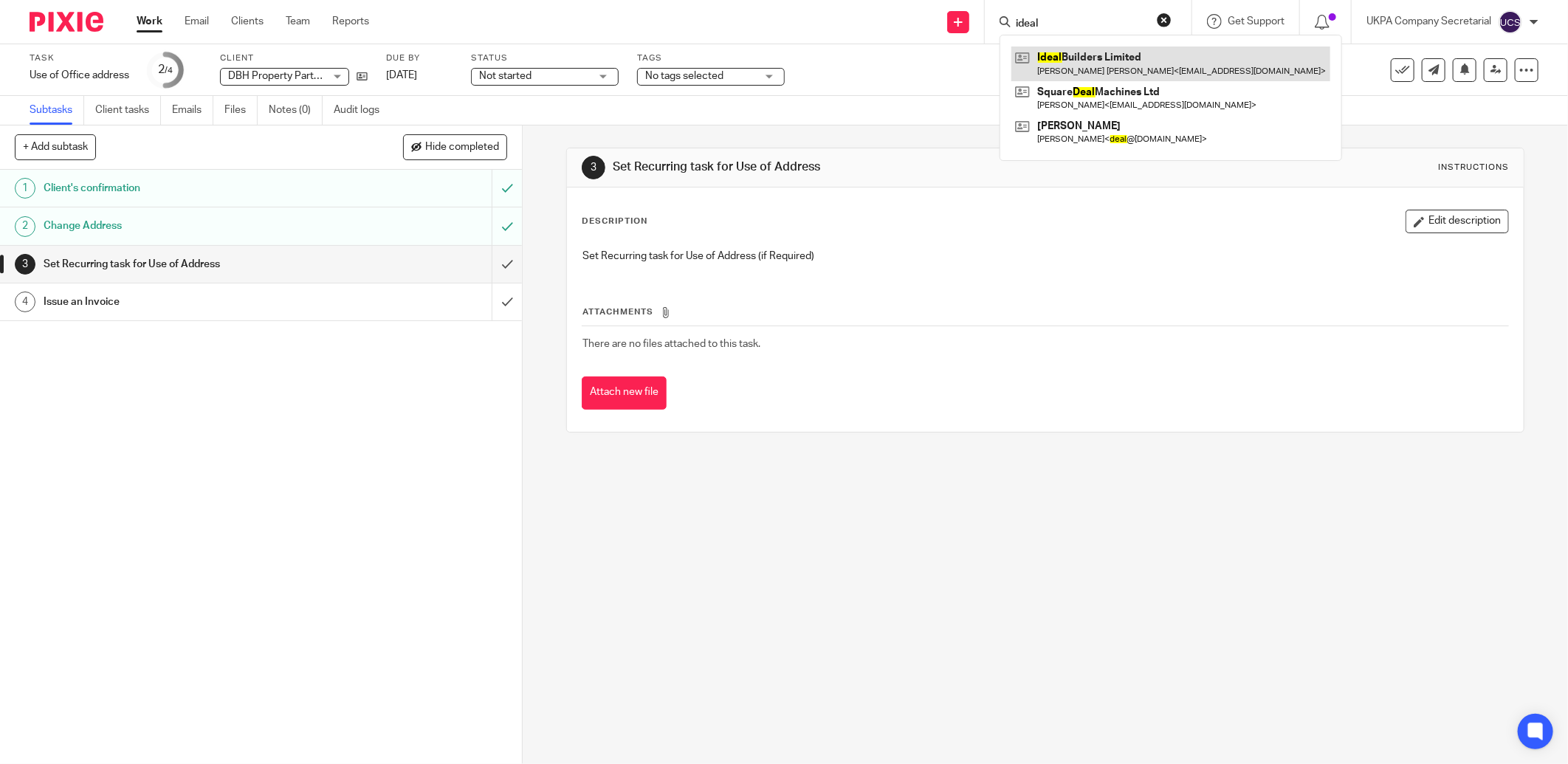
type input "ideal"
click at [1072, 64] on link at bounding box center [1170, 63] width 319 height 34
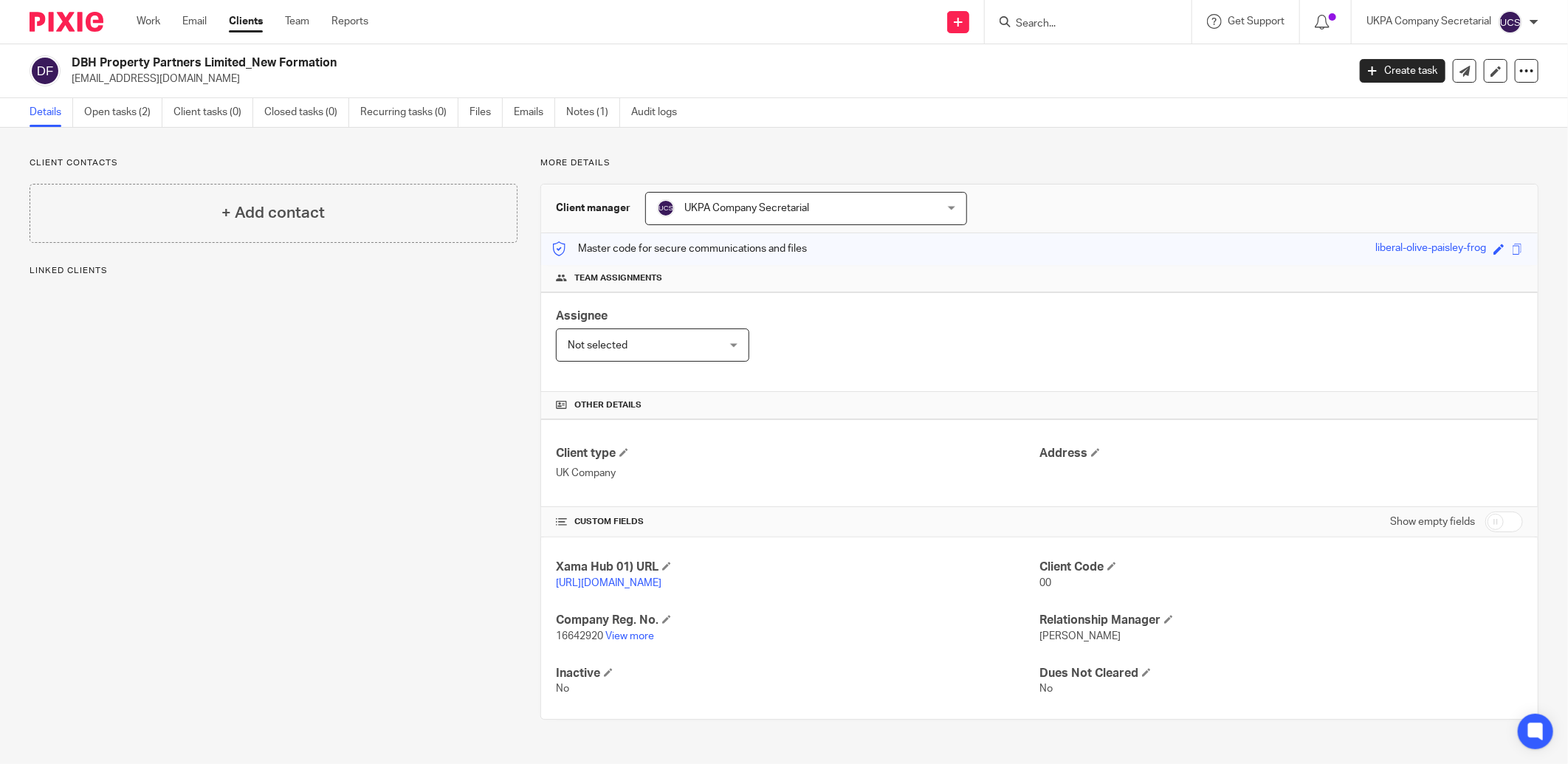
click at [202, 81] on div "DBH Property Partners Limited_New Formation [EMAIL_ADDRESS][DOMAIN_NAME]" at bounding box center [683, 71] width 1308 height 31
drag, startPoint x: 826, startPoint y: 459, endPoint x: 732, endPoint y: 362, distance: 135.1
click at [826, 459] on h4 "Client type" at bounding box center [797, 453] width 484 height 15
drag, startPoint x: 69, startPoint y: 62, endPoint x: 246, endPoint y: 69, distance: 177.1
click at [246, 69] on div "DBH Property Partners Limited_New Formation richarddupoy@hotmail.com" at bounding box center [683, 71] width 1308 height 31
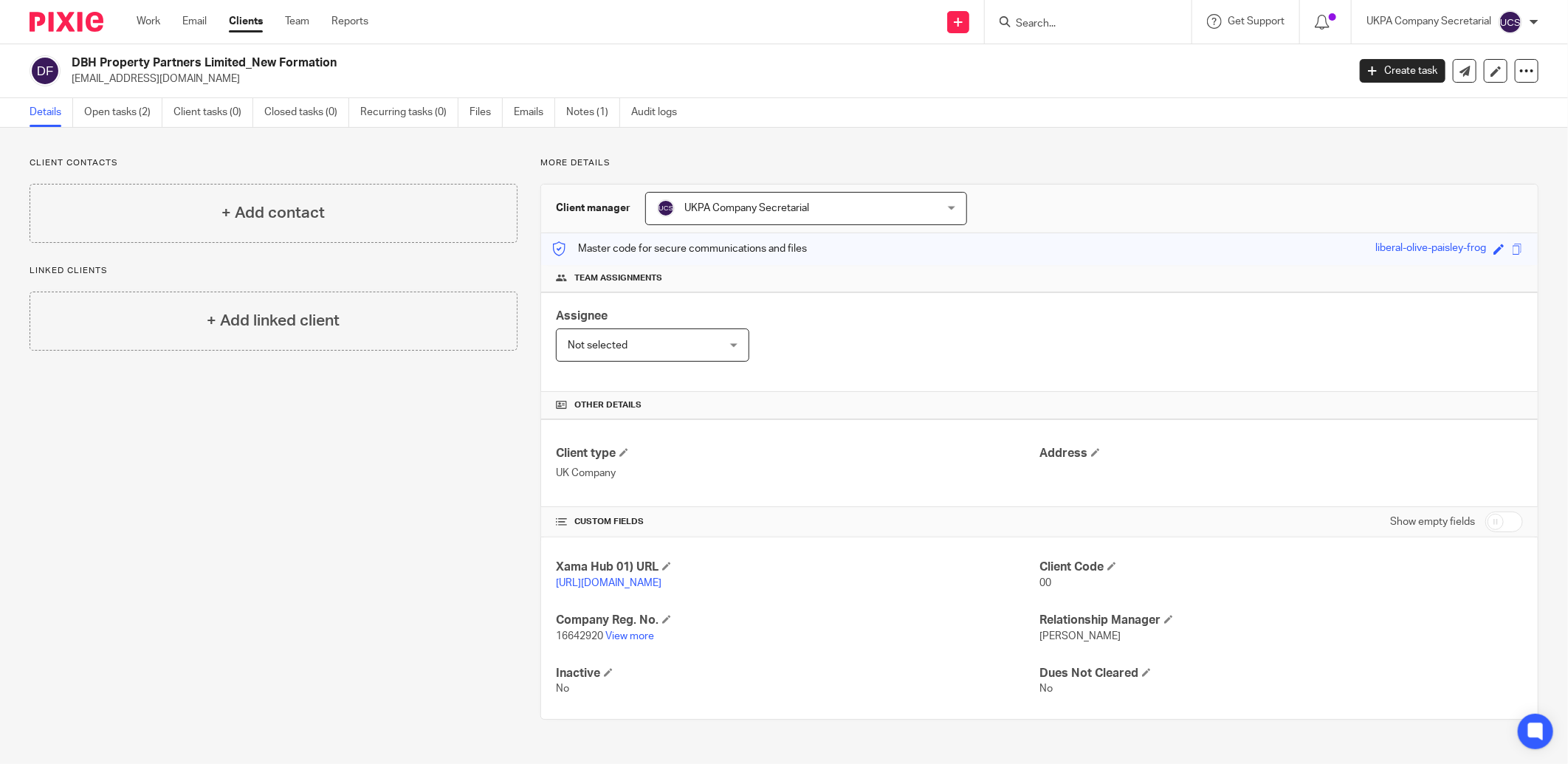
copy h2 "DBH Property Partners Limited"
click at [795, 503] on div "Client type UK Company Address" at bounding box center [1039, 463] width 996 height 88
drag, startPoint x: 72, startPoint y: 81, endPoint x: 210, endPoint y: 87, distance: 138.1
click at [210, 87] on div "DBH Property Partners Limited_New Formation richarddupoy@hotmail.com Create tas…" at bounding box center [784, 71] width 1568 height 54
copy p "richarddupoy@hotmail.com"
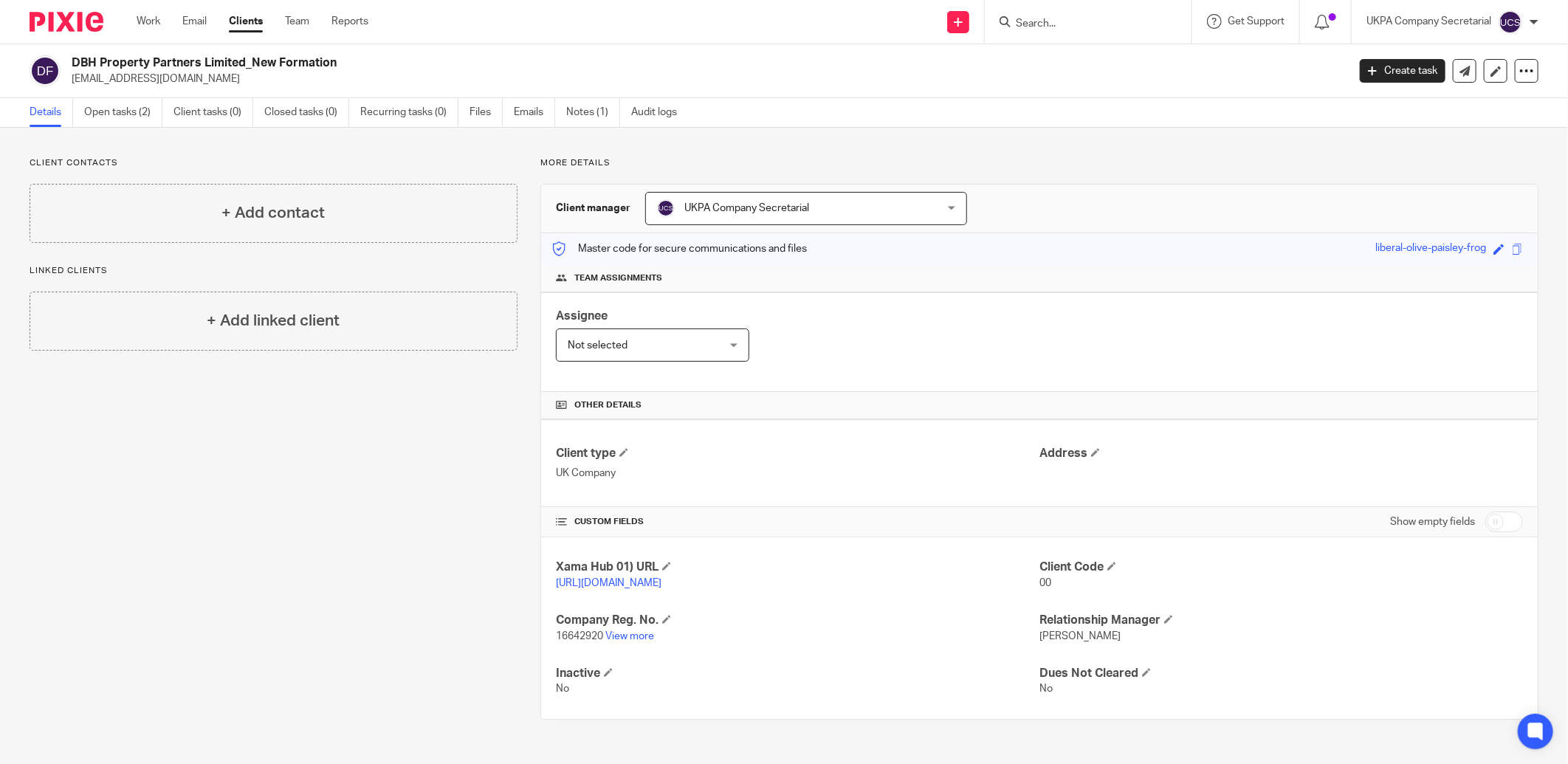
click at [813, 506] on div "Client type UK Company Address" at bounding box center [1039, 463] width 996 height 88
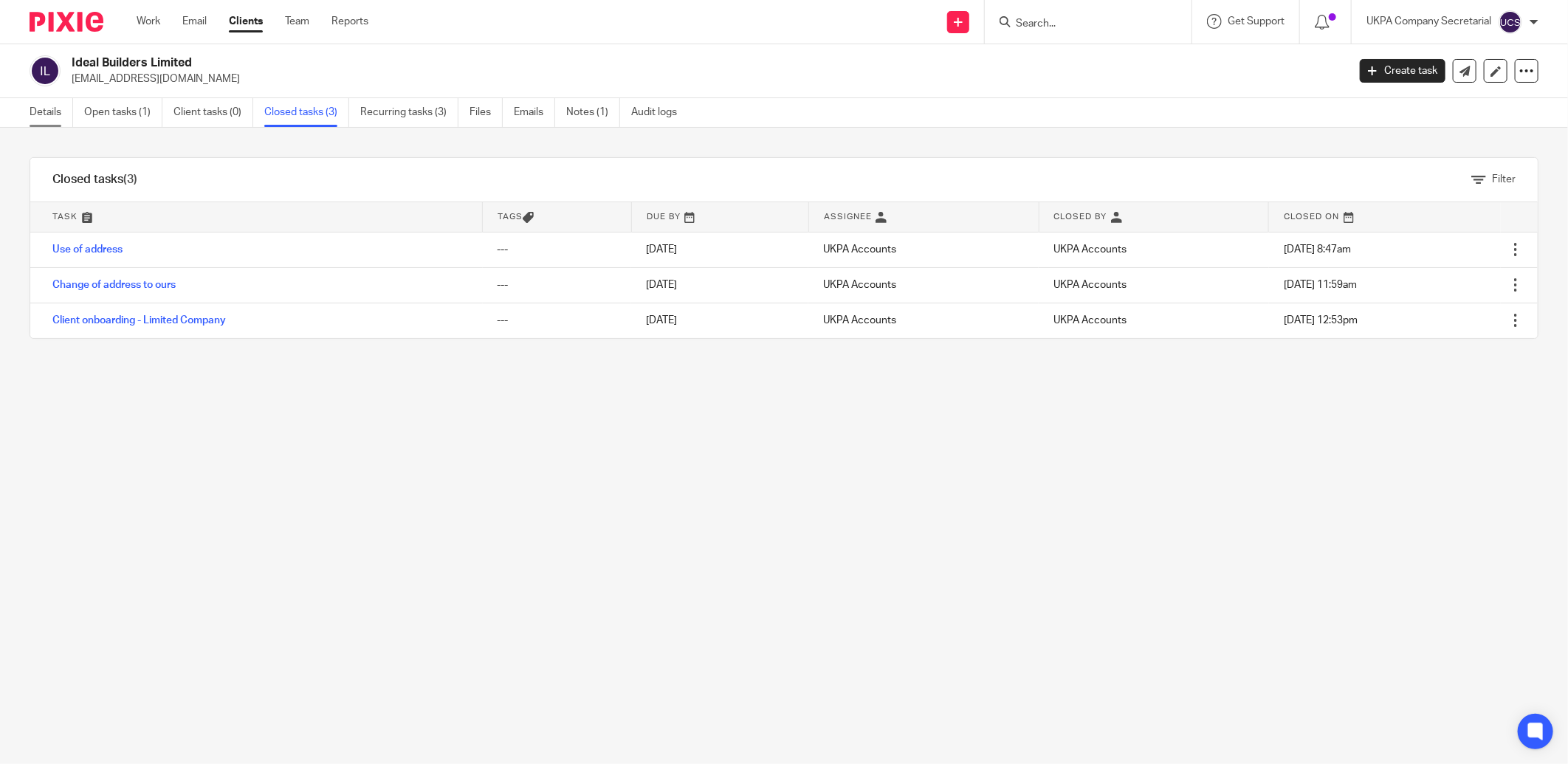
click at [32, 108] on link "Details" at bounding box center [51, 113] width 44 height 29
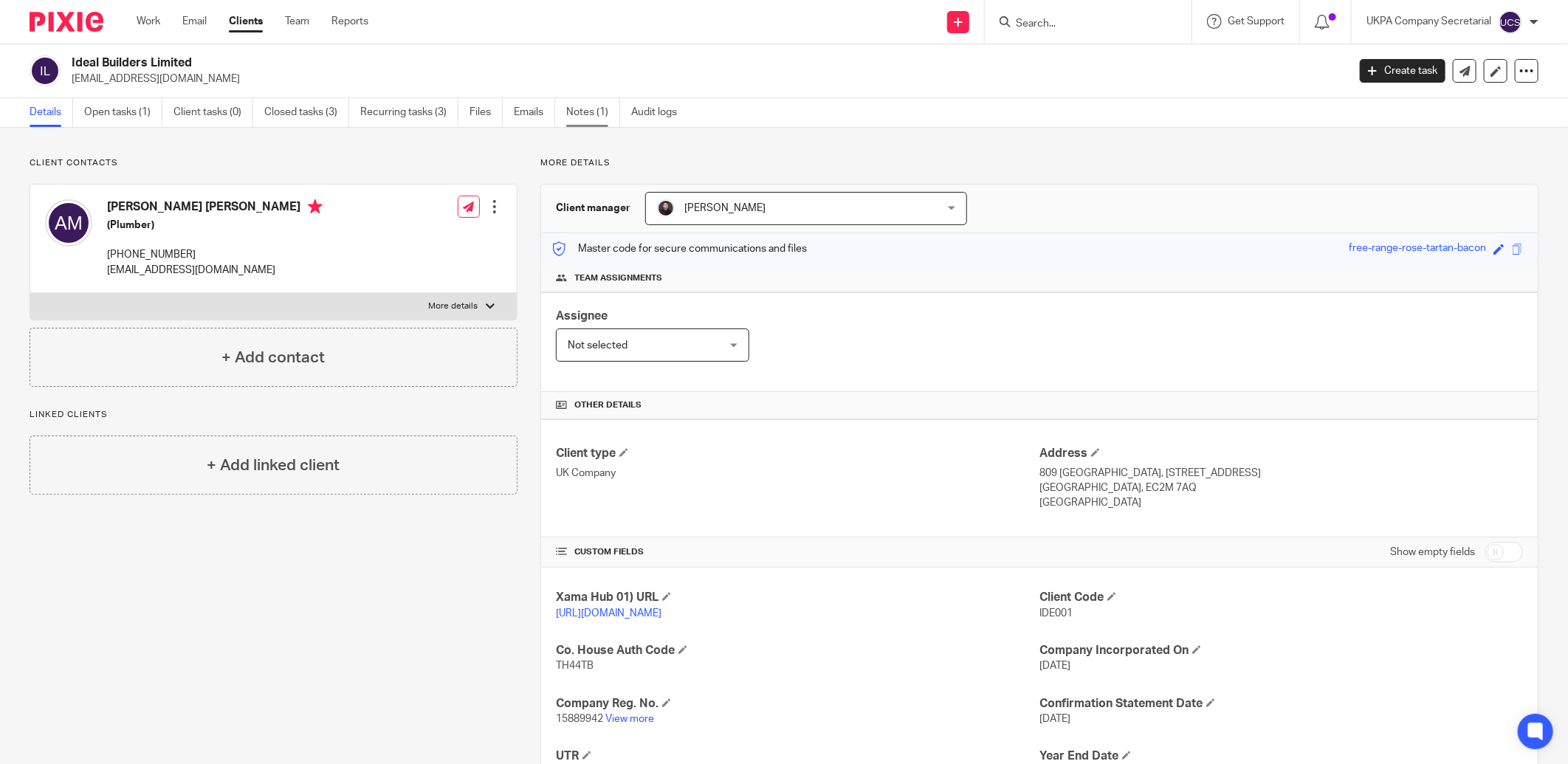
click at [594, 109] on link "Notes (1)" at bounding box center [593, 113] width 54 height 29
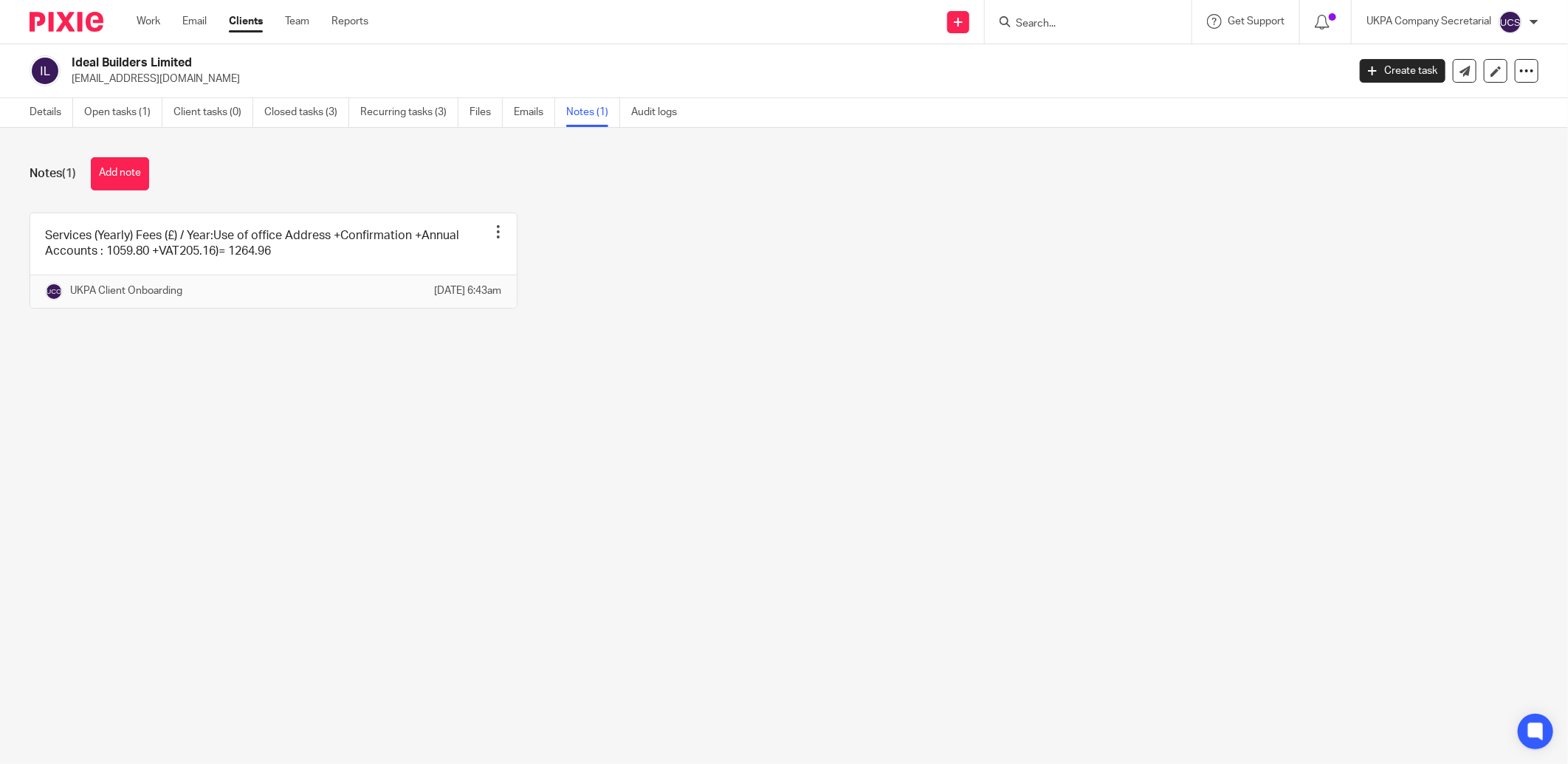
click at [1021, 18] on input "Search" at bounding box center [1081, 24] width 133 height 14
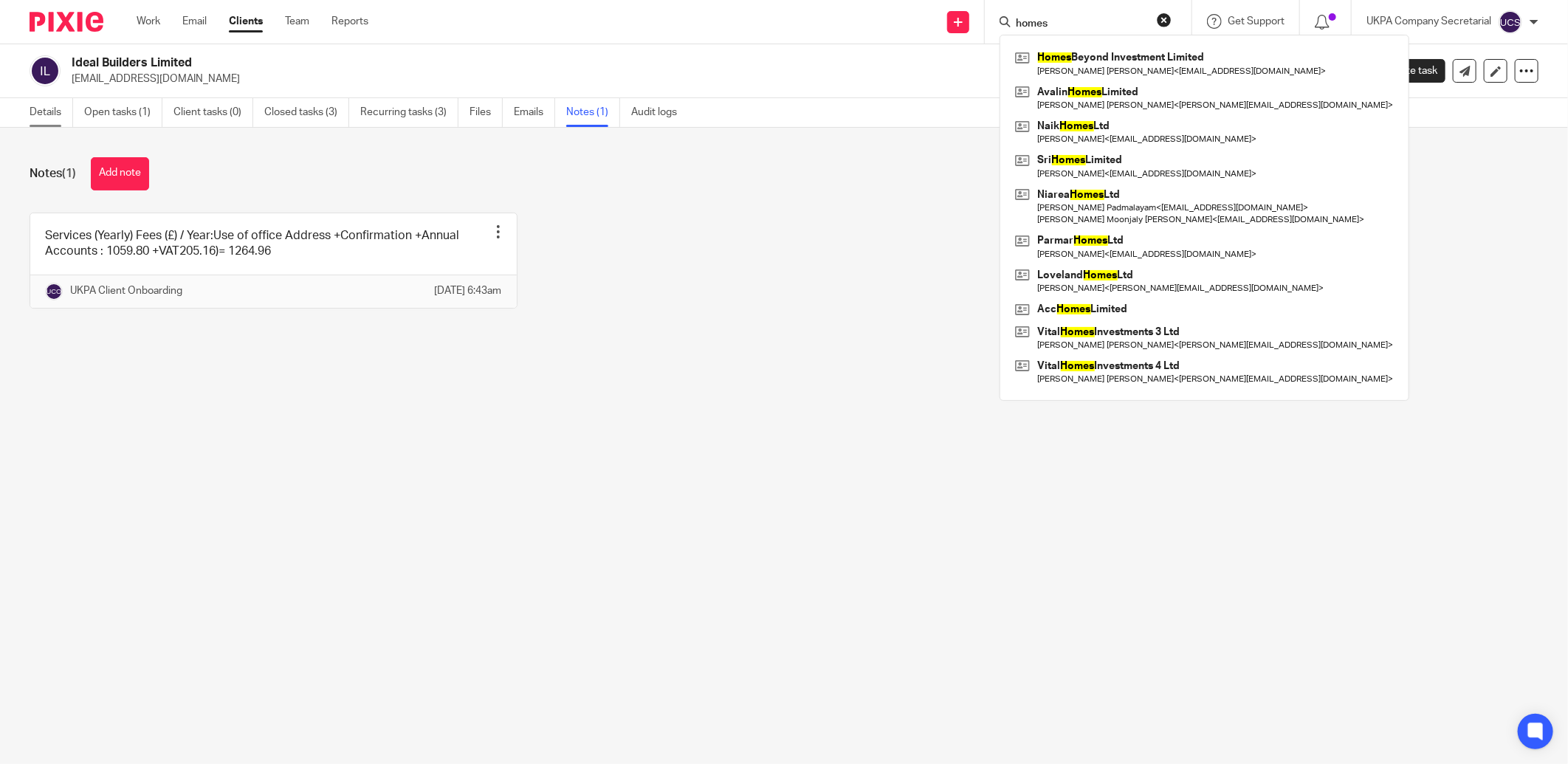
type input "homes"
click at [37, 112] on link "Details" at bounding box center [51, 113] width 44 height 29
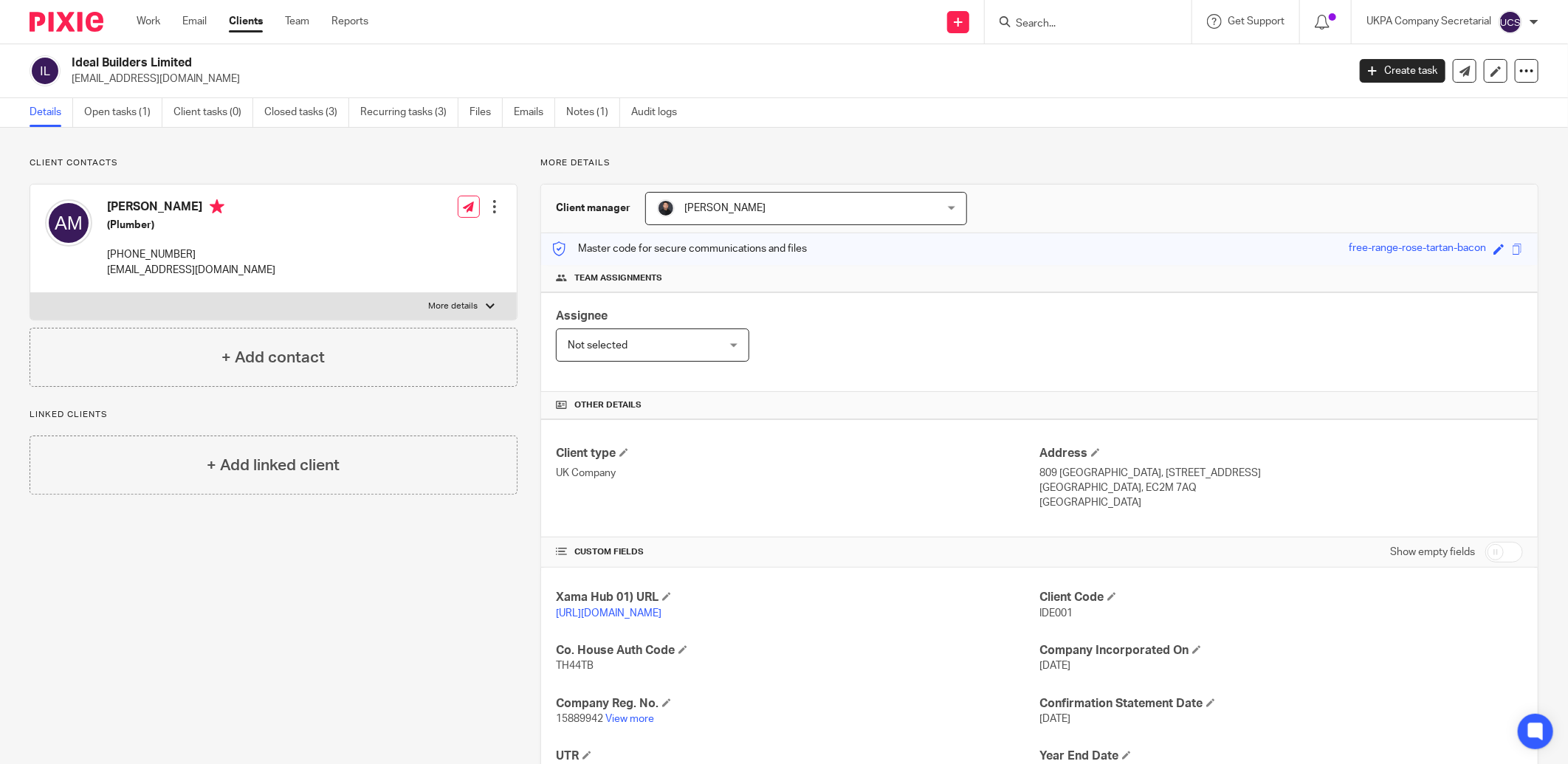
drag, startPoint x: 72, startPoint y: 77, endPoint x: 265, endPoint y: 77, distance: 193.0
click at [265, 77] on p "[EMAIL_ADDRESS][DOMAIN_NAME]" at bounding box center [704, 79] width 1266 height 15
copy p "[EMAIL_ADDRESS][DOMAIN_NAME]"
click at [343, 79] on p "[EMAIL_ADDRESS][DOMAIN_NAME]" at bounding box center [704, 79] width 1266 height 15
click at [823, 513] on div "Client type UK Company Address [STREET_ADDRESS] [GEOGRAPHIC_DATA], EC2M 7AQ [GE…" at bounding box center [1039, 478] width 996 height 118
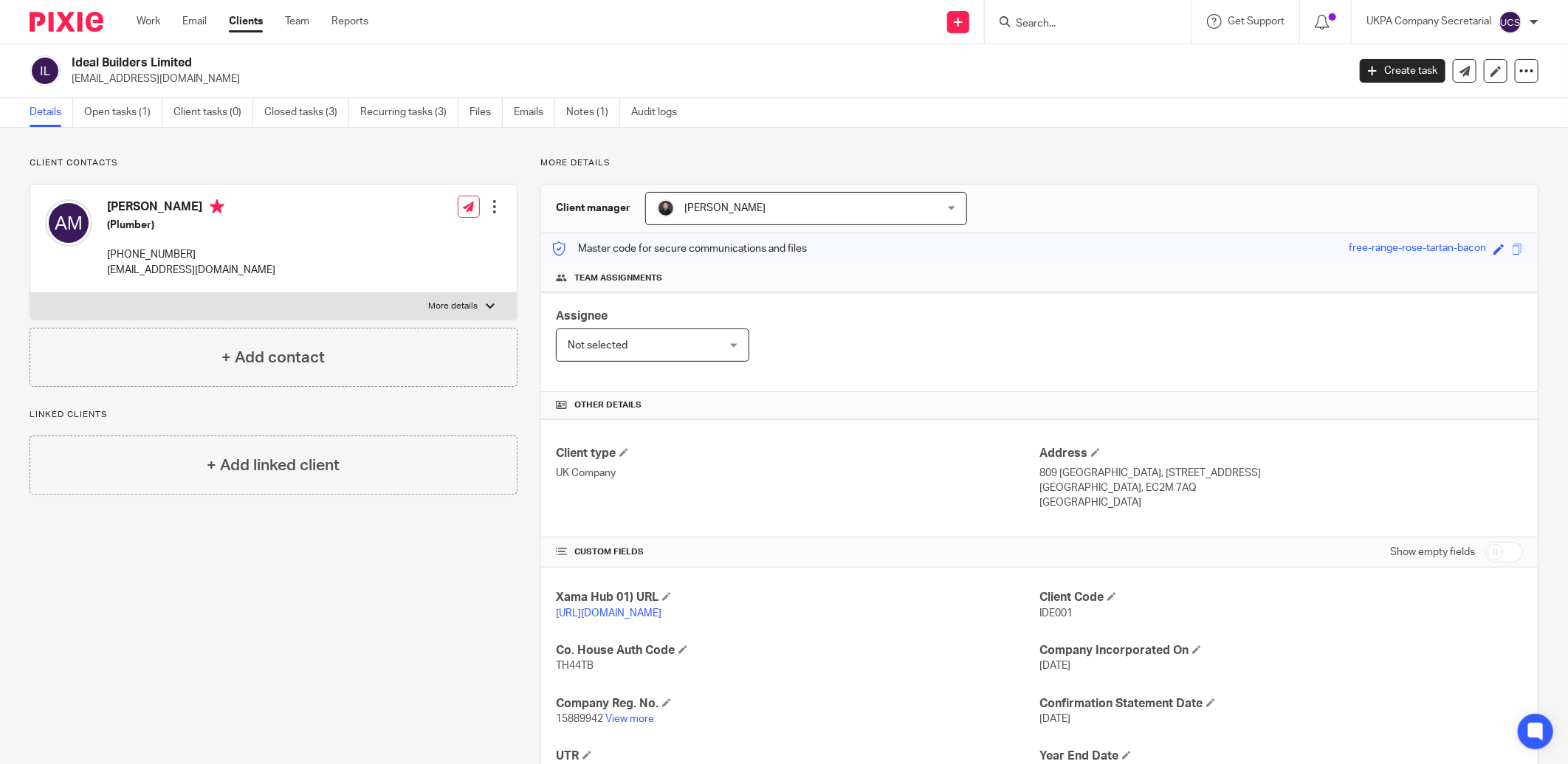
drag, startPoint x: 69, startPoint y: 79, endPoint x: 253, endPoint y: 76, distance: 184.0
click at [253, 76] on div "Ideal Builders Limited [EMAIL_ADDRESS][DOMAIN_NAME]" at bounding box center [683, 71] width 1308 height 31
copy p "[EMAIL_ADDRESS][DOMAIN_NAME]"
click at [632, 719] on link "View more" at bounding box center [630, 719] width 49 height 10
click at [1049, 24] on input "Search" at bounding box center [1081, 24] width 133 height 14
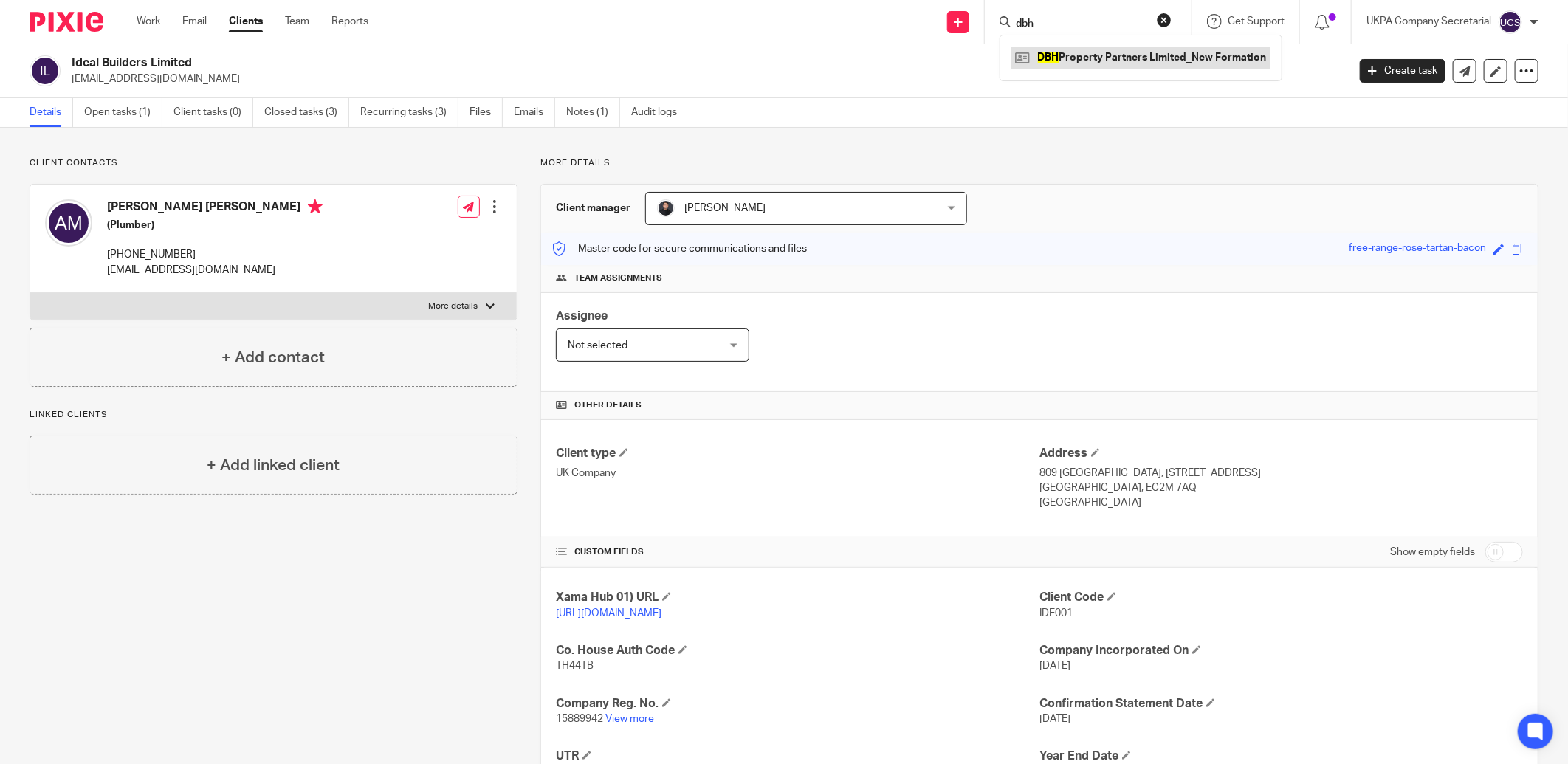
type input "dbh"
click at [1140, 57] on link at bounding box center [1140, 57] width 259 height 22
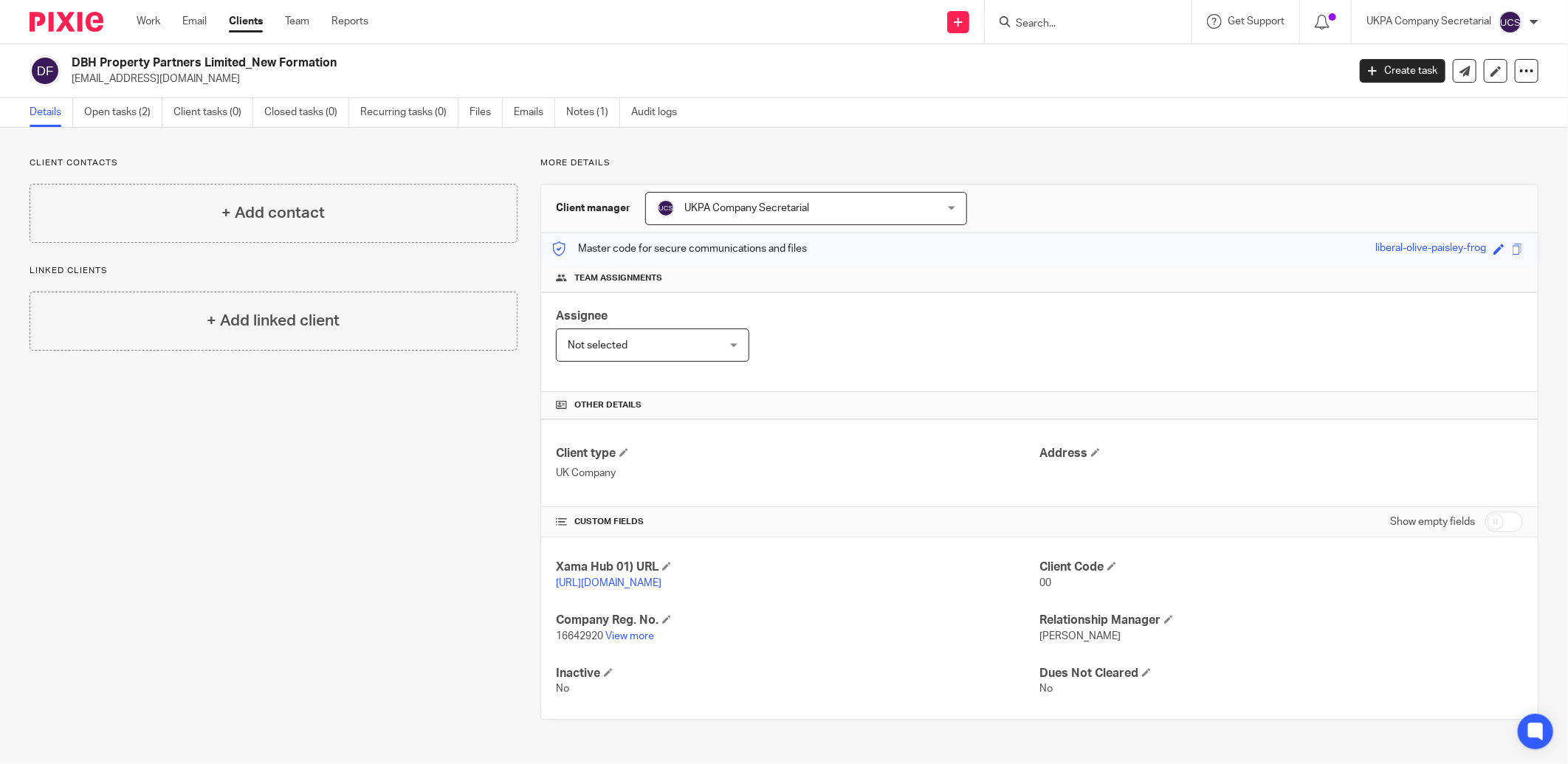
drag, startPoint x: 1054, startPoint y: 30, endPoint x: 1052, endPoint y: 23, distance: 7.3
click at [1054, 27] on form at bounding box center [1093, 22] width 157 height 18
click at [1052, 23] on input "Search" at bounding box center [1081, 24] width 133 height 14
type input "msd"
click at [1141, 67] on link at bounding box center [1169, 63] width 316 height 34
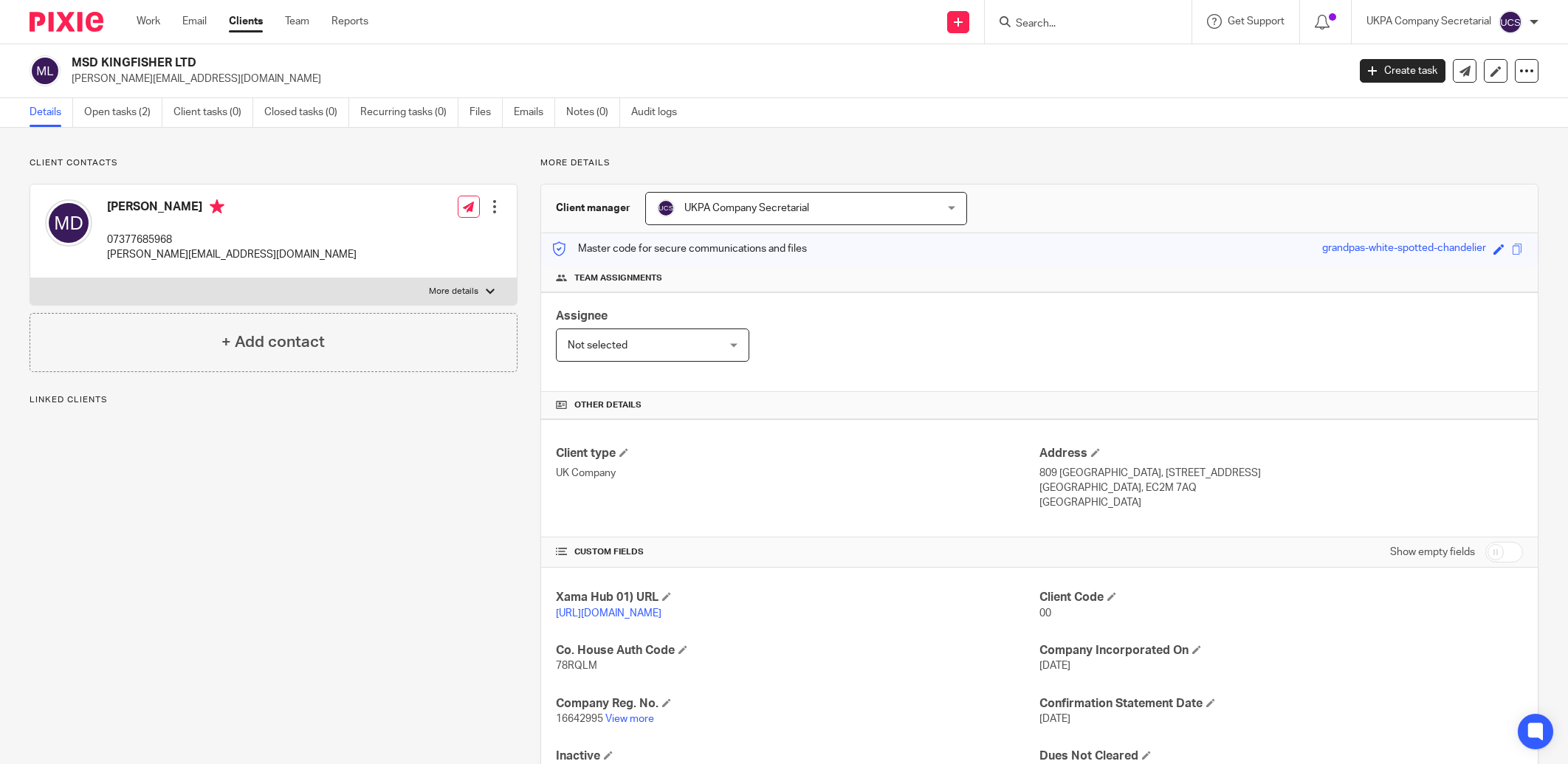
click at [622, 724] on link "View more" at bounding box center [630, 719] width 49 height 10
